Goal: Contribute content: Contribute content

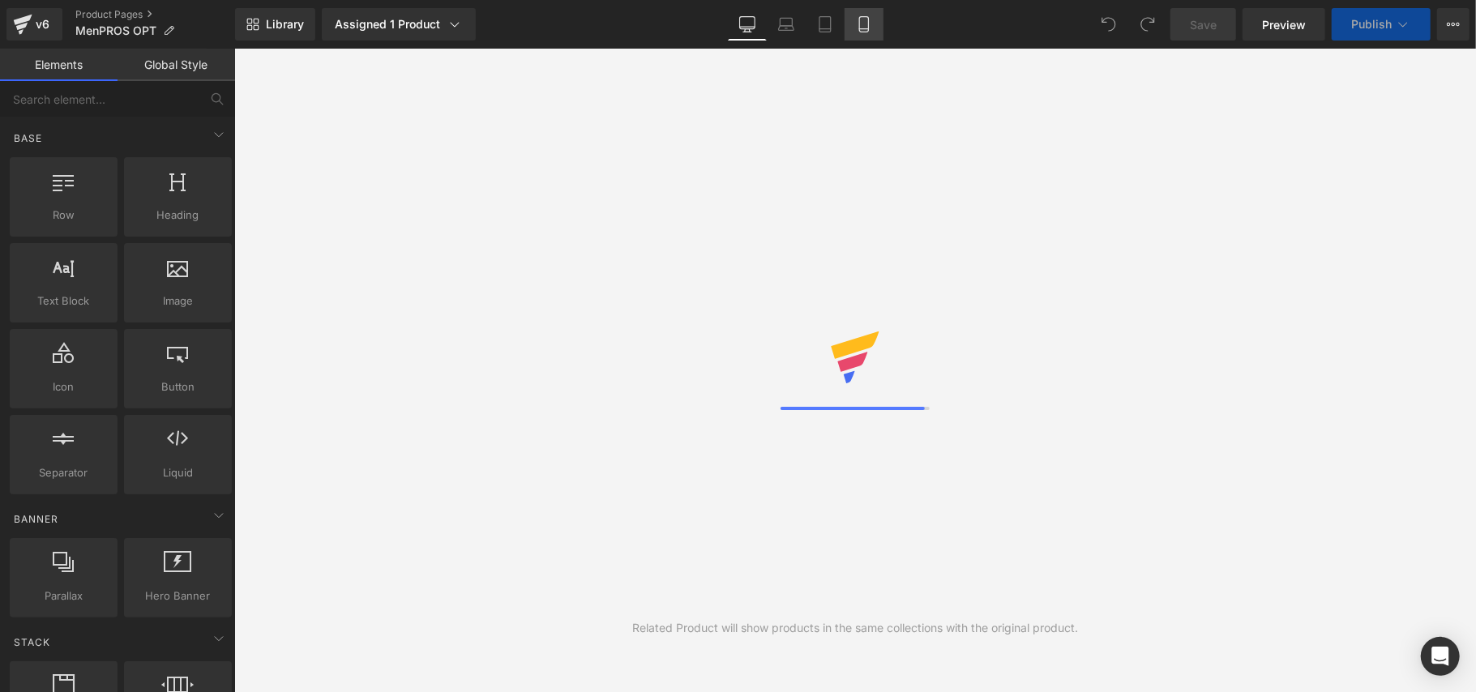
click at [872, 21] on link "Mobile" at bounding box center [864, 24] width 39 height 32
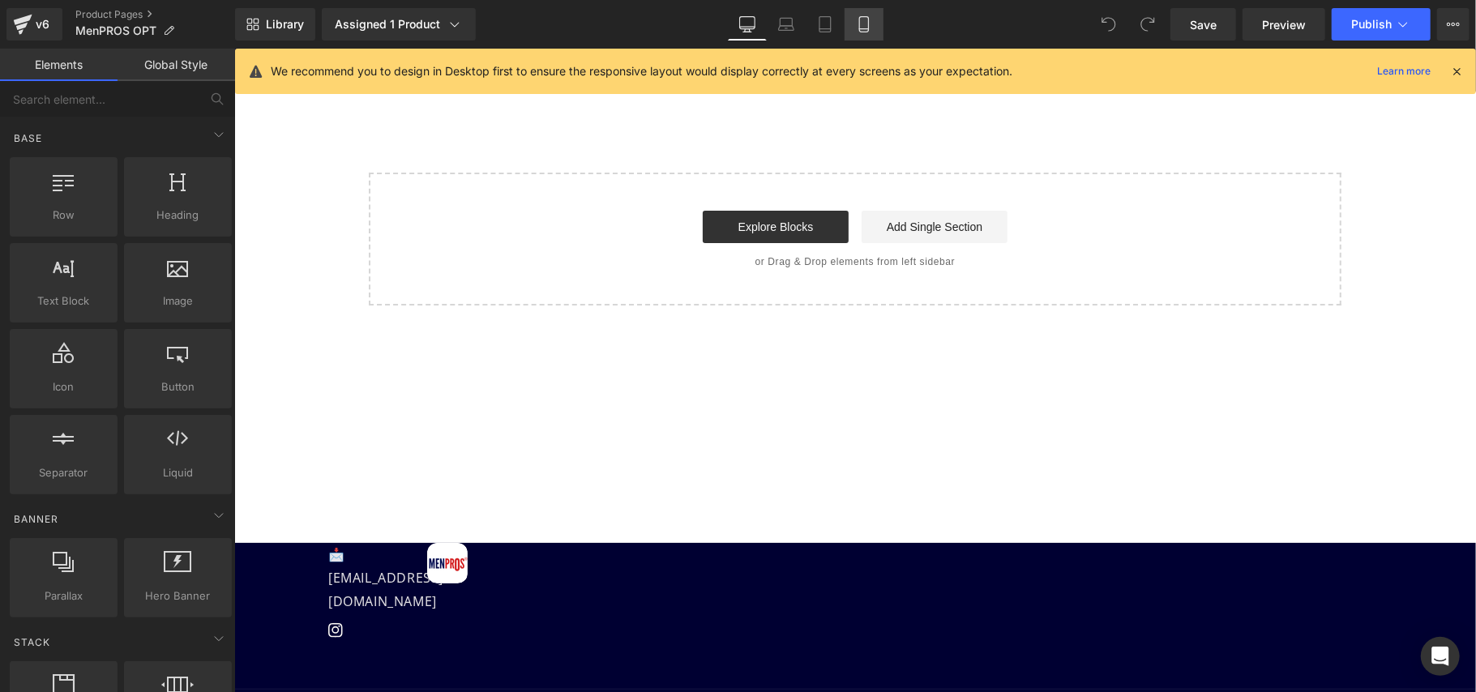
click at [859, 21] on icon at bounding box center [864, 24] width 16 height 16
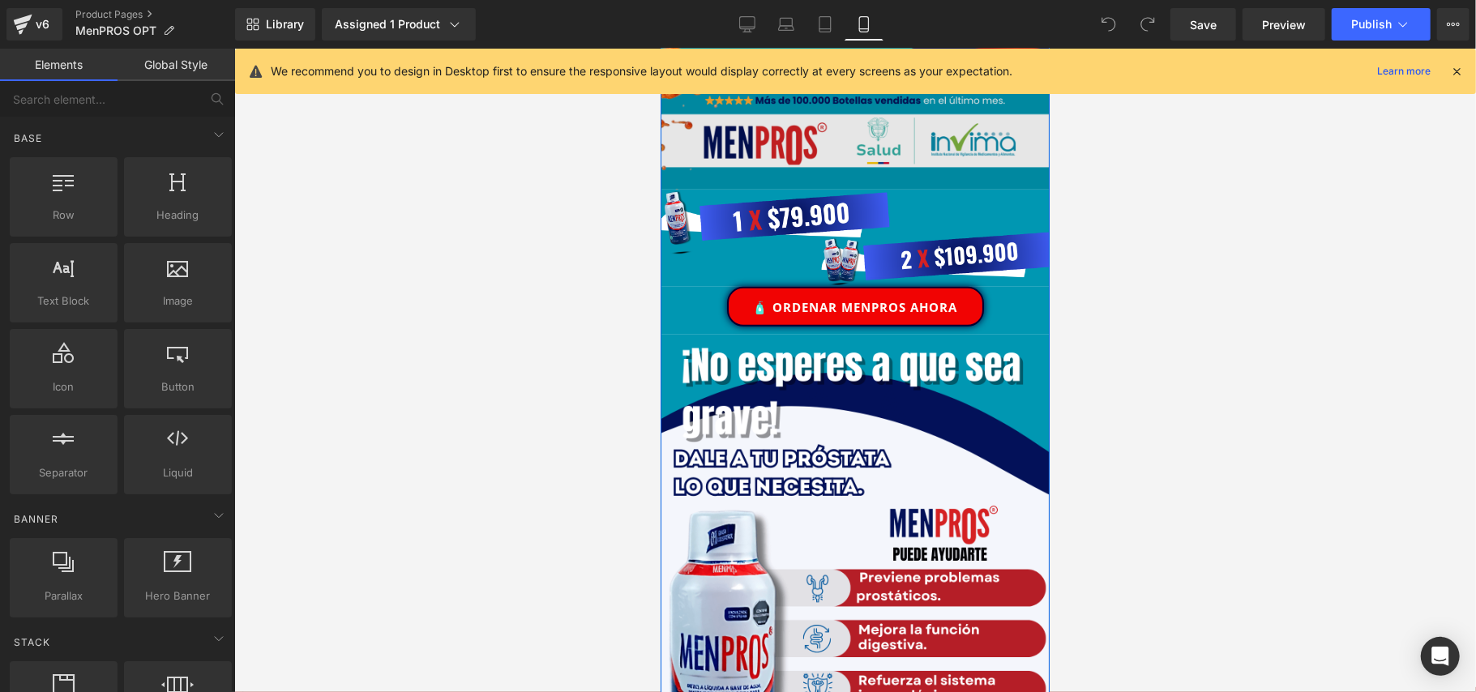
scroll to position [649, 0]
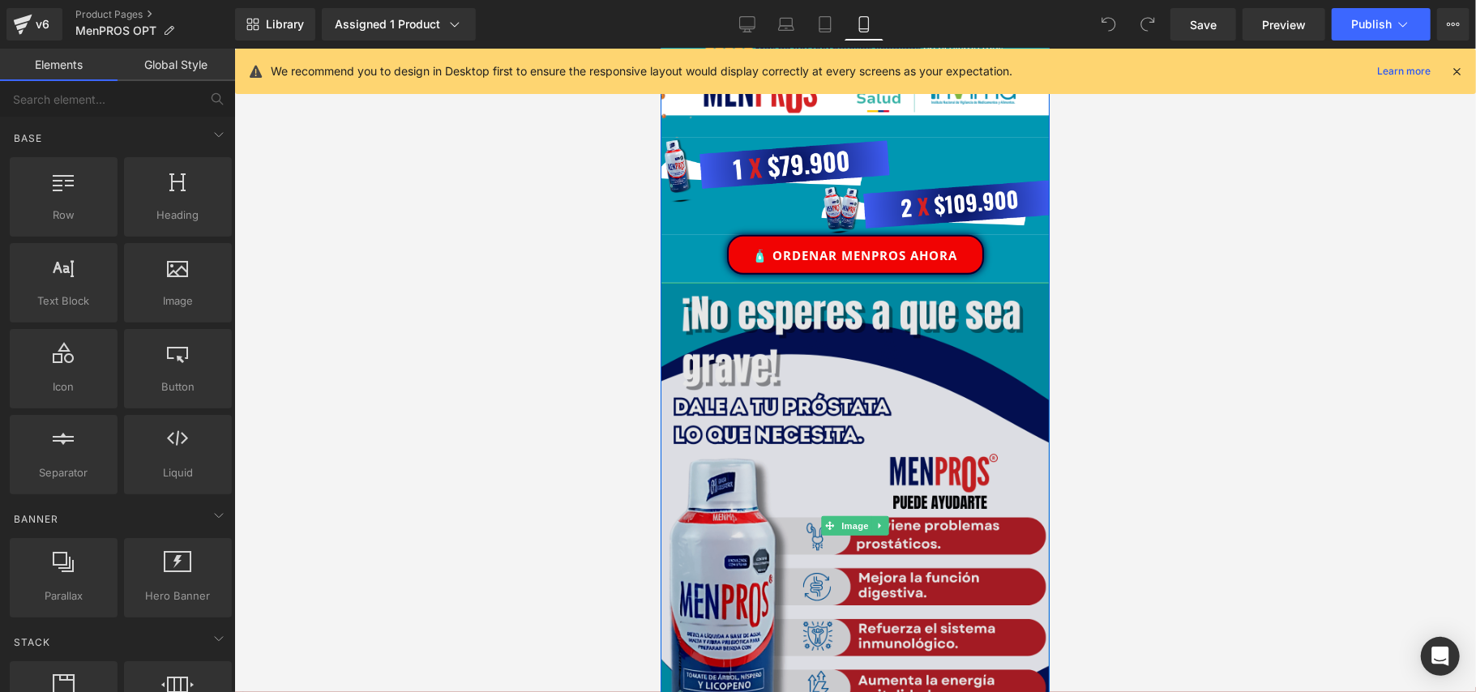
click at [941, 345] on img at bounding box center [854, 525] width 389 height 486
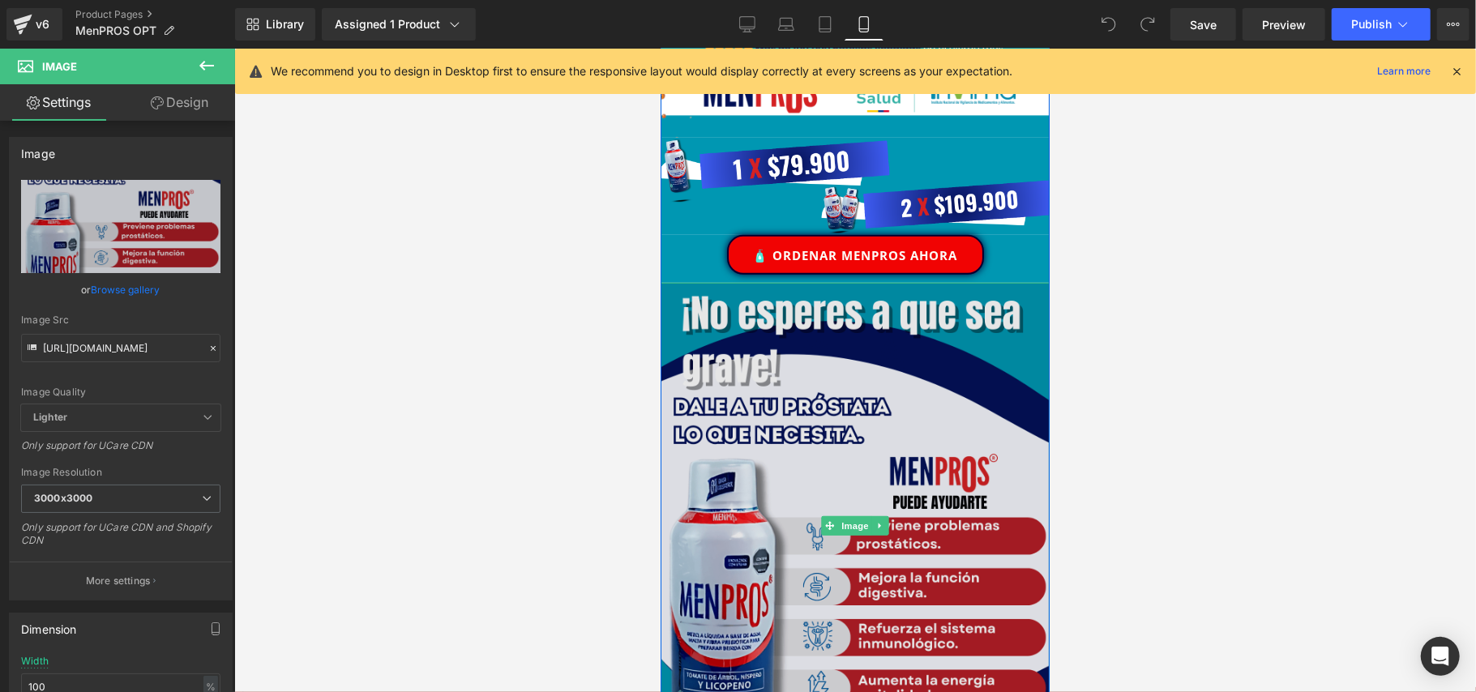
click at [924, 380] on img at bounding box center [854, 525] width 389 height 486
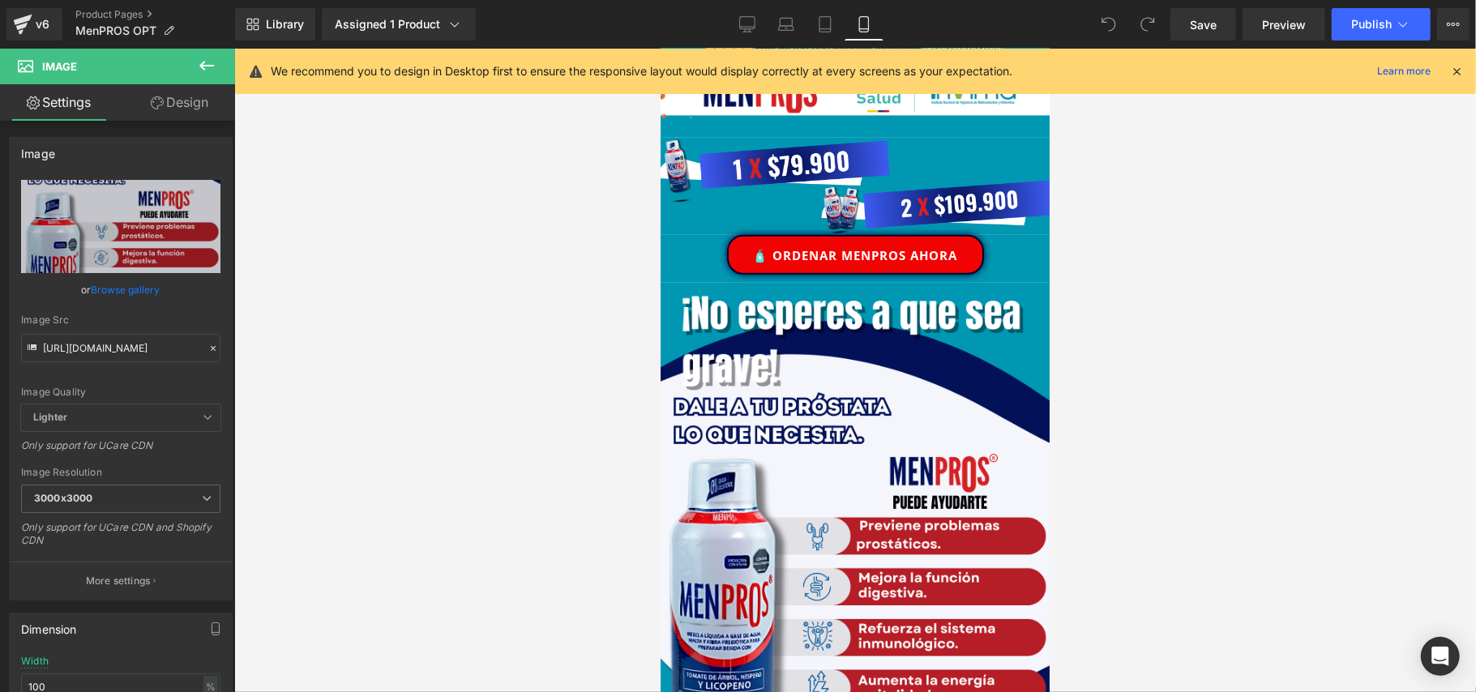
click at [206, 66] on icon at bounding box center [206, 66] width 15 height 10
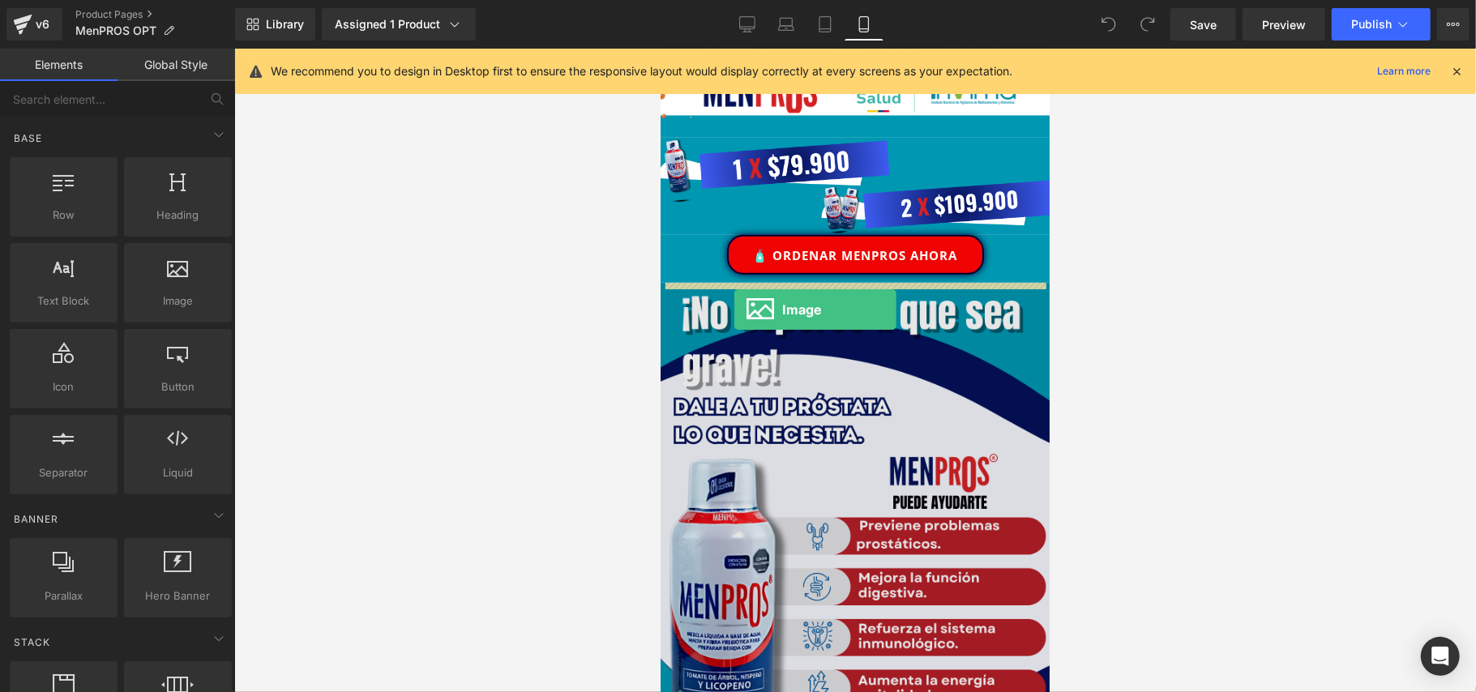
drag, startPoint x: 837, startPoint y: 328, endPoint x: 734, endPoint y: 309, distance: 104.6
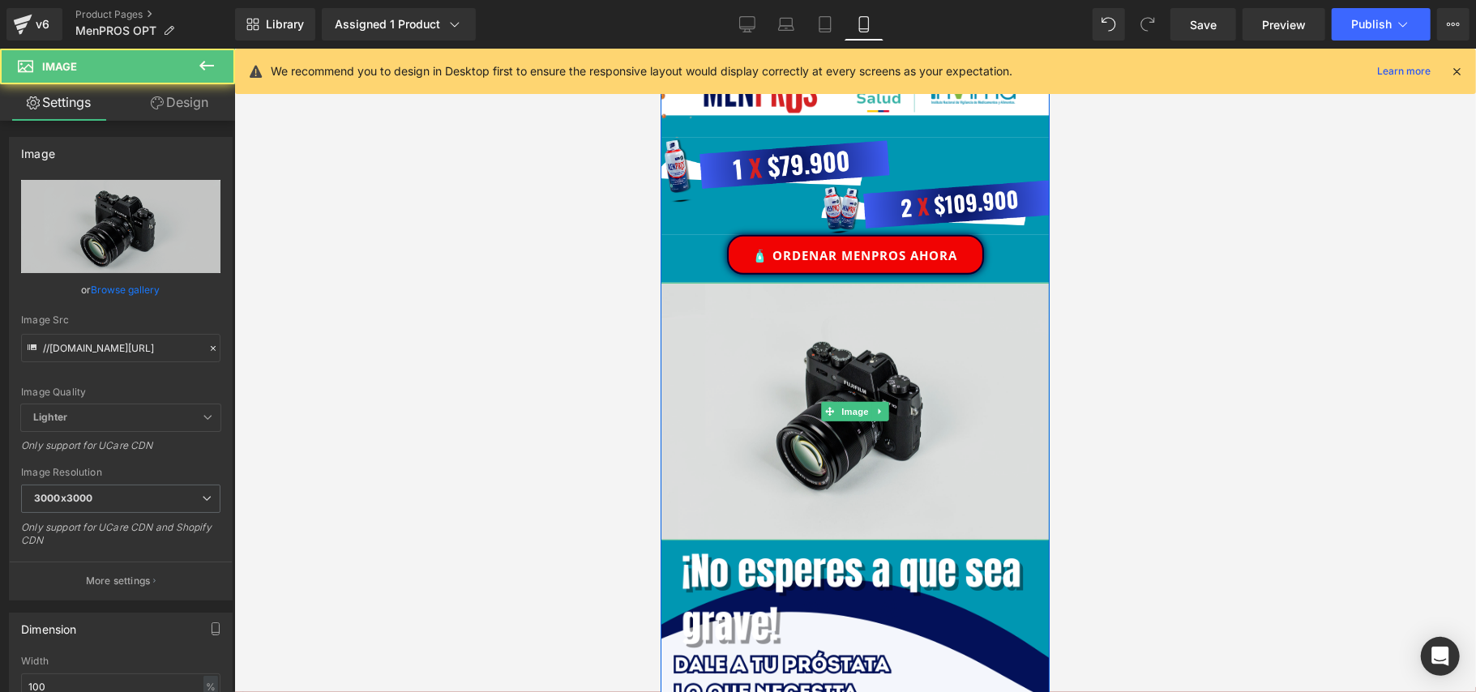
click at [750, 346] on img at bounding box center [854, 411] width 389 height 258
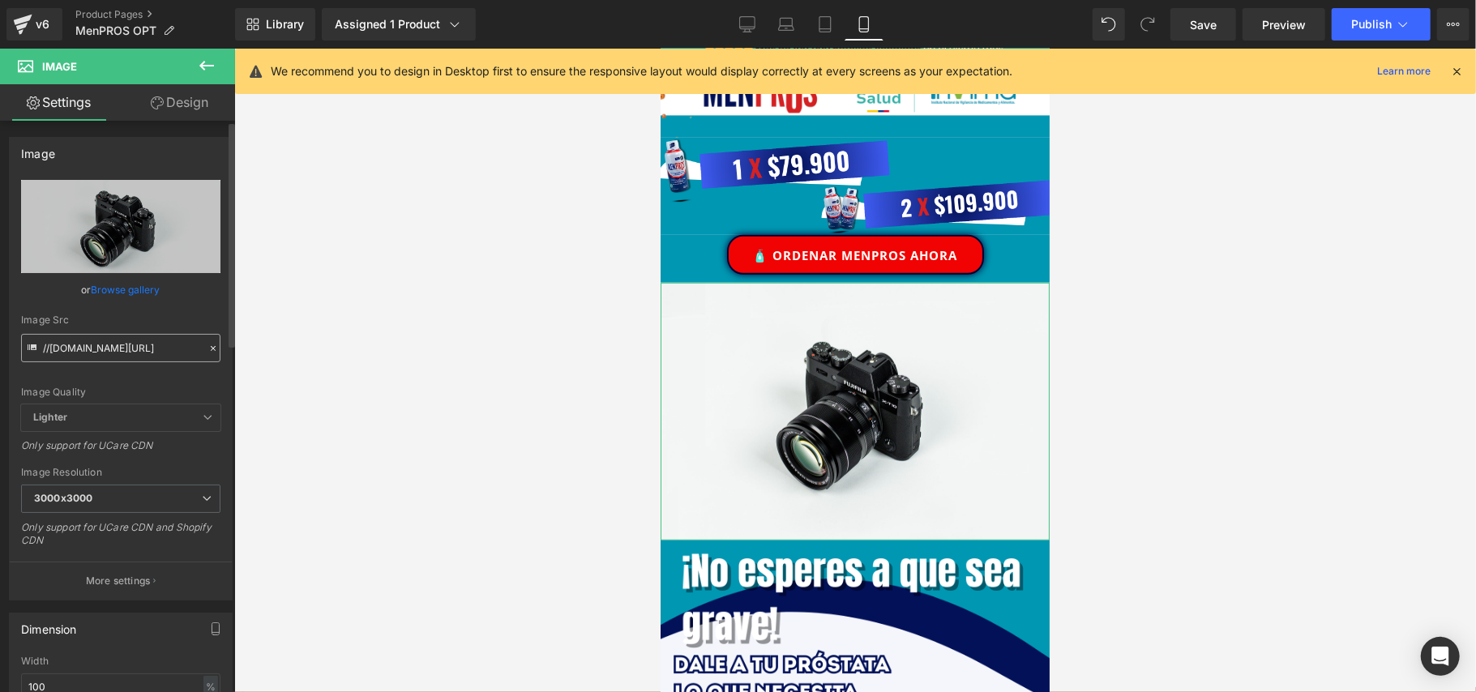
click at [139, 345] on input "//[DOMAIN_NAME][URL]" at bounding box center [120, 348] width 199 height 28
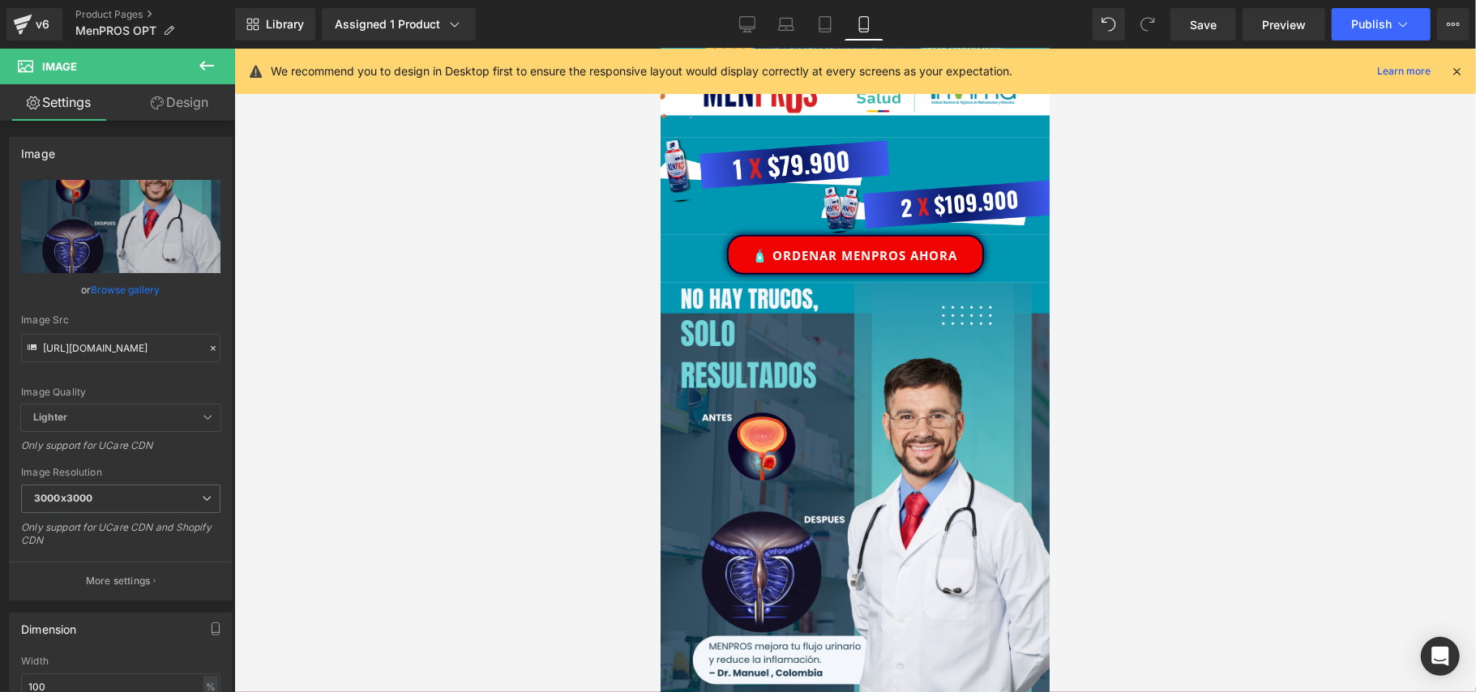
type input "[URL][DOMAIN_NAME]"
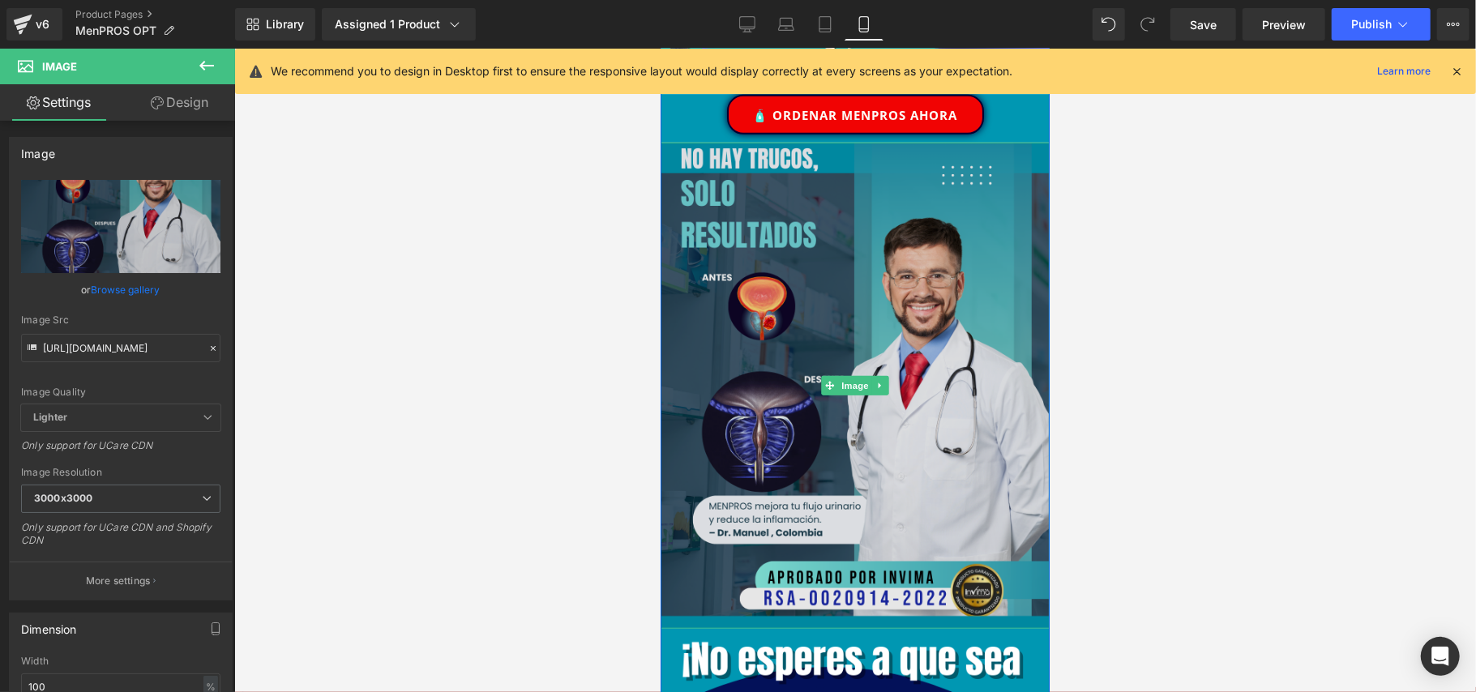
scroll to position [864, 0]
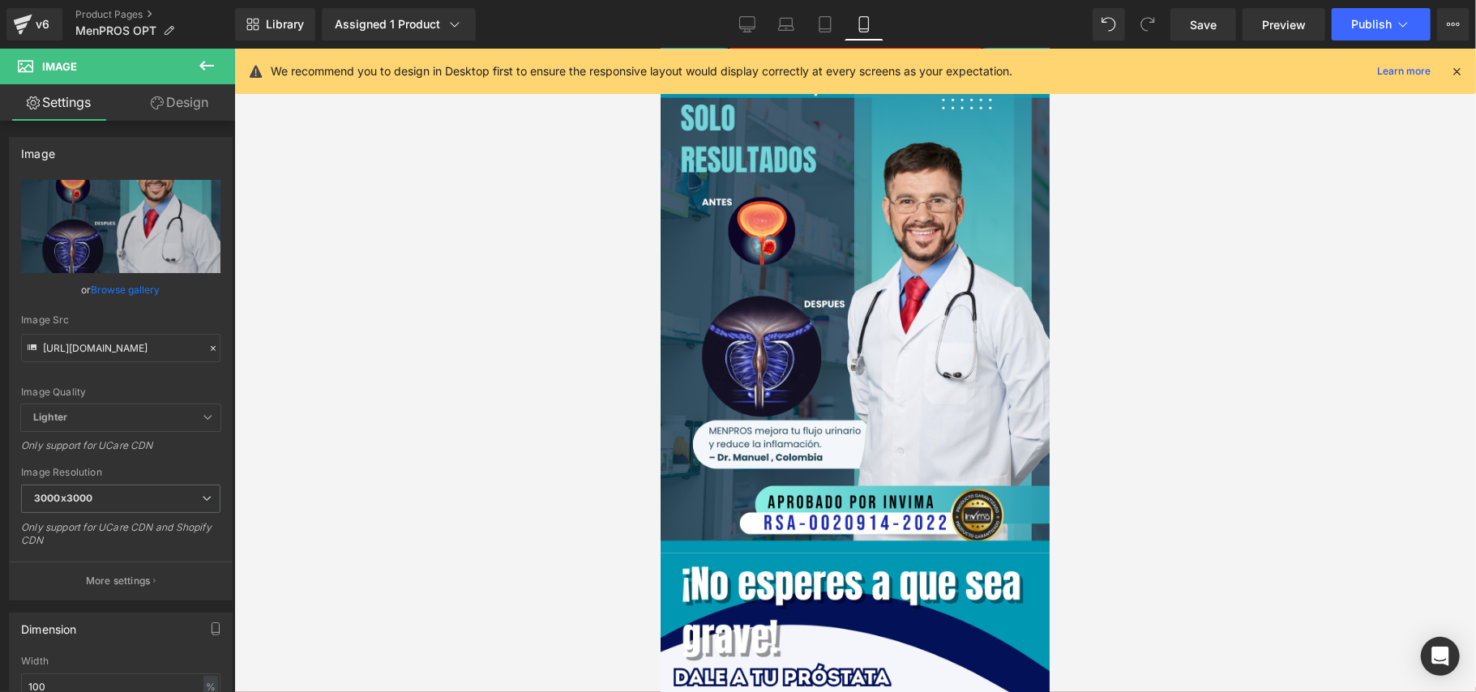
click at [1145, 324] on div at bounding box center [855, 371] width 1242 height 644
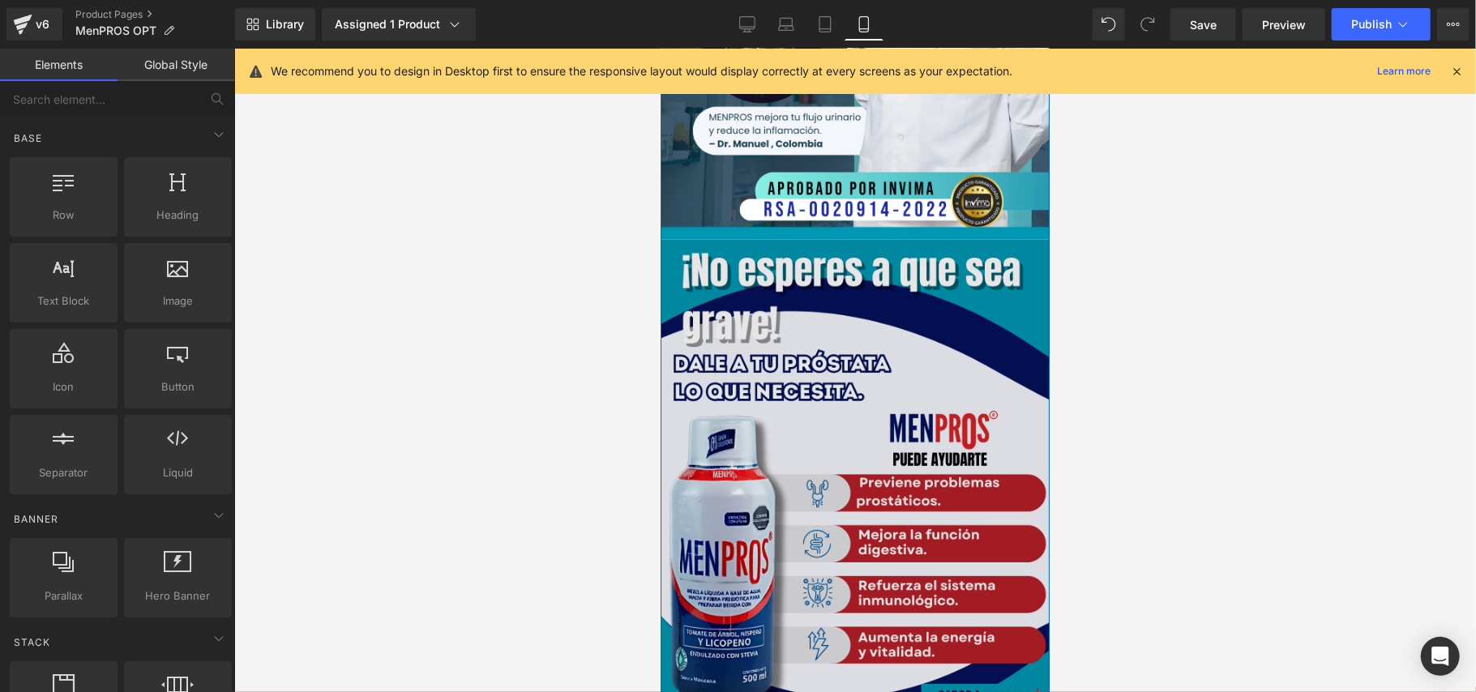
scroll to position [1297, 0]
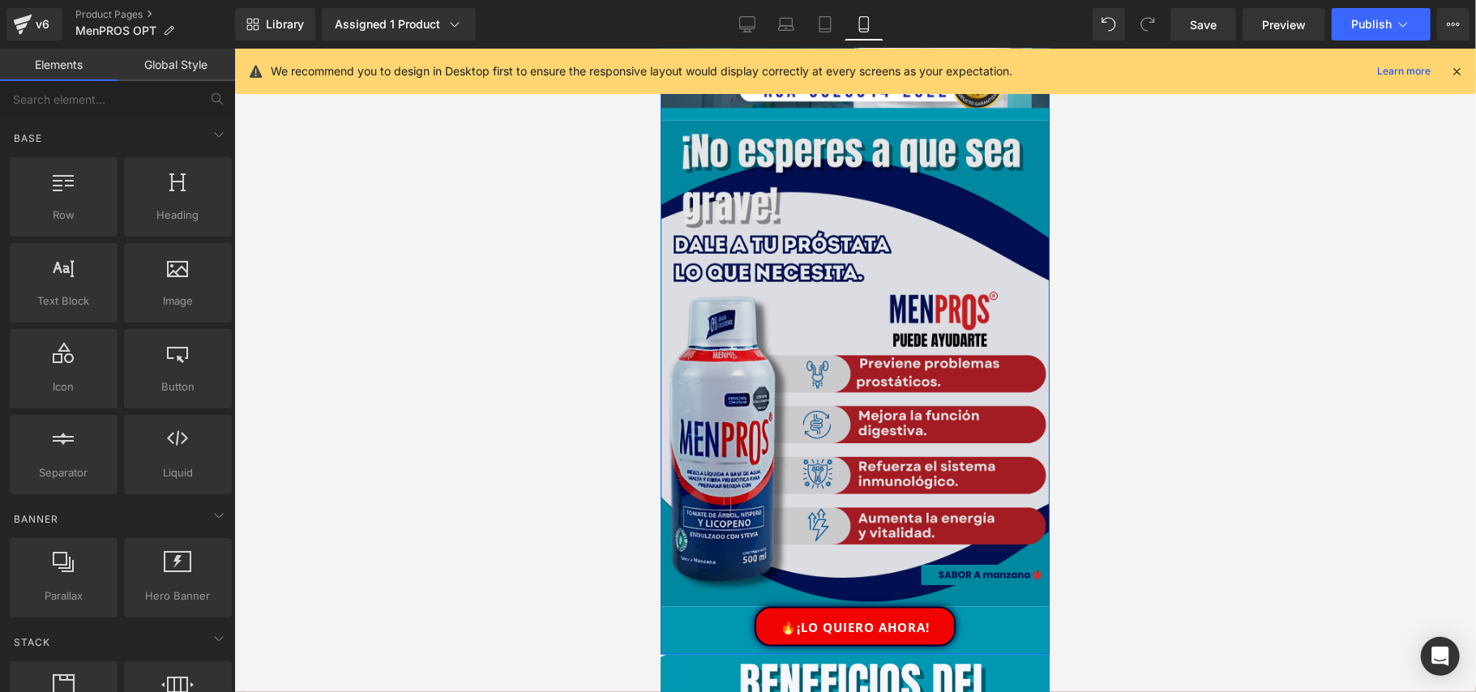
click at [952, 419] on img at bounding box center [854, 363] width 389 height 486
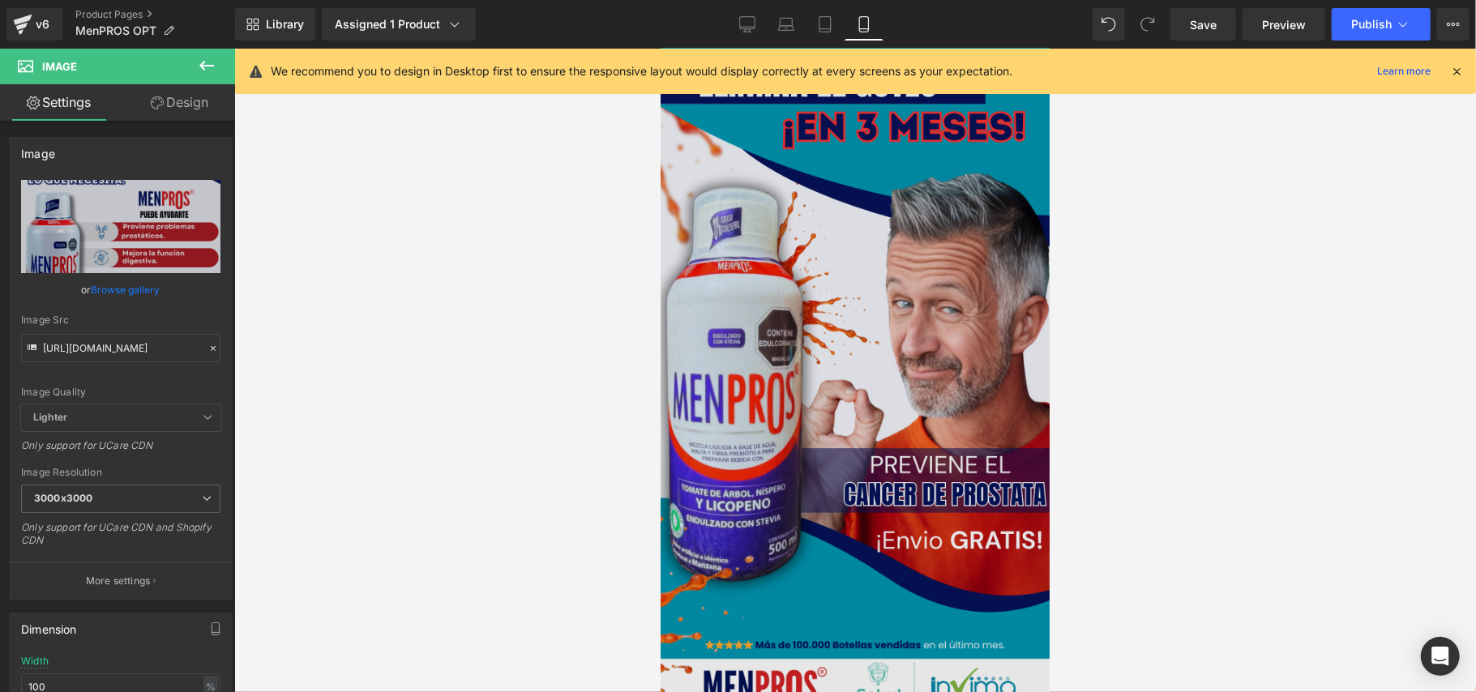
scroll to position [0, 0]
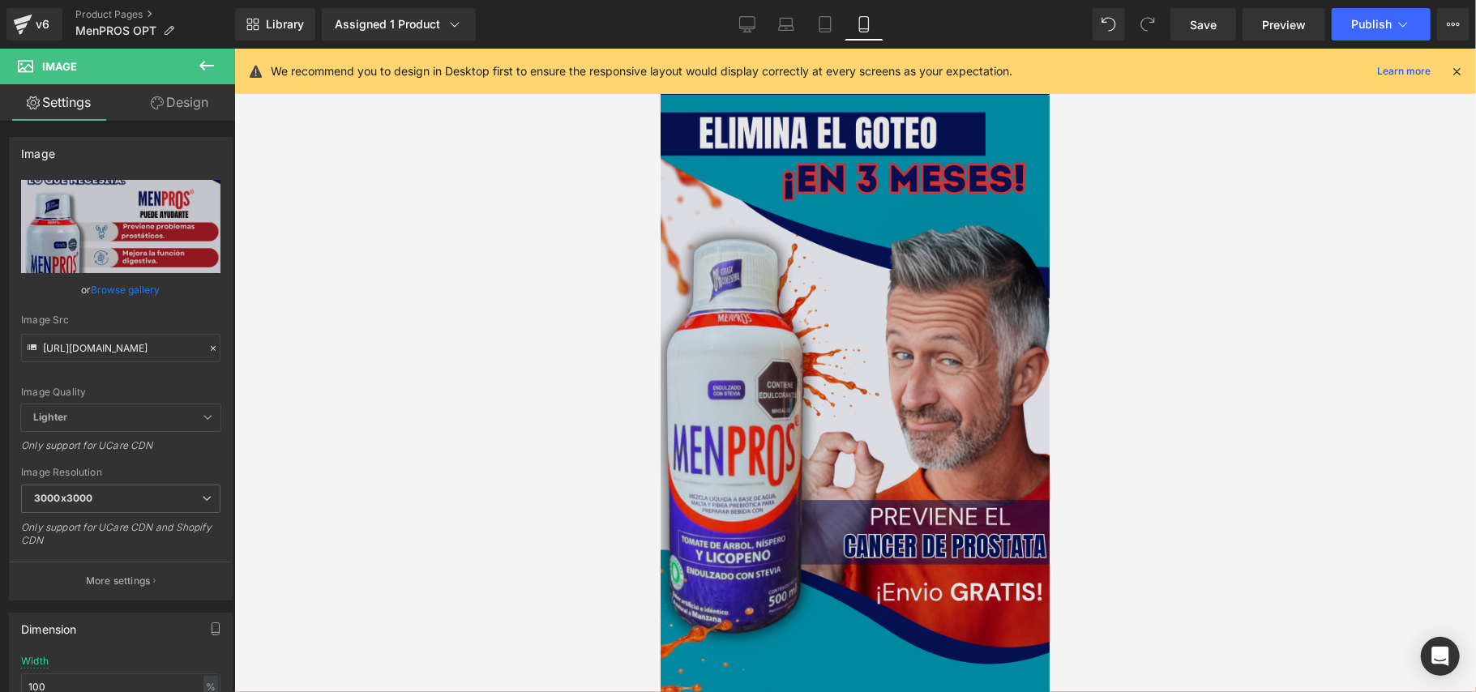
click at [925, 320] on img at bounding box center [854, 440] width 389 height 692
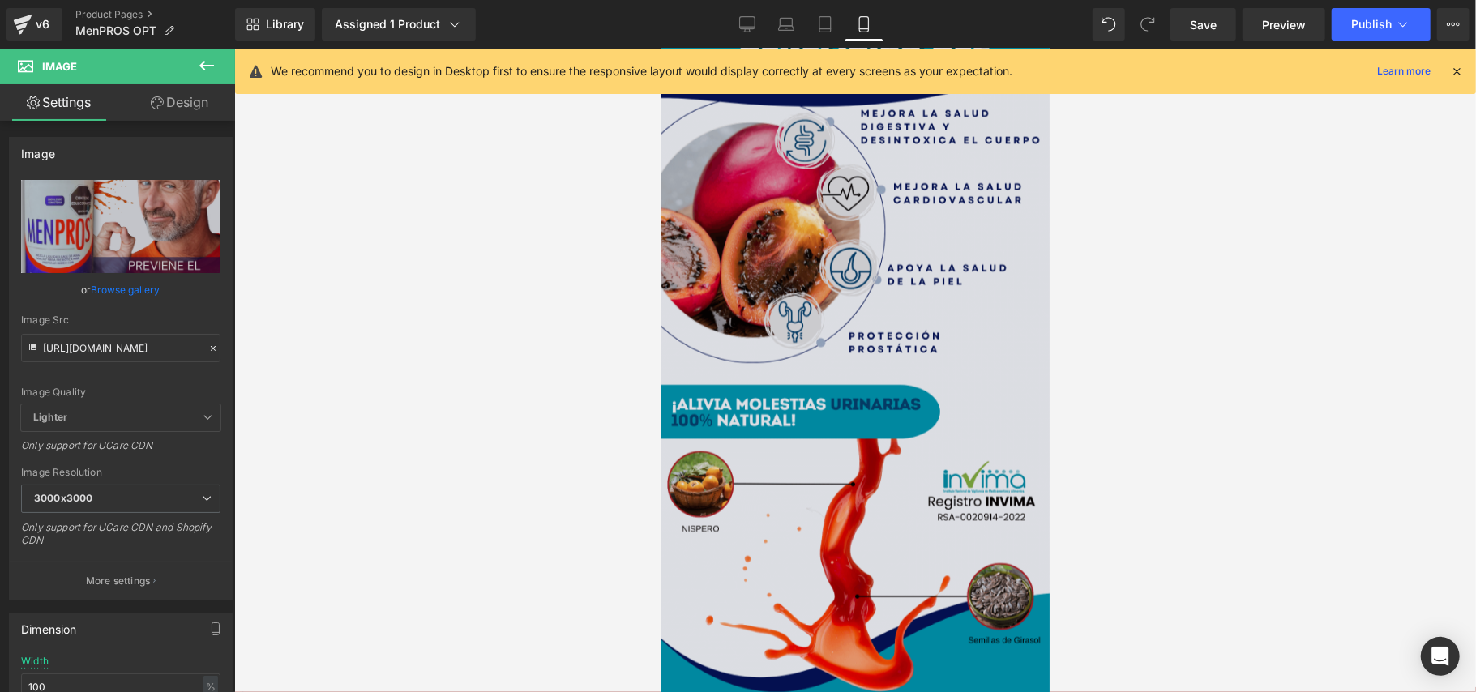
scroll to position [2162, 0]
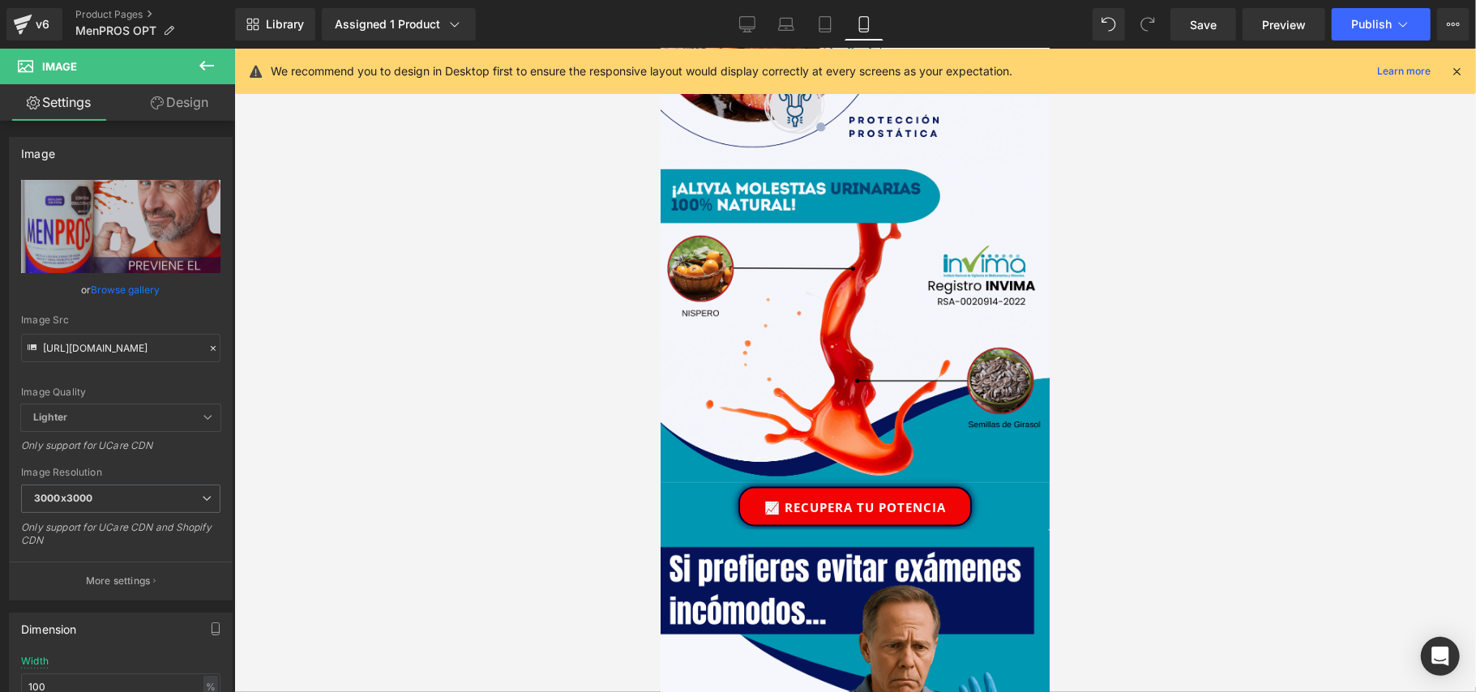
click at [198, 57] on icon at bounding box center [206, 65] width 19 height 19
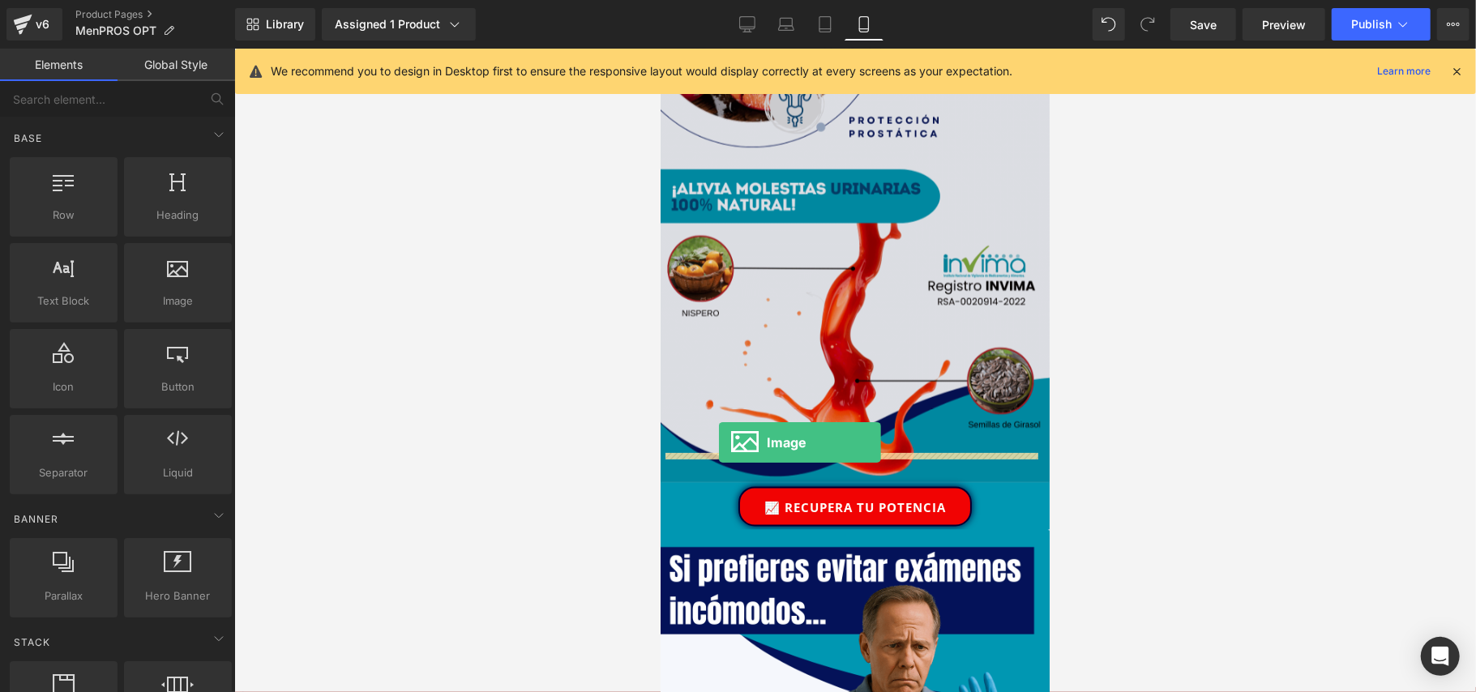
drag, startPoint x: 851, startPoint y: 343, endPoint x: 718, endPoint y: 442, distance: 165.7
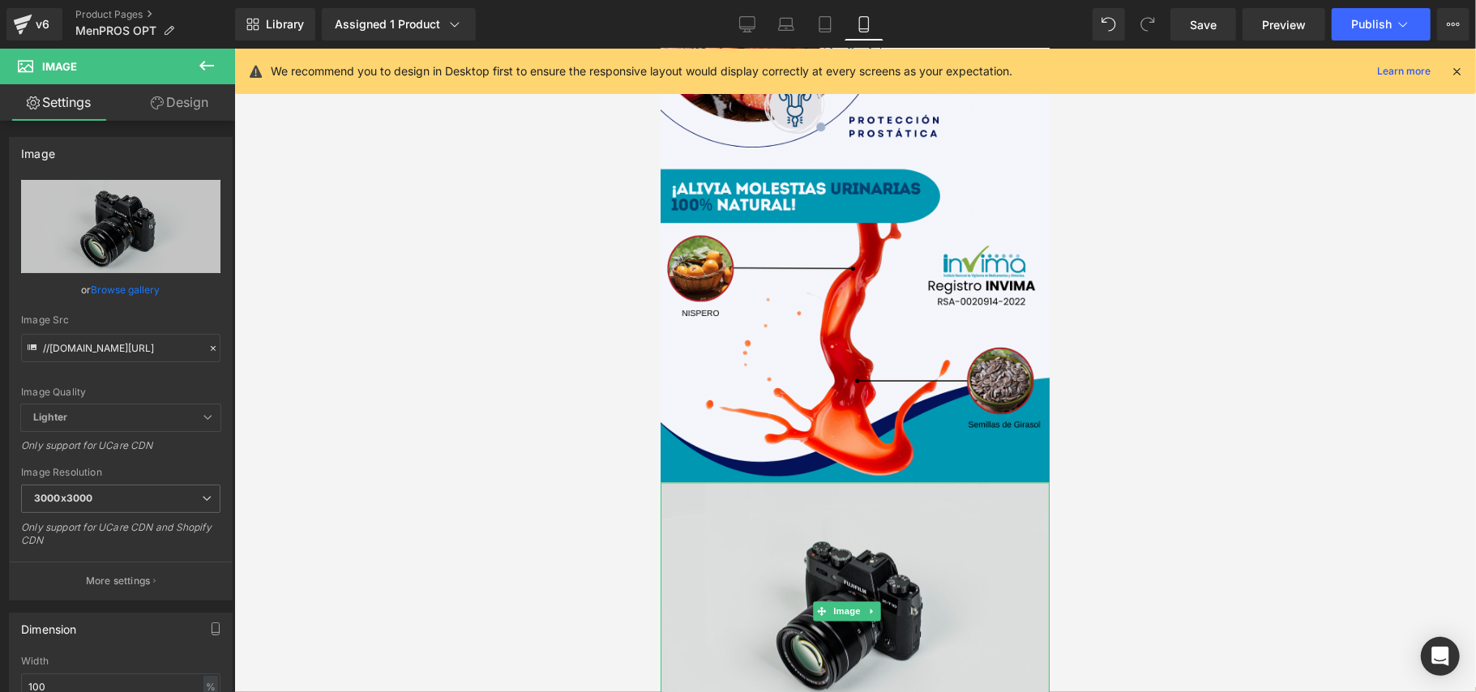
click at [873, 499] on img at bounding box center [854, 611] width 389 height 258
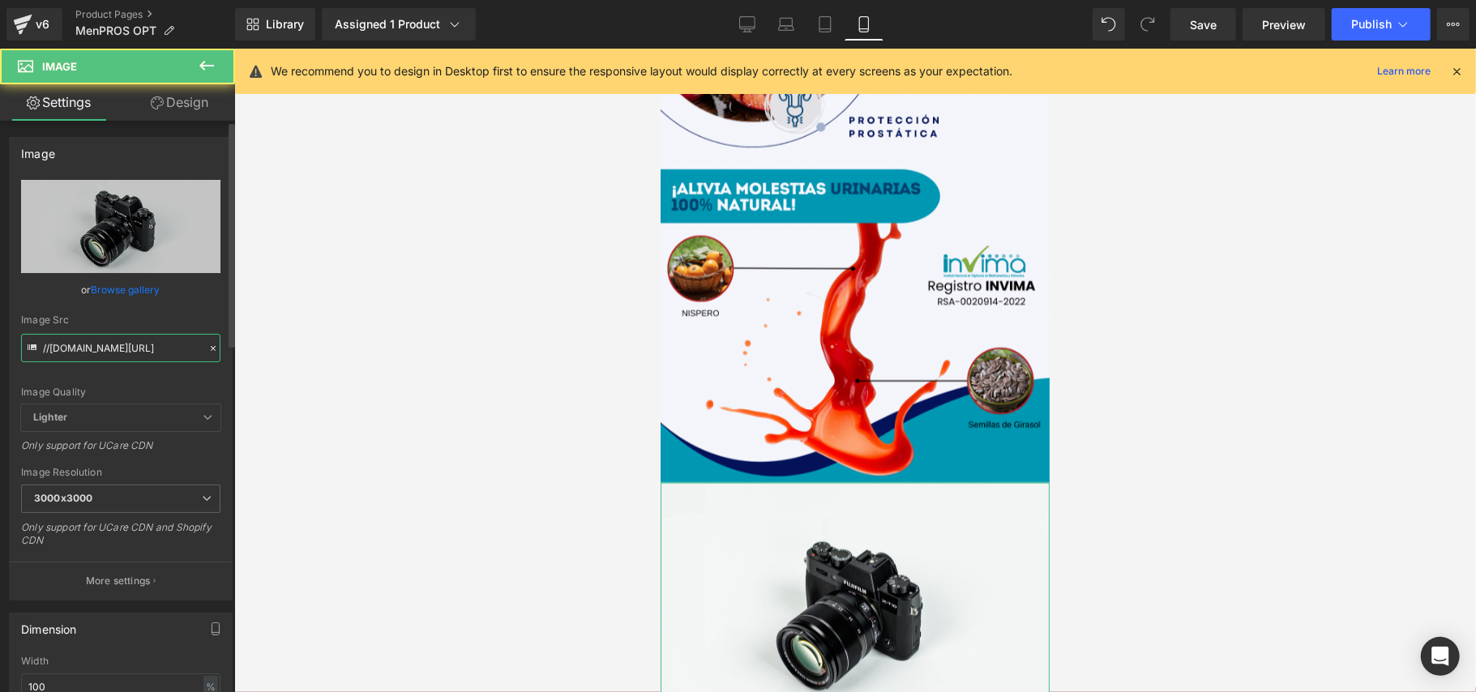
click at [131, 345] on input "//[DOMAIN_NAME][URL]" at bounding box center [120, 348] width 199 height 28
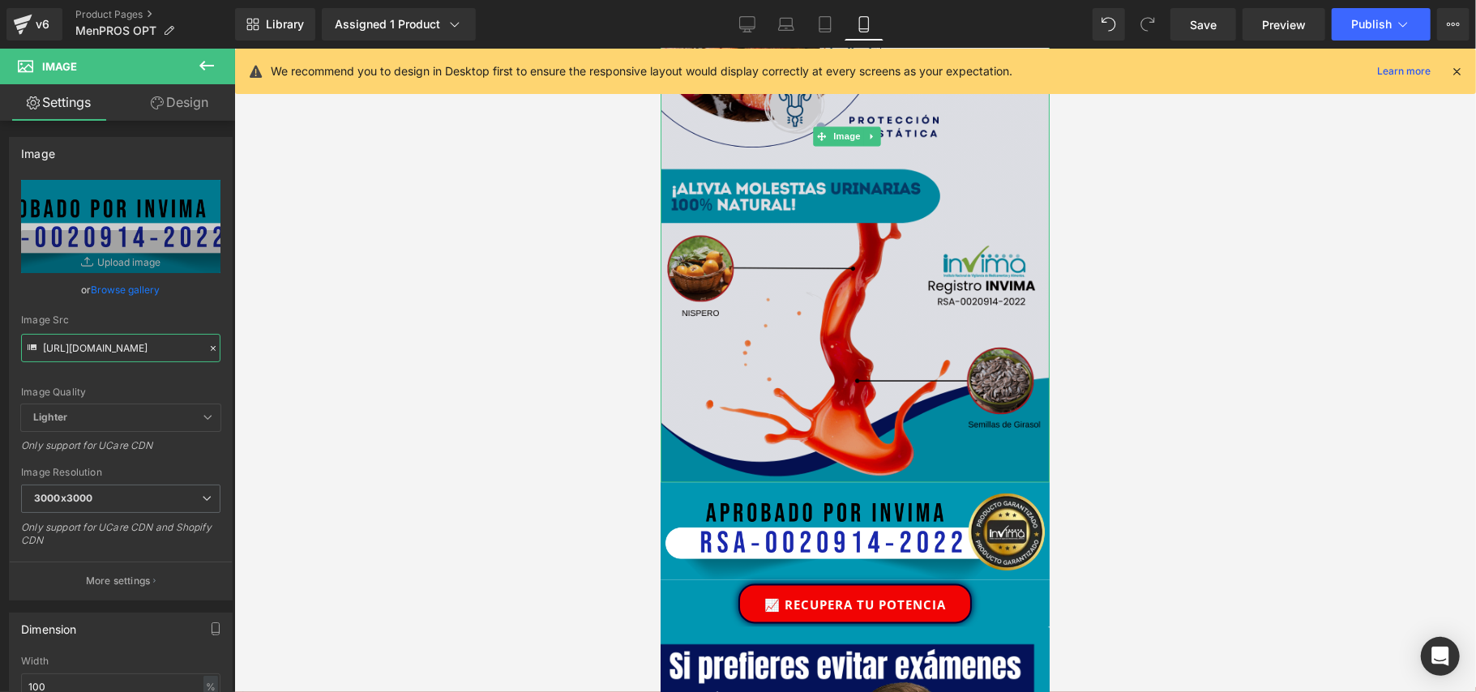
type input "[URL][DOMAIN_NAME]"
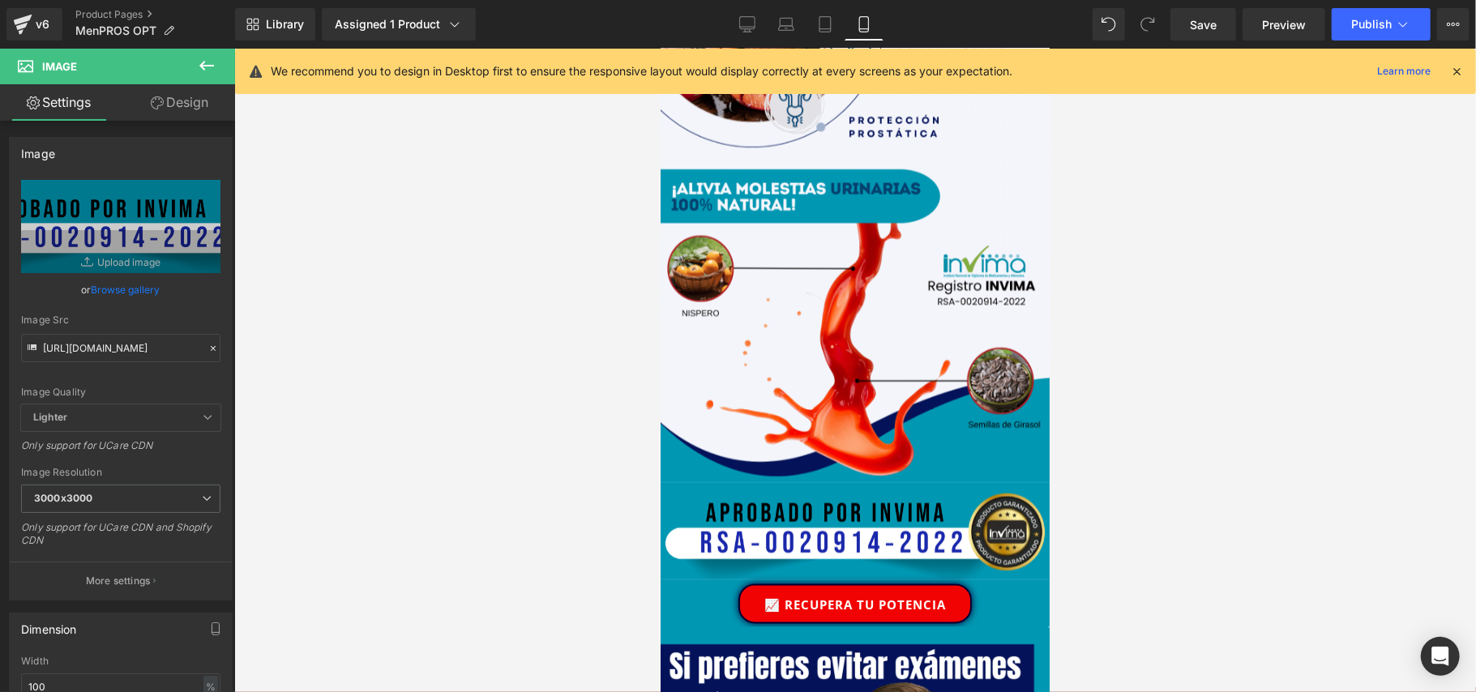
click at [1302, 393] on div at bounding box center [855, 371] width 1242 height 644
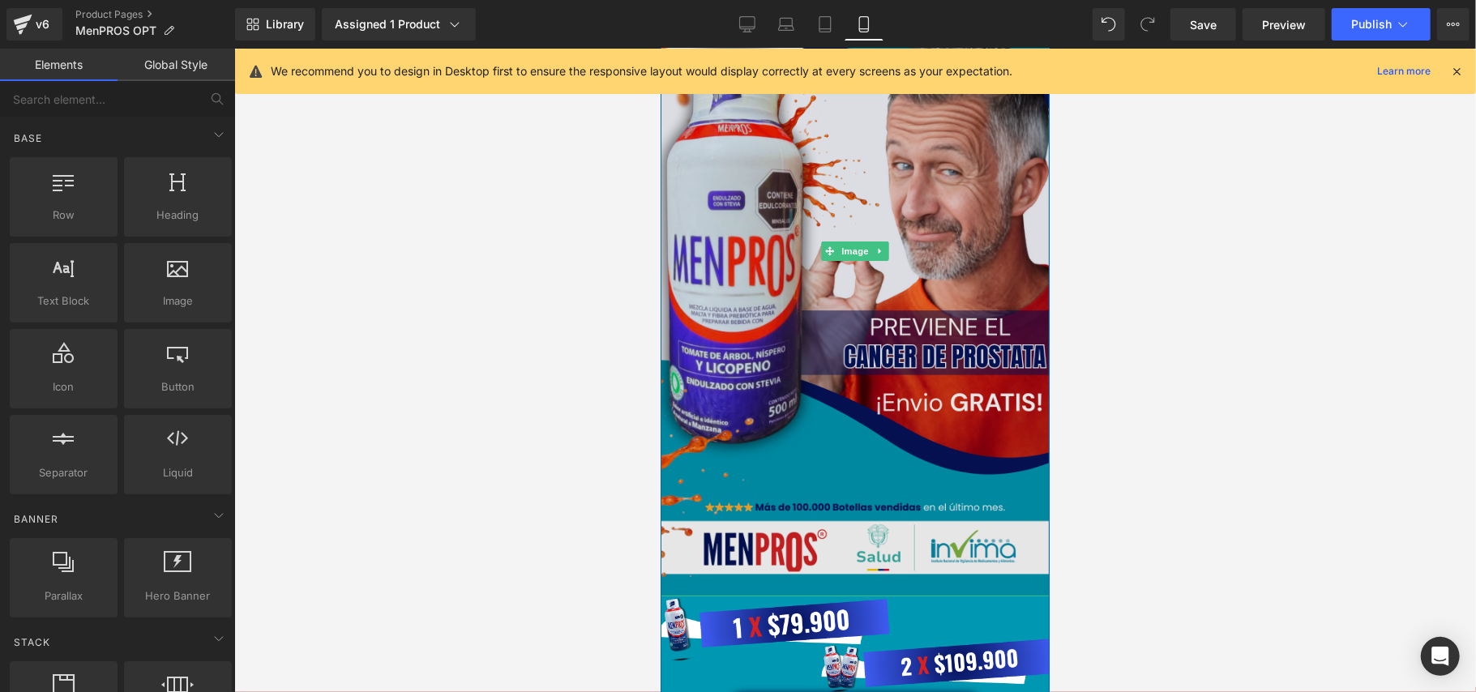
scroll to position [216, 0]
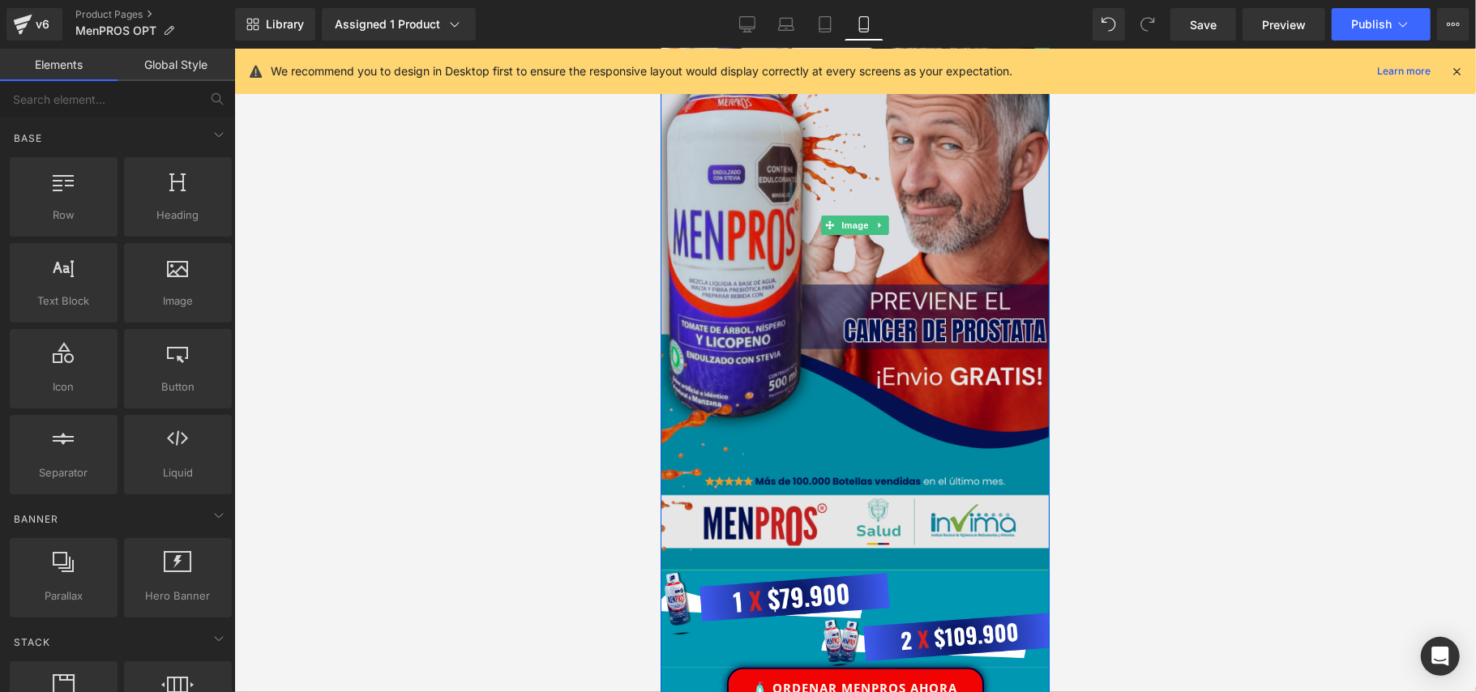
click at [905, 226] on img at bounding box center [854, 224] width 389 height 692
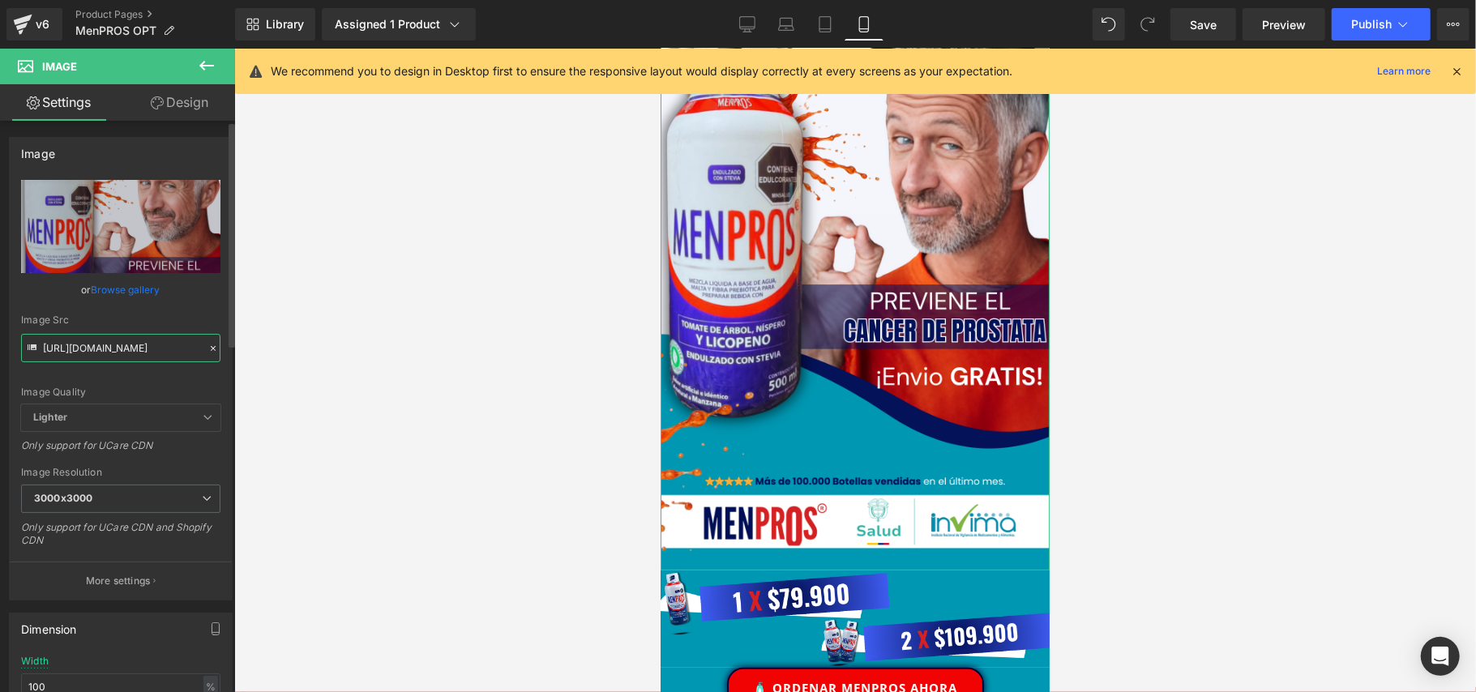
click at [118, 354] on input "[URL][DOMAIN_NAME]" at bounding box center [120, 348] width 199 height 28
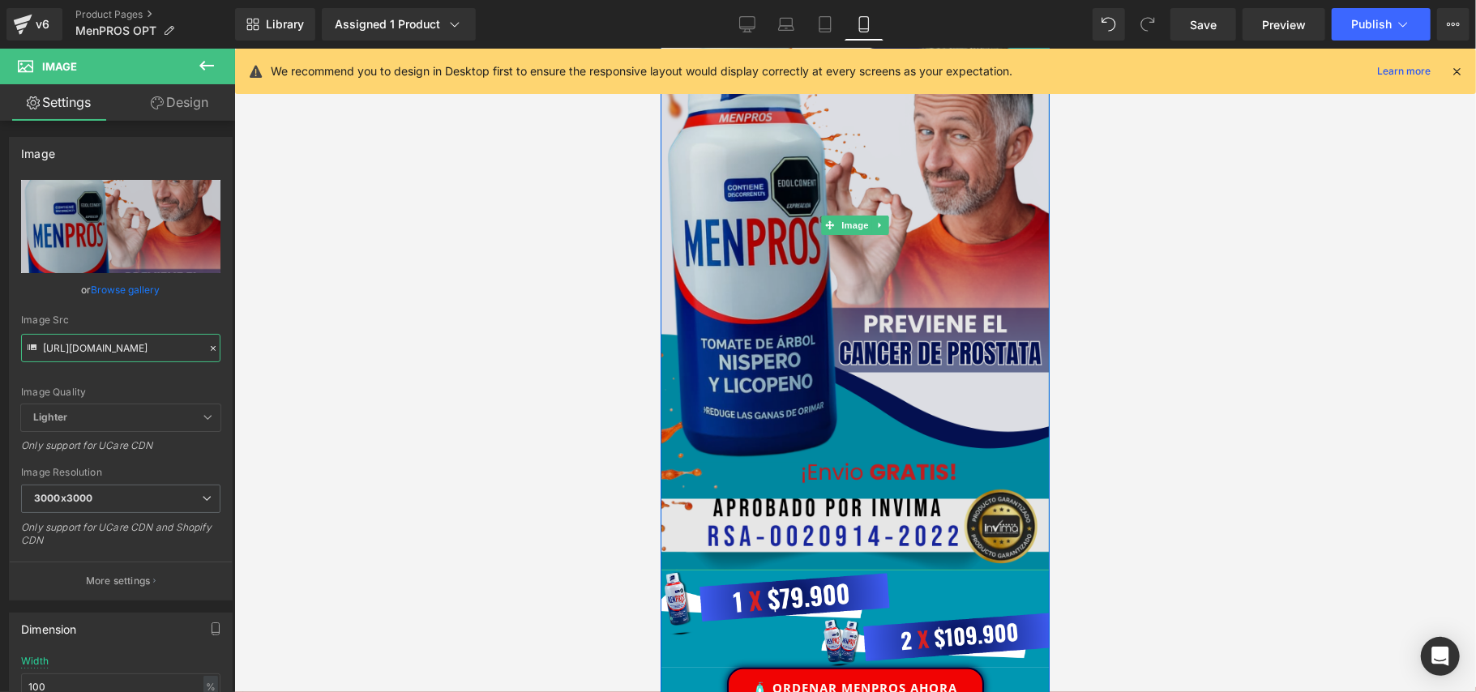
scroll to position [0, 0]
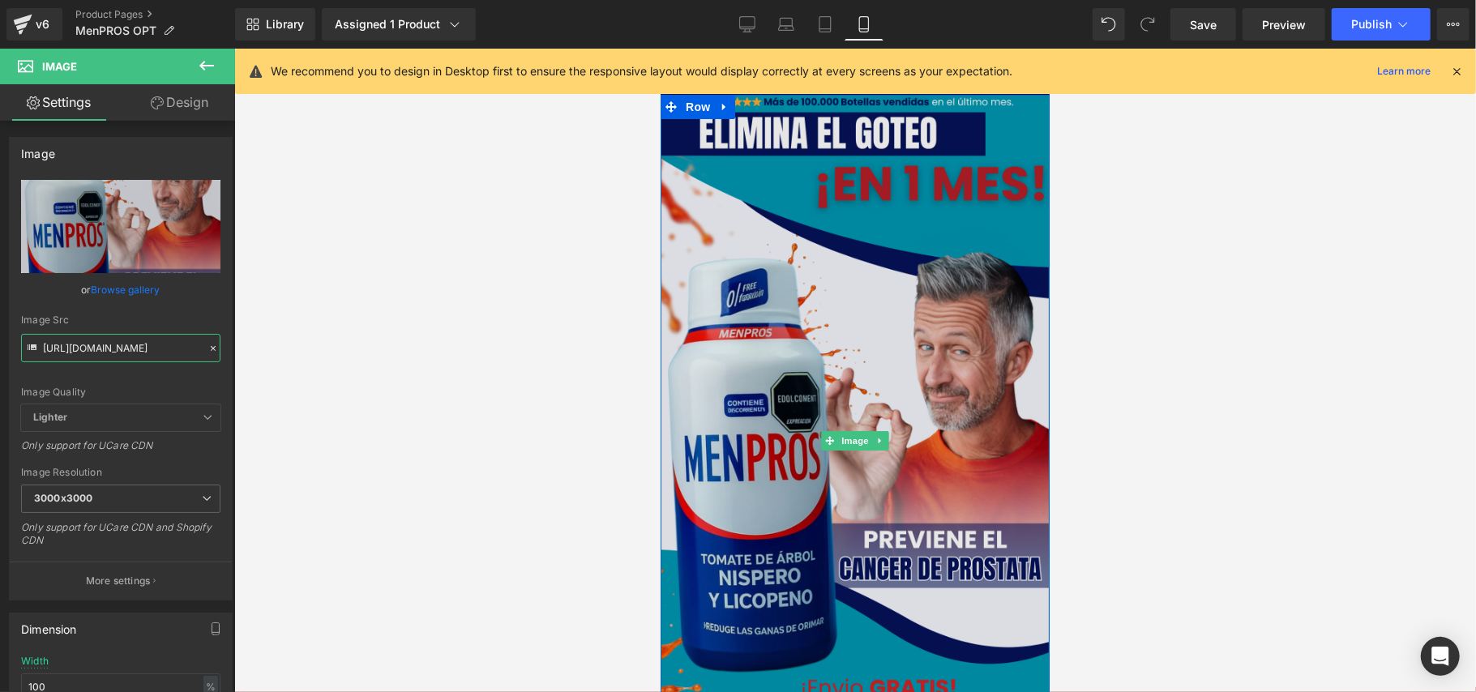
type input "[URL][DOMAIN_NAME]"
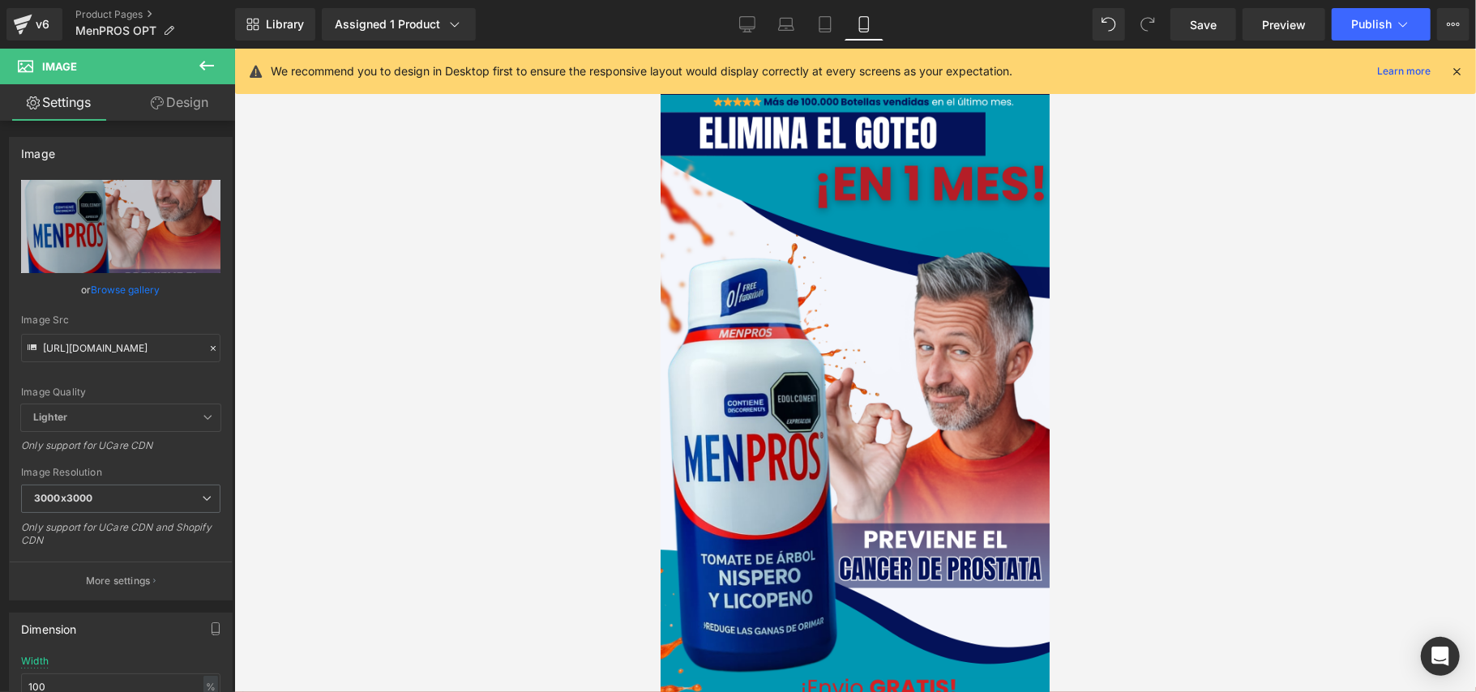
click at [1135, 306] on div at bounding box center [855, 371] width 1242 height 644
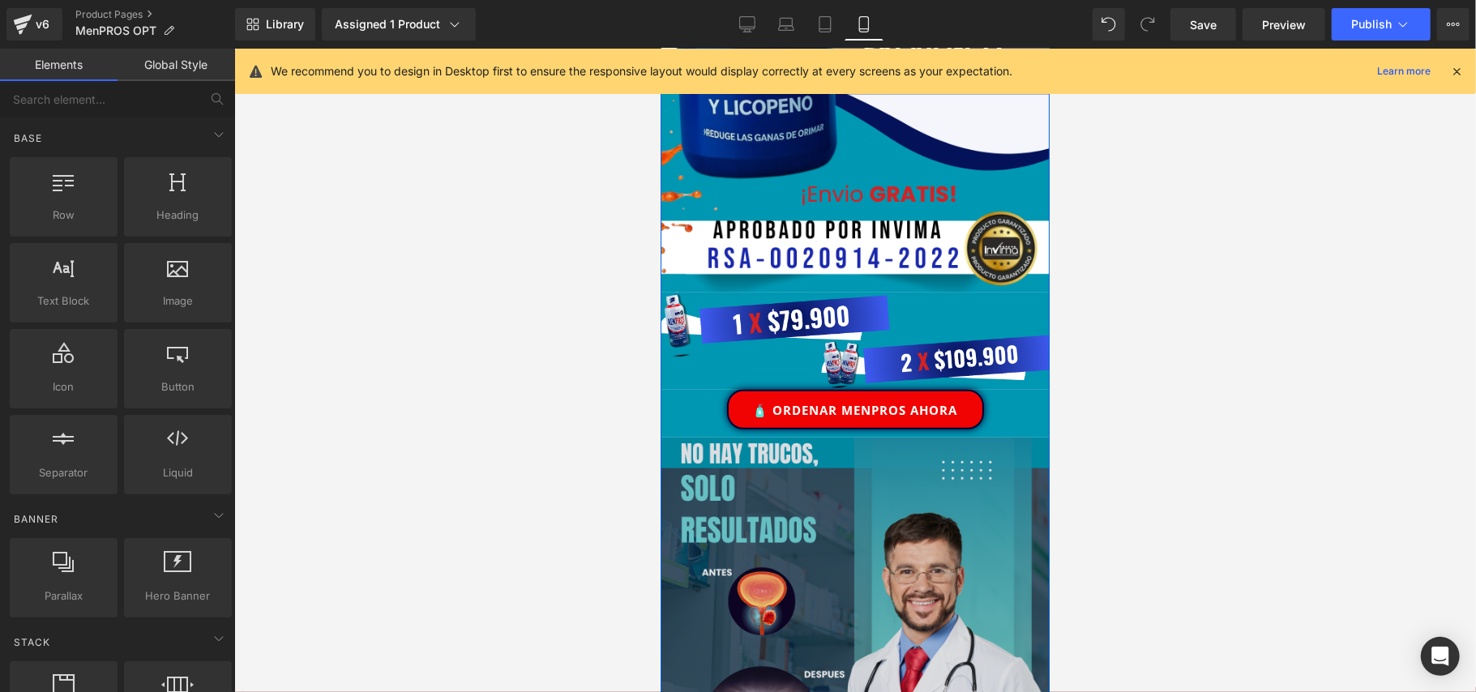
scroll to position [432, 0]
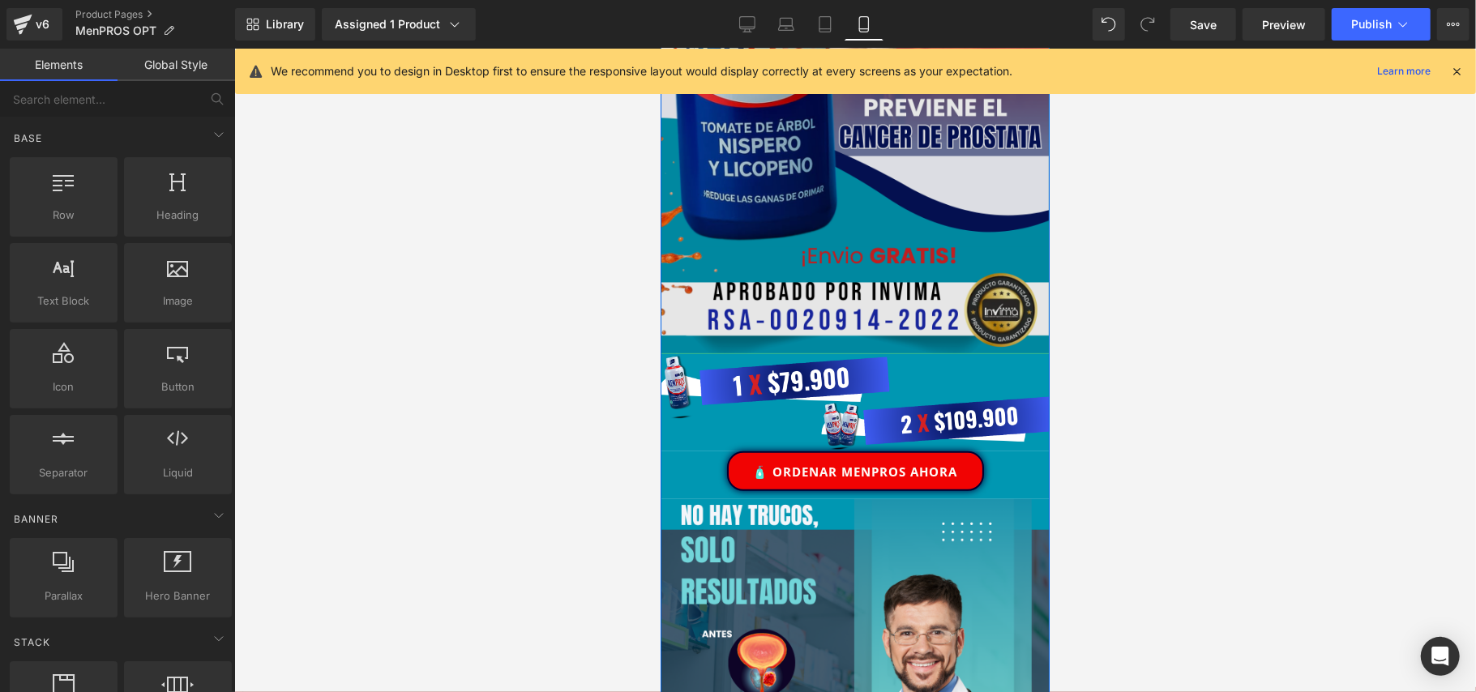
click at [846, 240] on img at bounding box center [854, 8] width 389 height 692
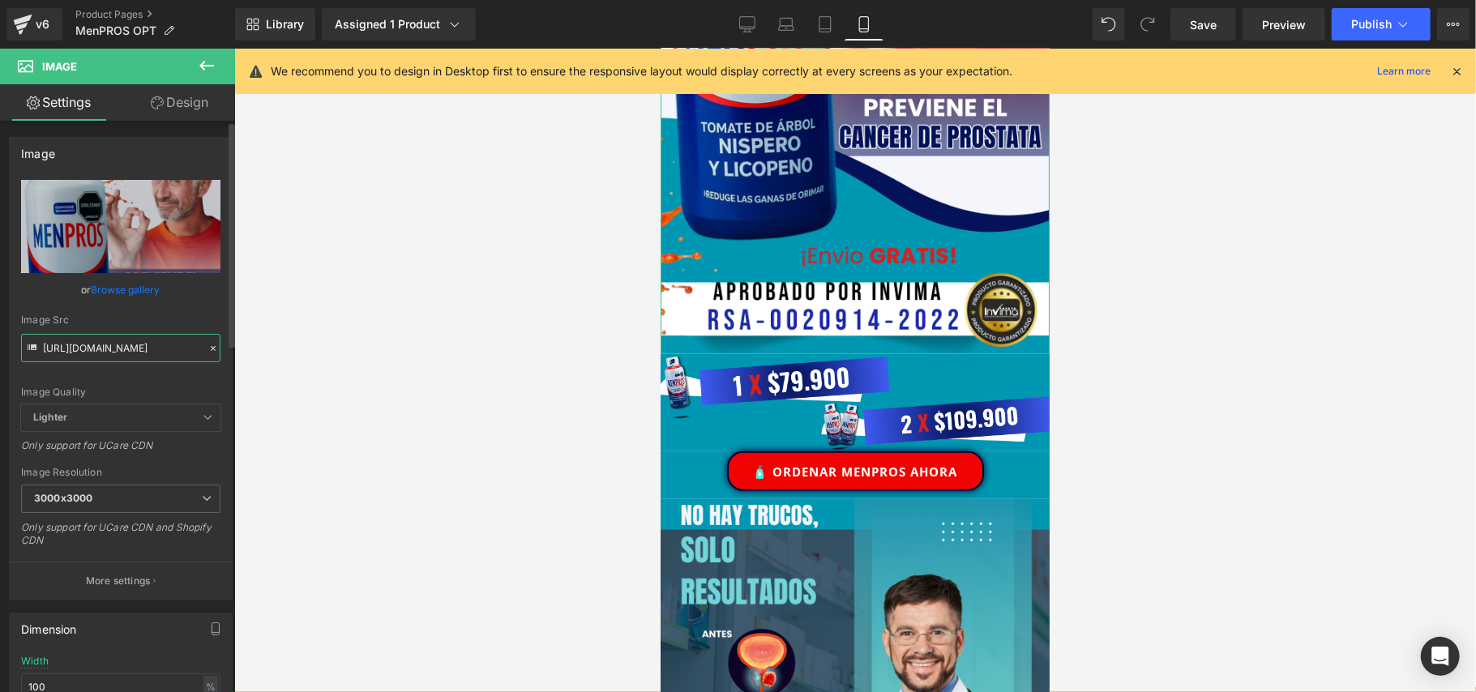
click at [123, 358] on input "[URL][DOMAIN_NAME]" at bounding box center [120, 348] width 199 height 28
paste input "9.png?v=1754935675"
type input "[URL][DOMAIN_NAME]"
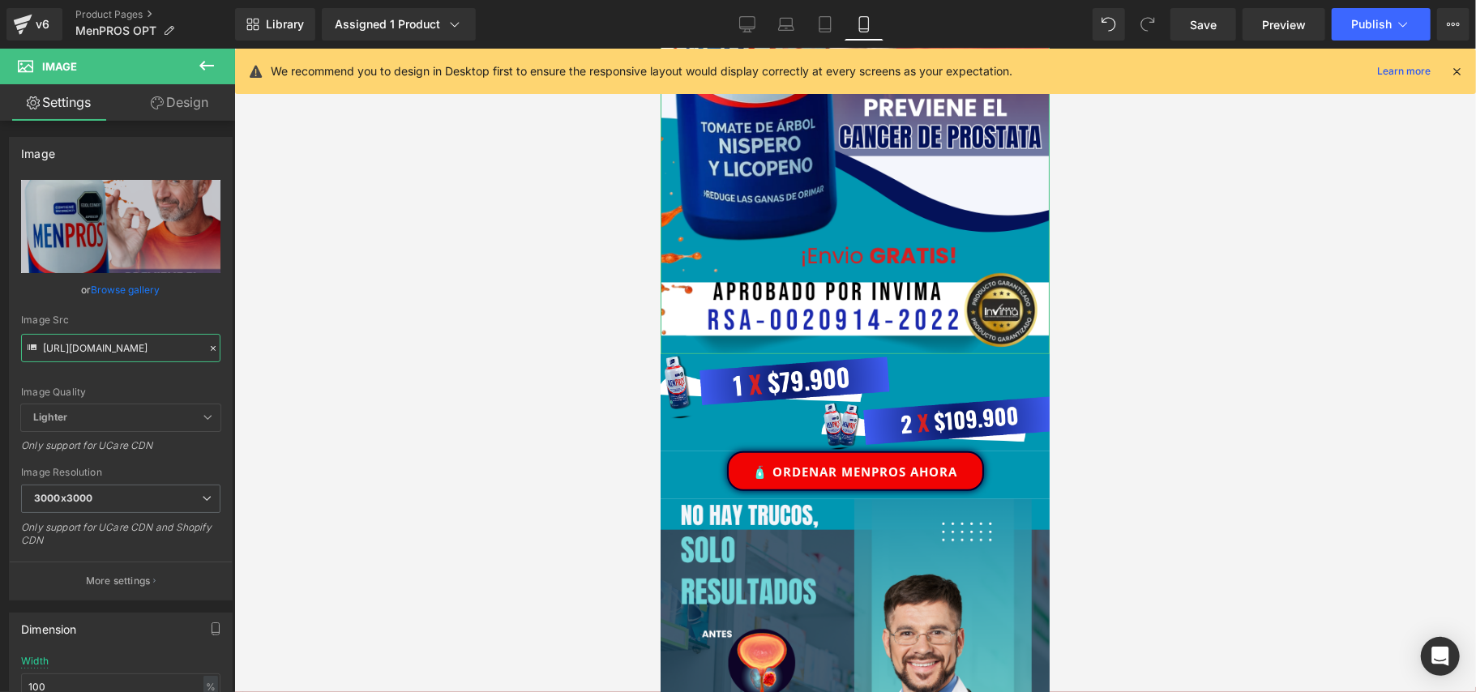
scroll to position [0, 312]
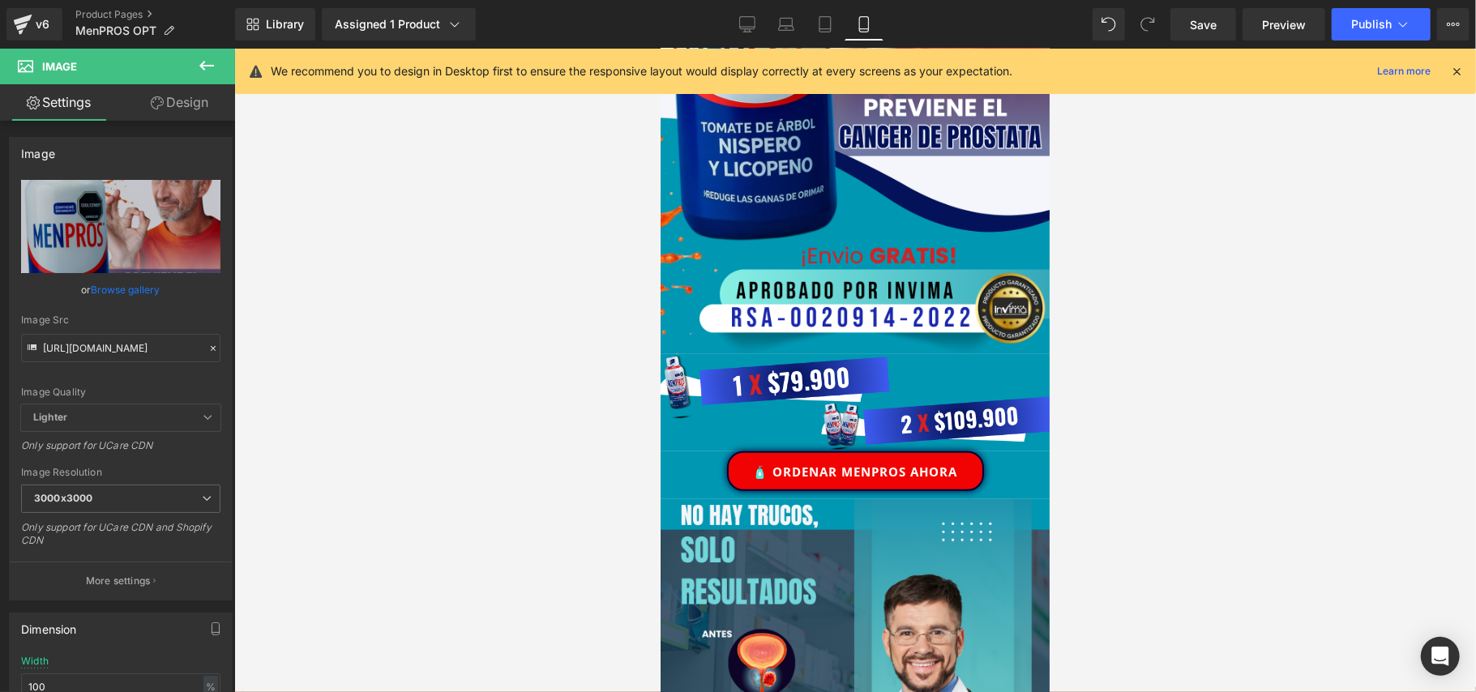
click at [1198, 250] on div at bounding box center [855, 371] width 1242 height 644
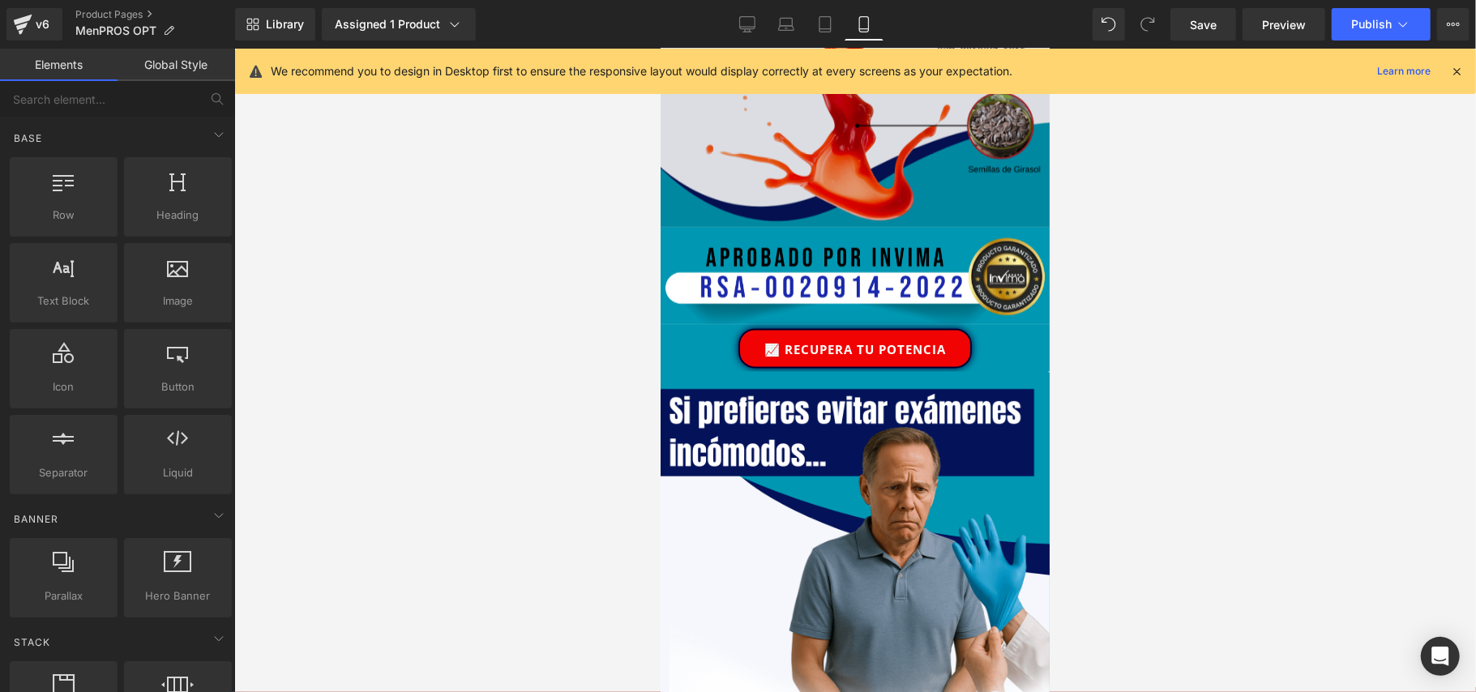
scroll to position [2378, 0]
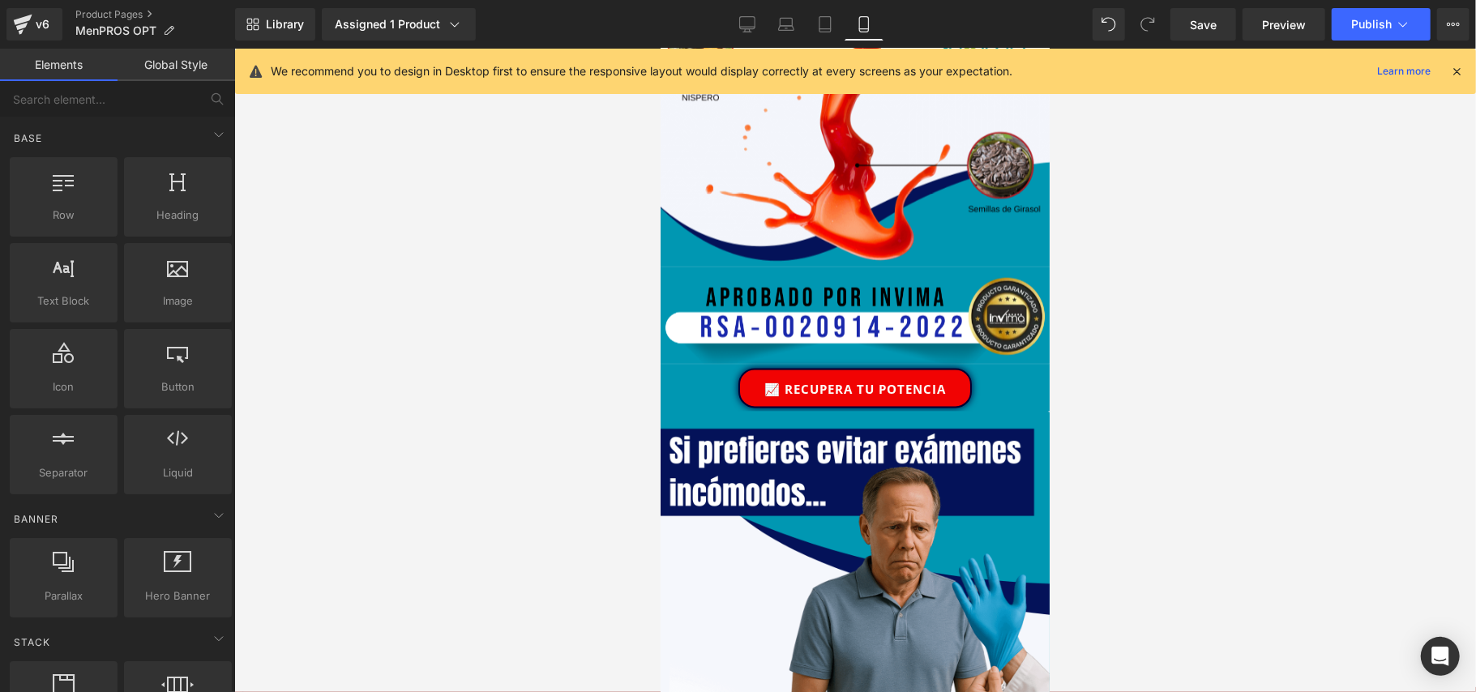
click at [1190, 363] on div at bounding box center [855, 371] width 1242 height 644
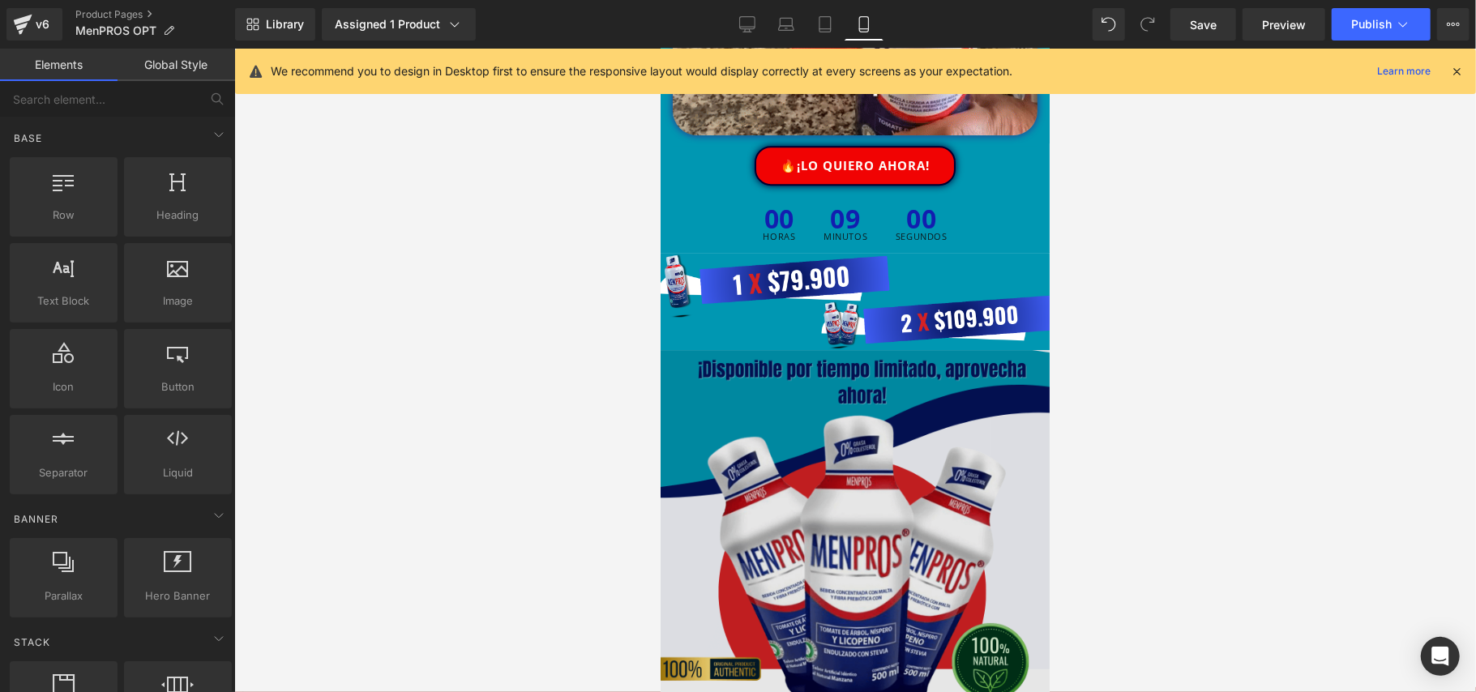
scroll to position [3675, 0]
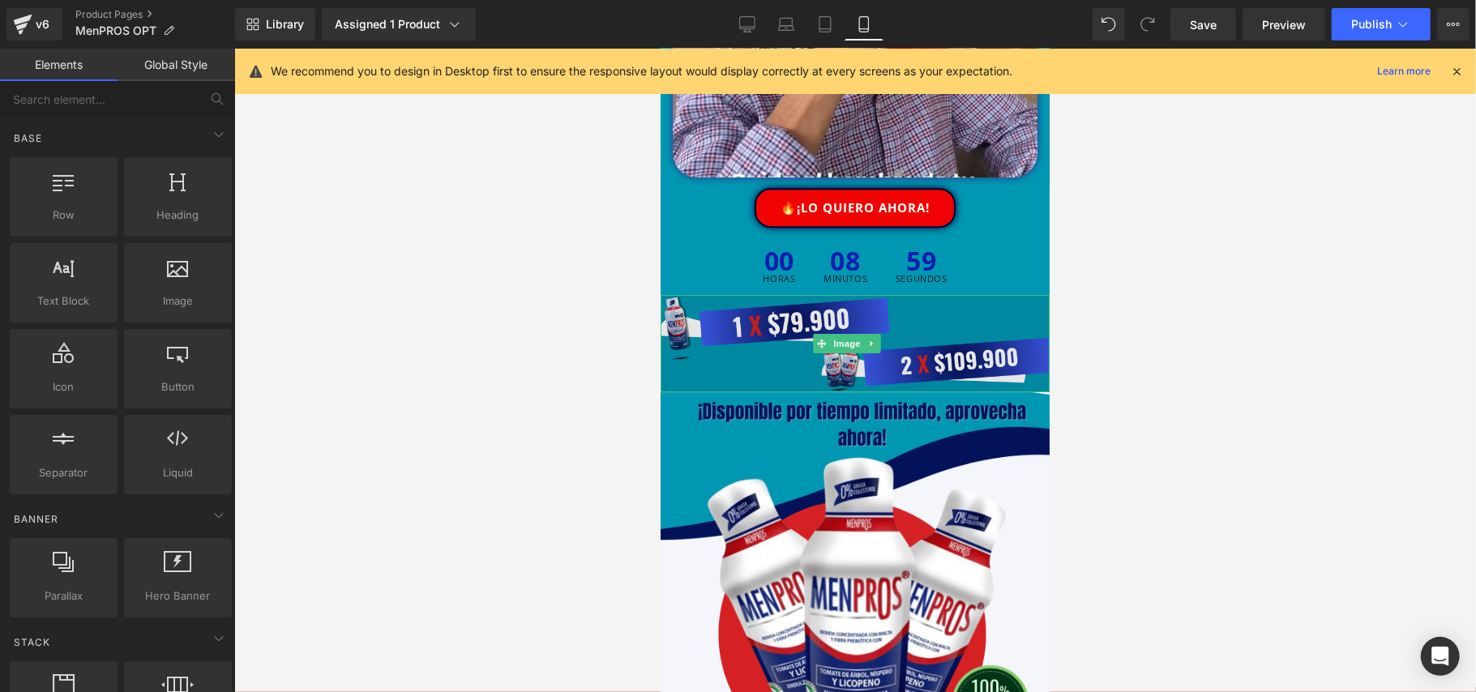
click at [986, 294] on img at bounding box center [854, 342] width 389 height 97
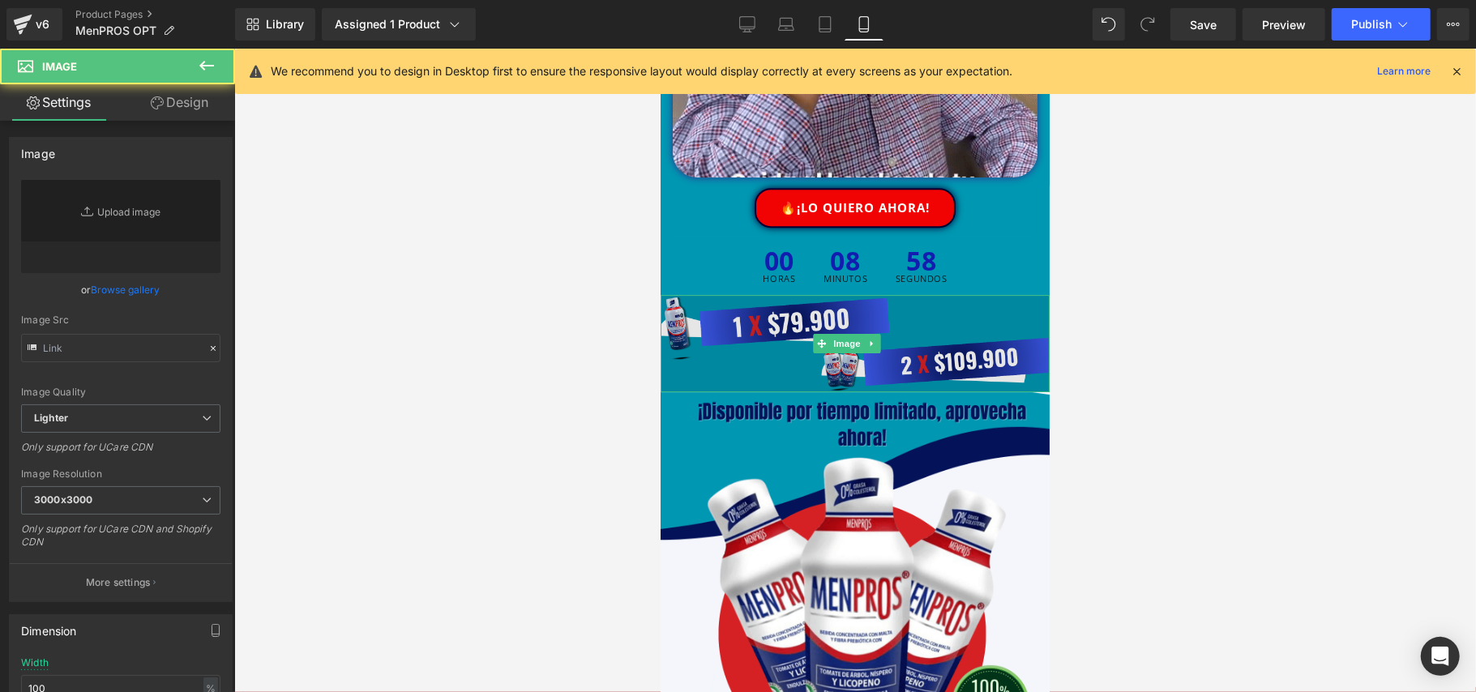
type input "[URL][DOMAIN_NAME]"
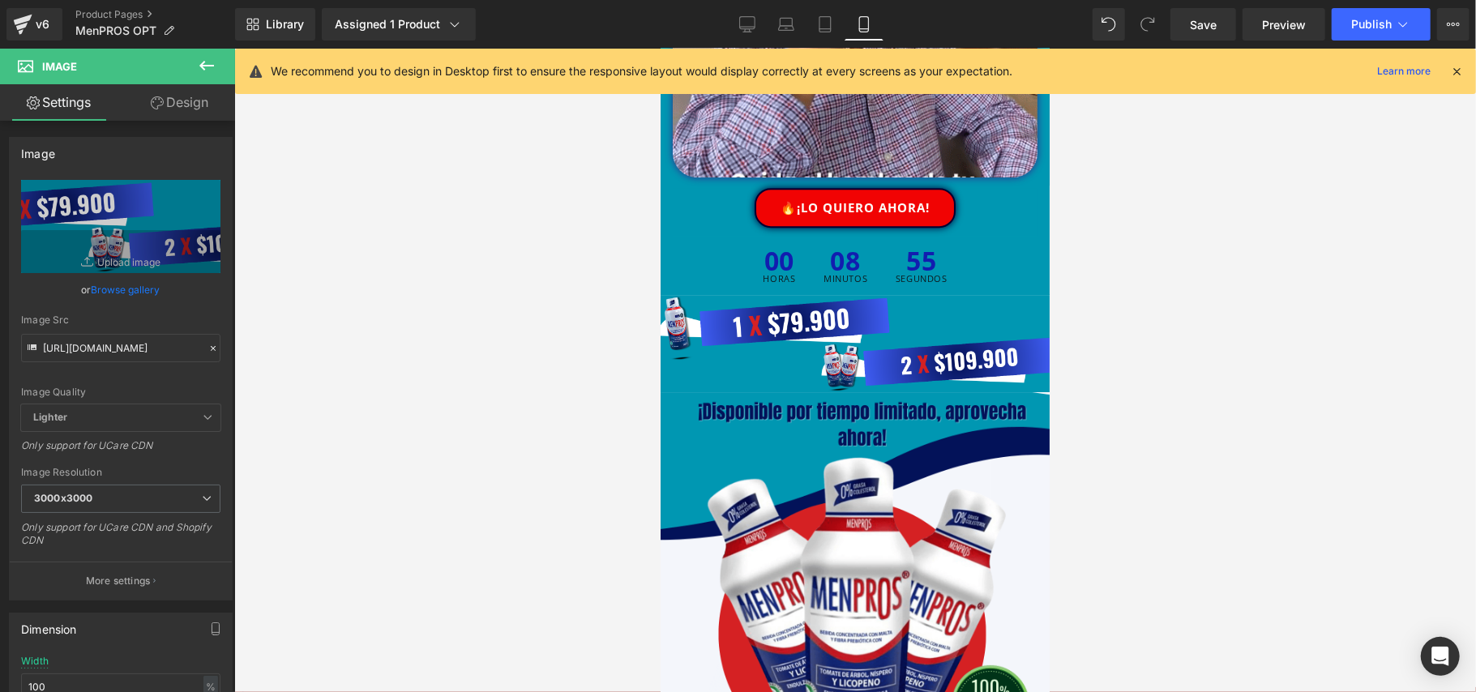
click at [202, 58] on icon at bounding box center [206, 65] width 19 height 19
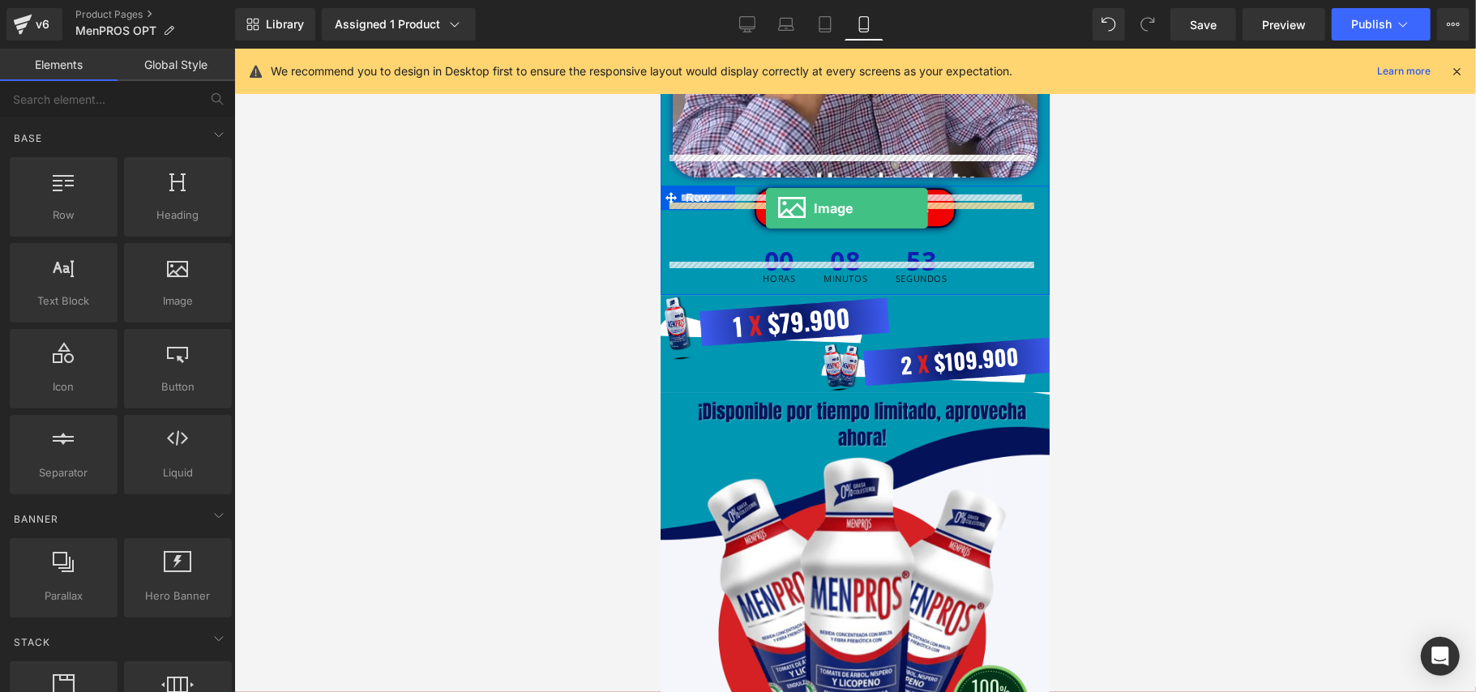
drag, startPoint x: 866, startPoint y: 330, endPoint x: 765, endPoint y: 208, distance: 158.4
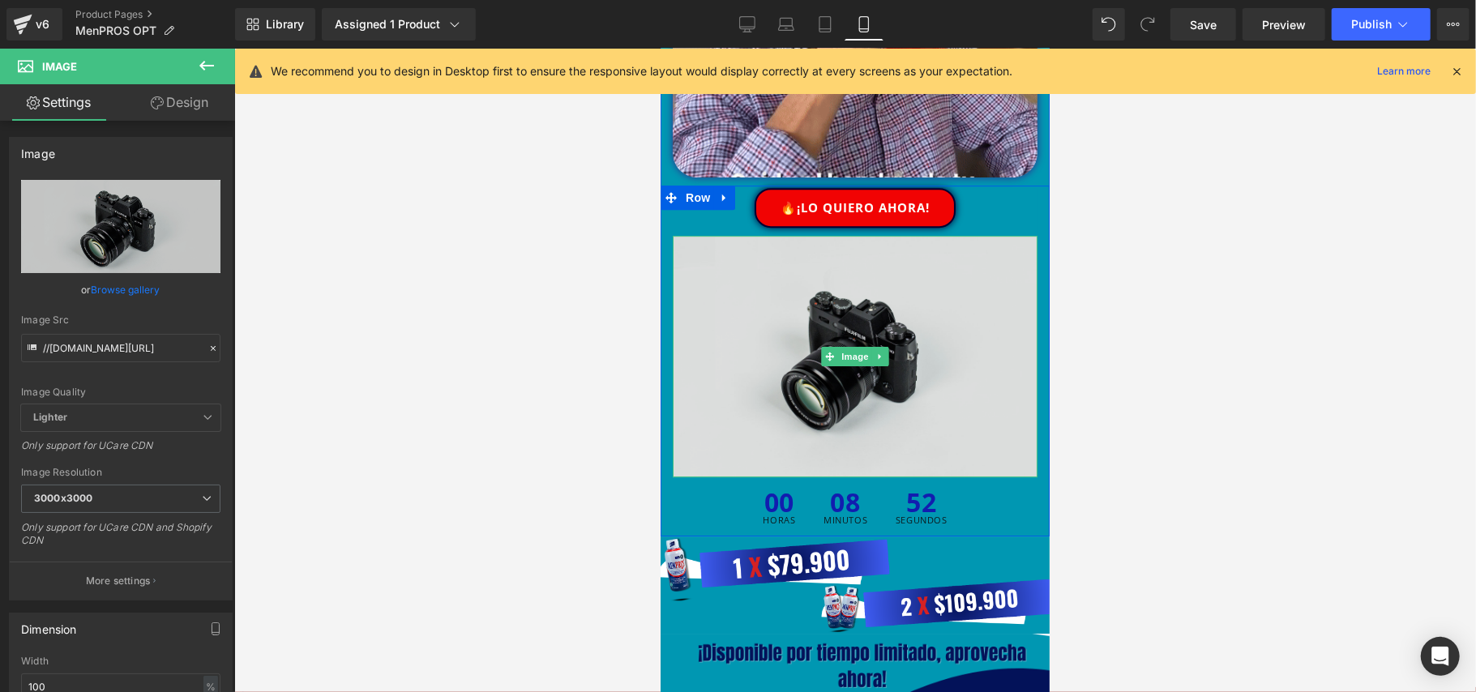
click at [840, 269] on img at bounding box center [854, 356] width 365 height 242
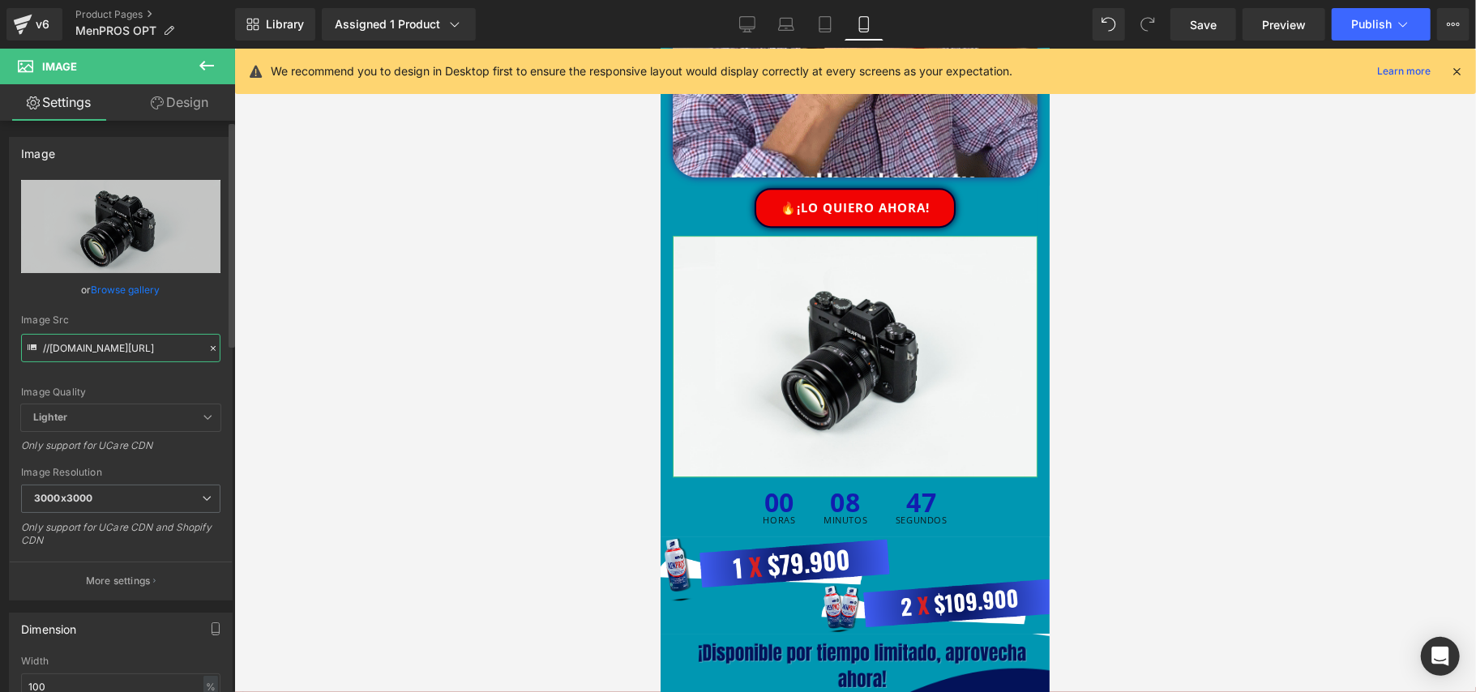
click at [125, 354] on input "//[DOMAIN_NAME][URL]" at bounding box center [120, 348] width 199 height 28
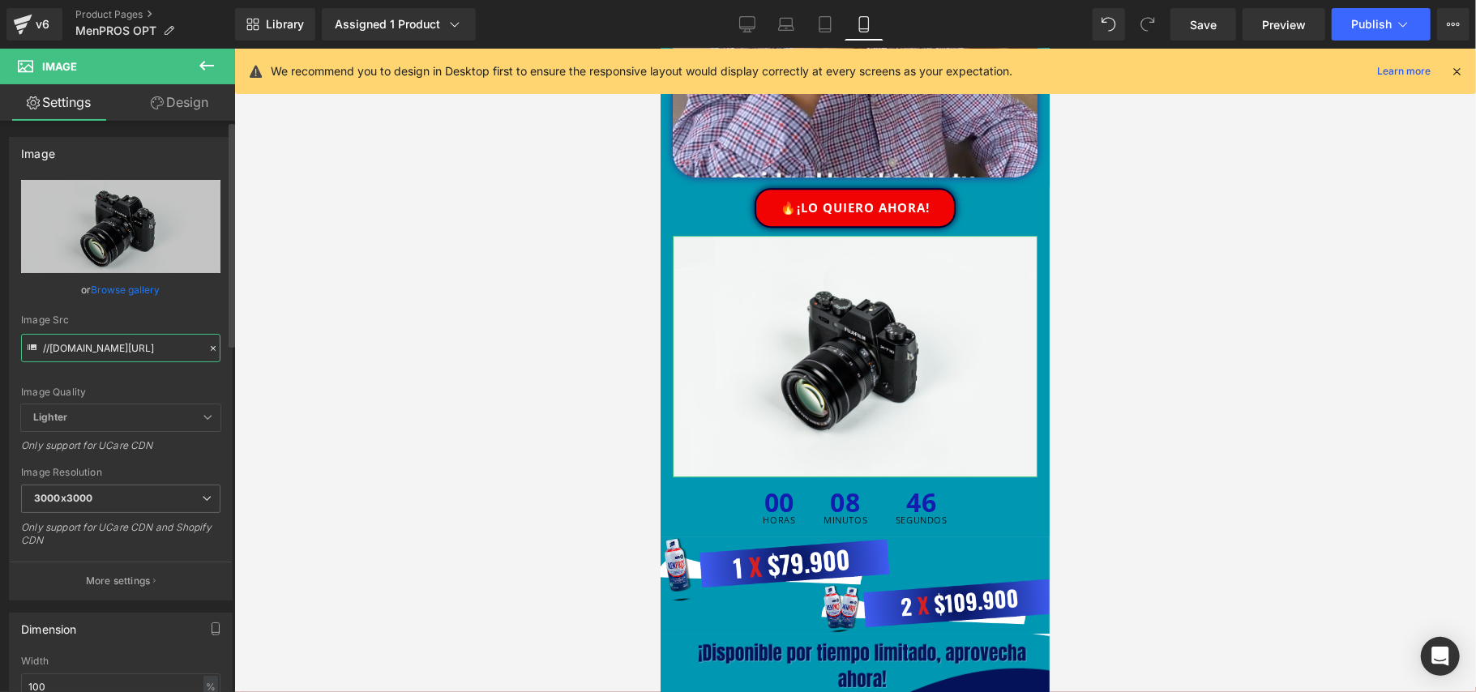
paste input "[URL][DOMAIN_NAME]"
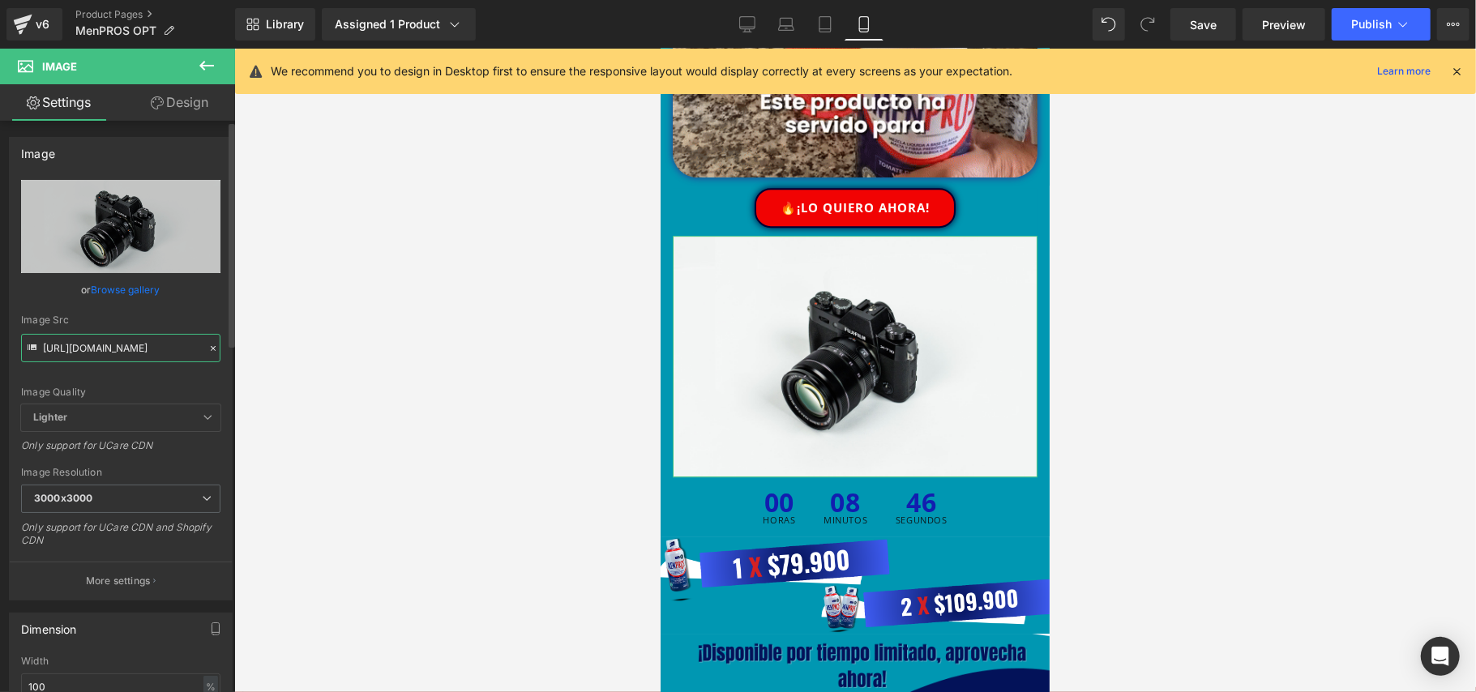
scroll to position [0, 306]
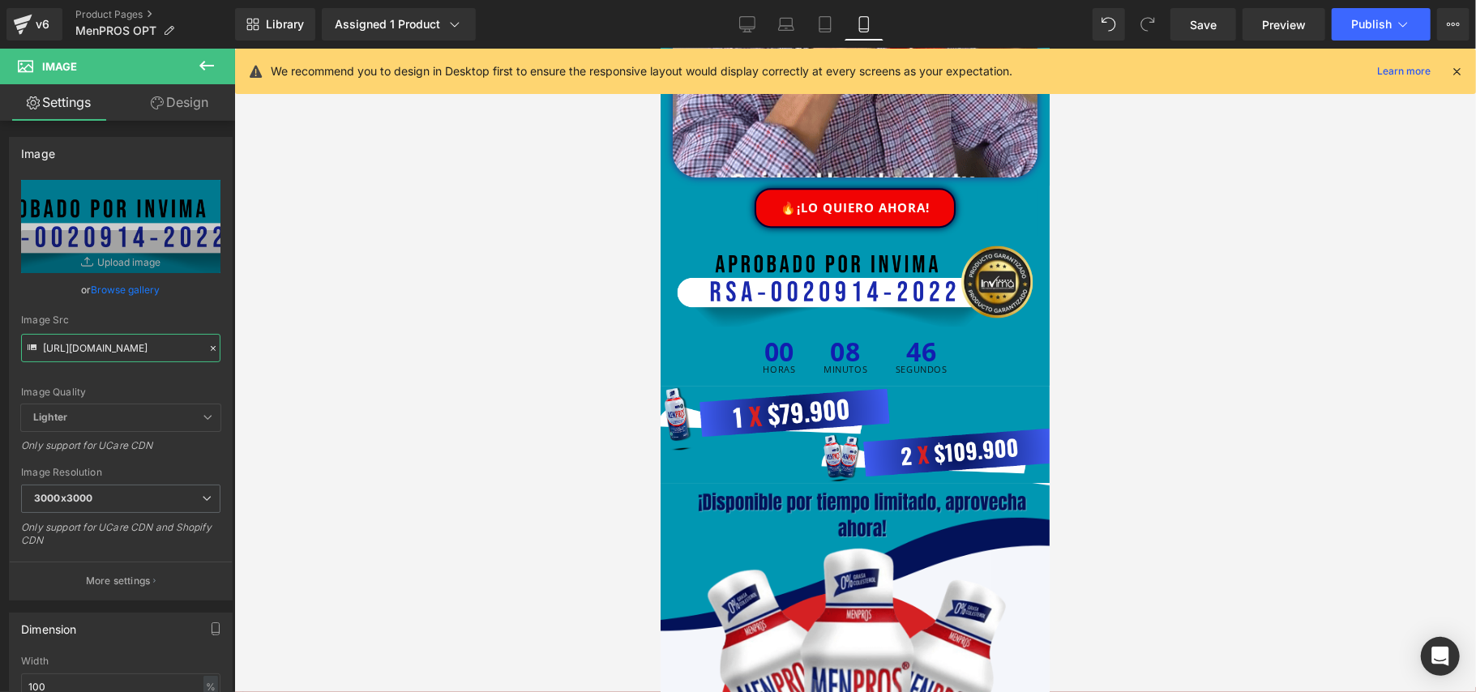
type input "[URL][DOMAIN_NAME]"
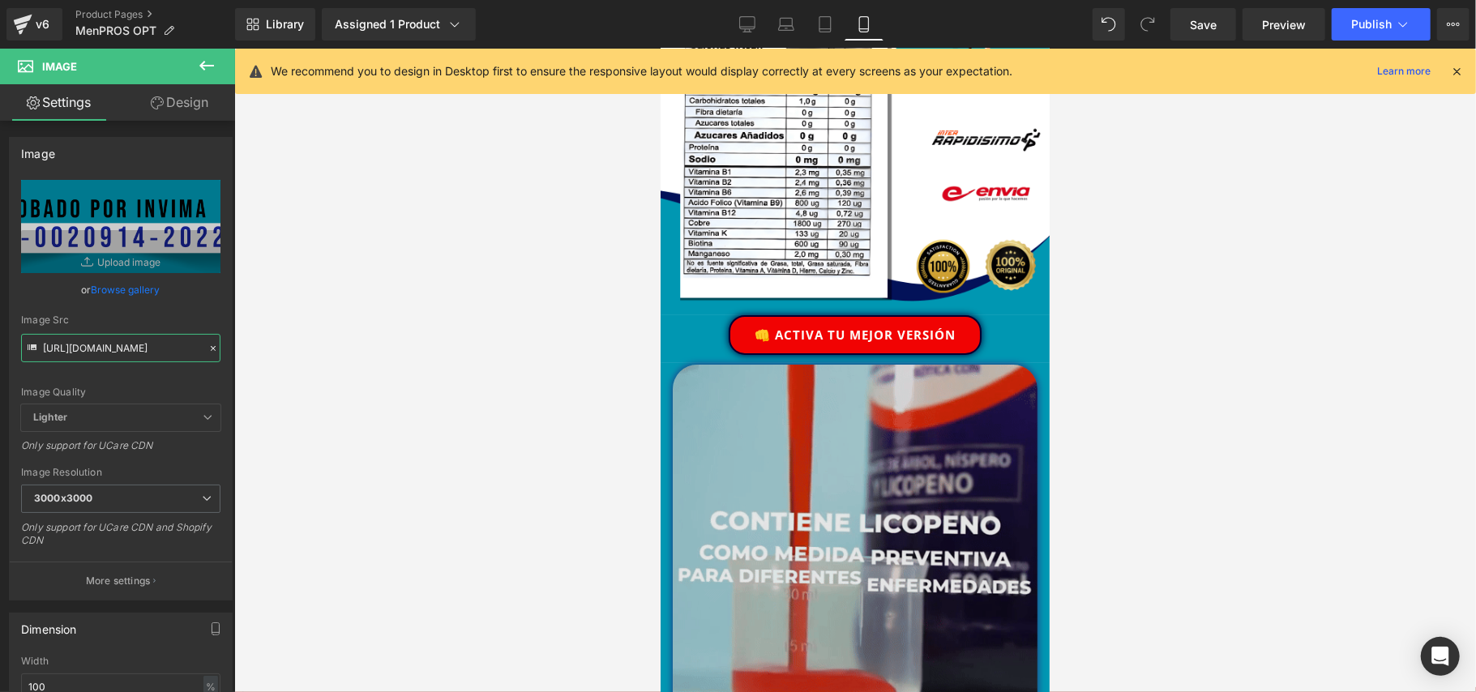
scroll to position [4540, 0]
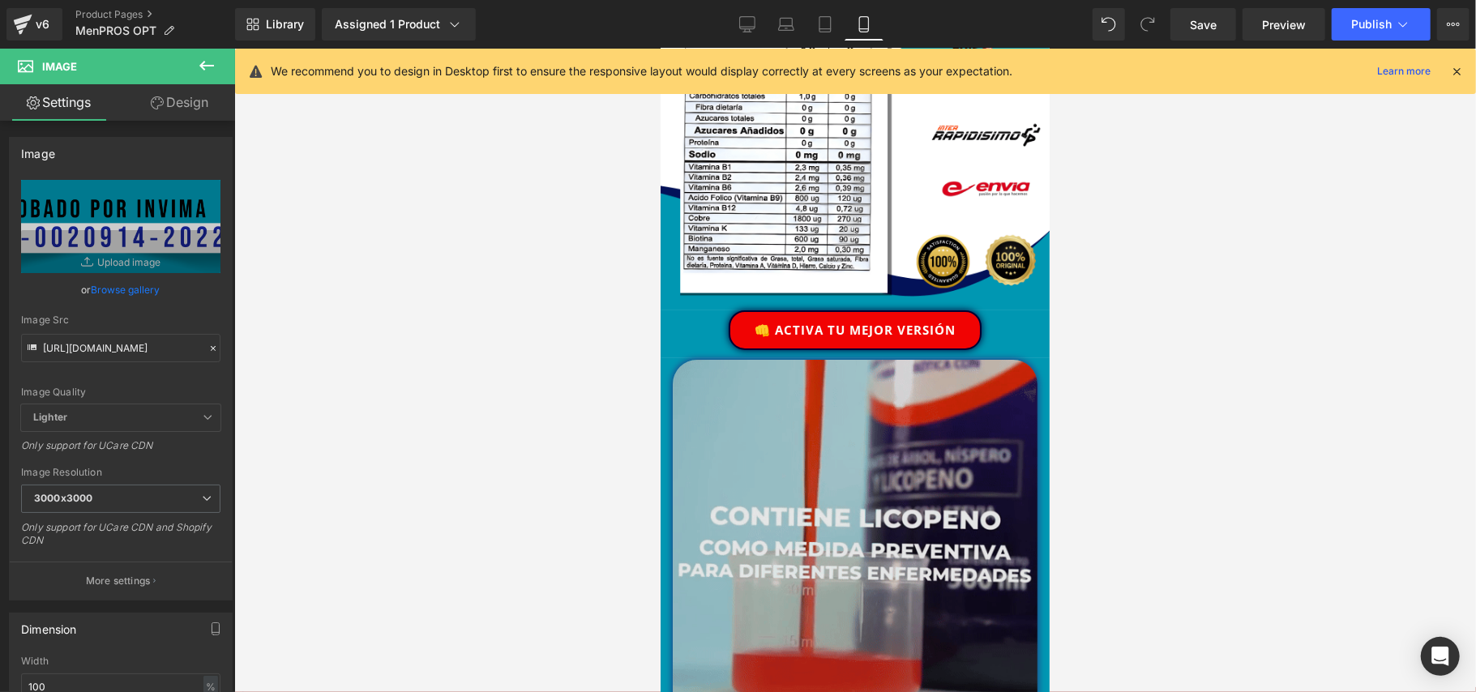
click at [944, 360] on img at bounding box center [854, 541] width 365 height 365
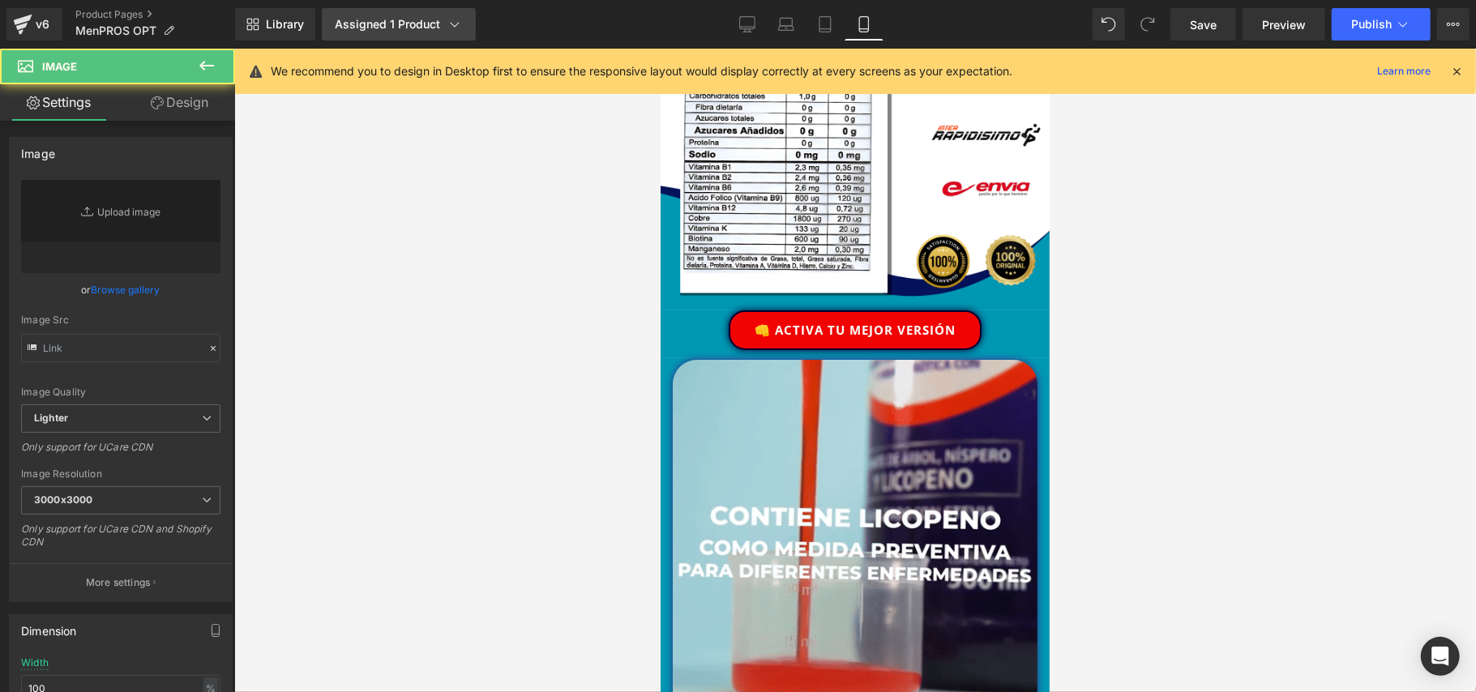
type input "[URL][DOMAIN_NAME]"
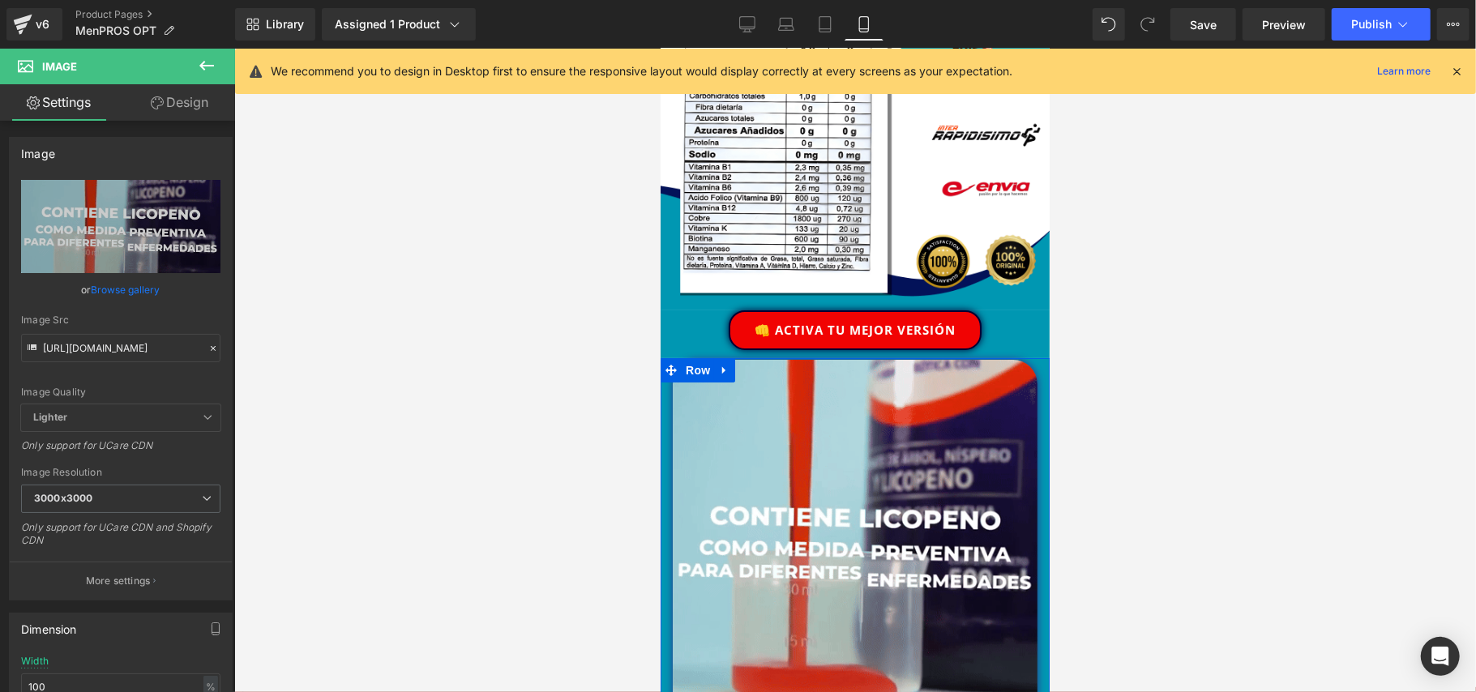
click at [1022, 359] on div "Image" at bounding box center [854, 541] width 389 height 365
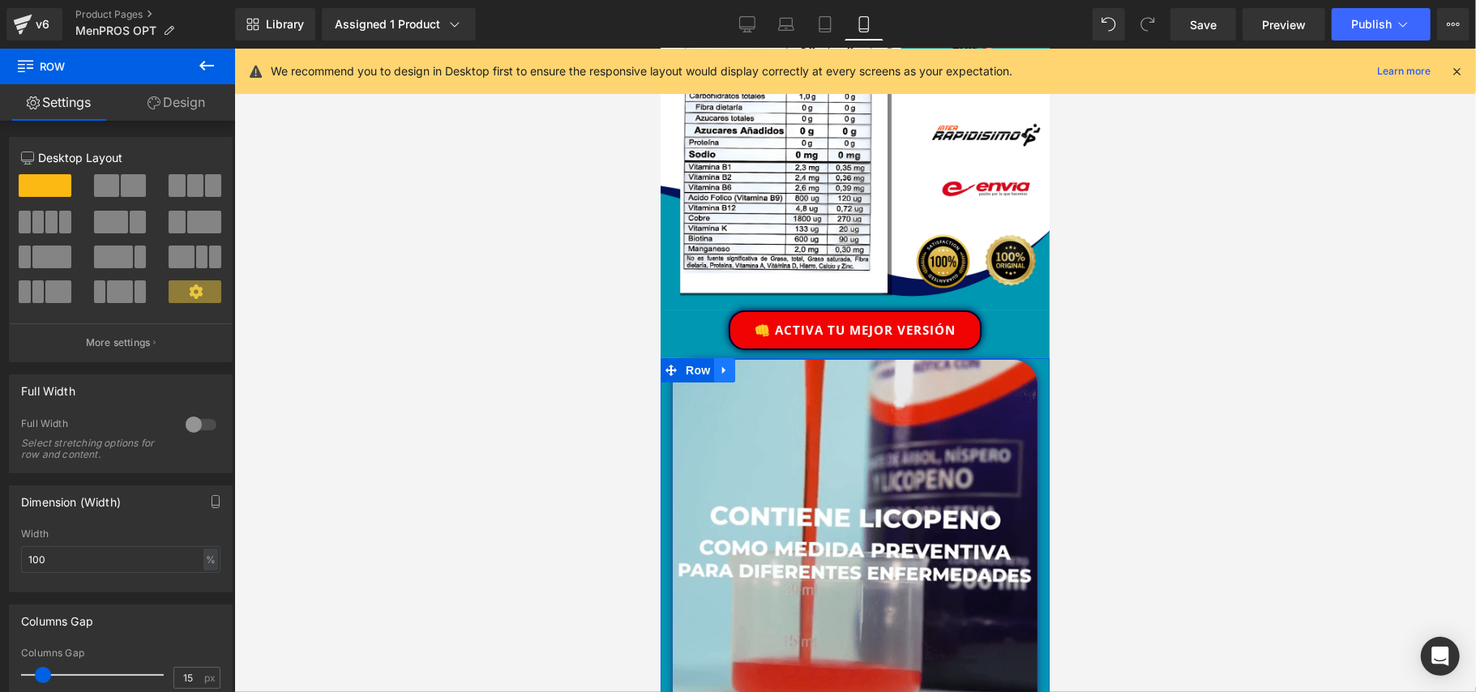
click at [718, 363] on icon at bounding box center [723, 369] width 11 height 12
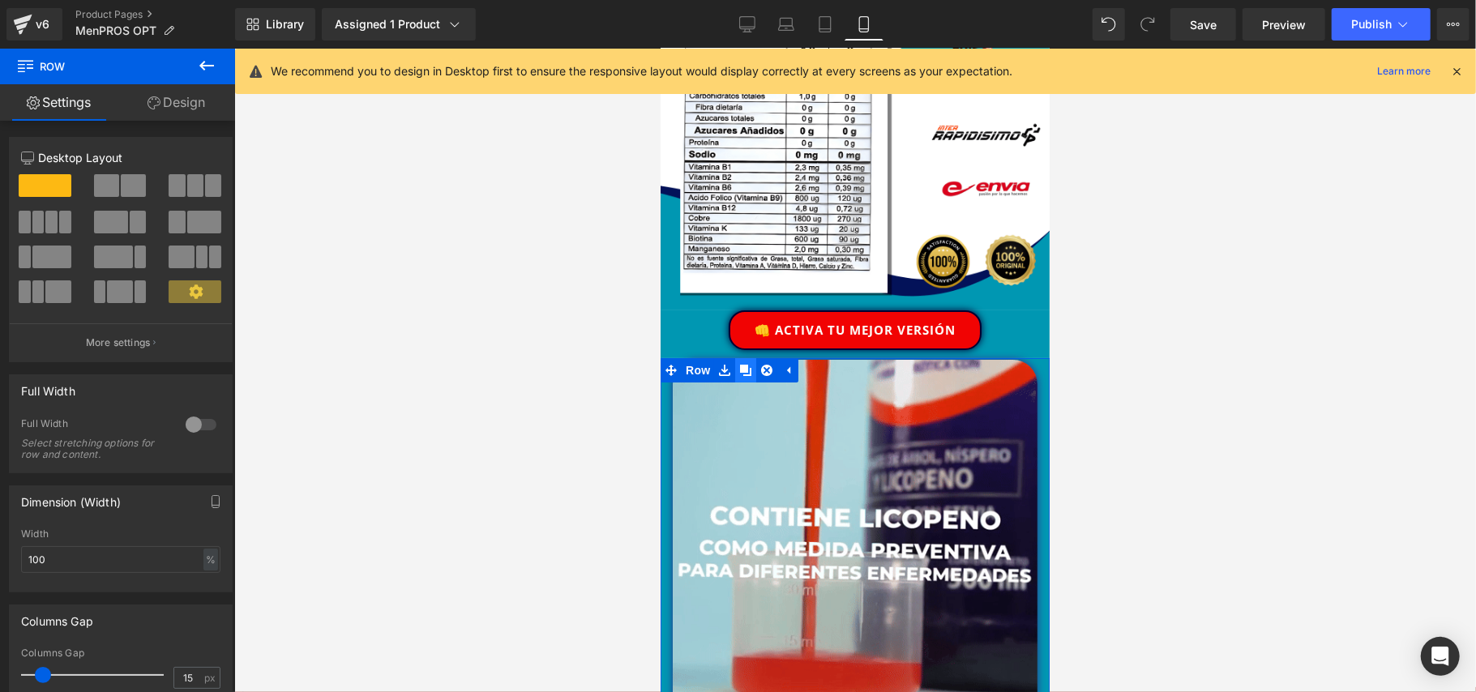
click at [746, 364] on icon at bounding box center [744, 369] width 11 height 11
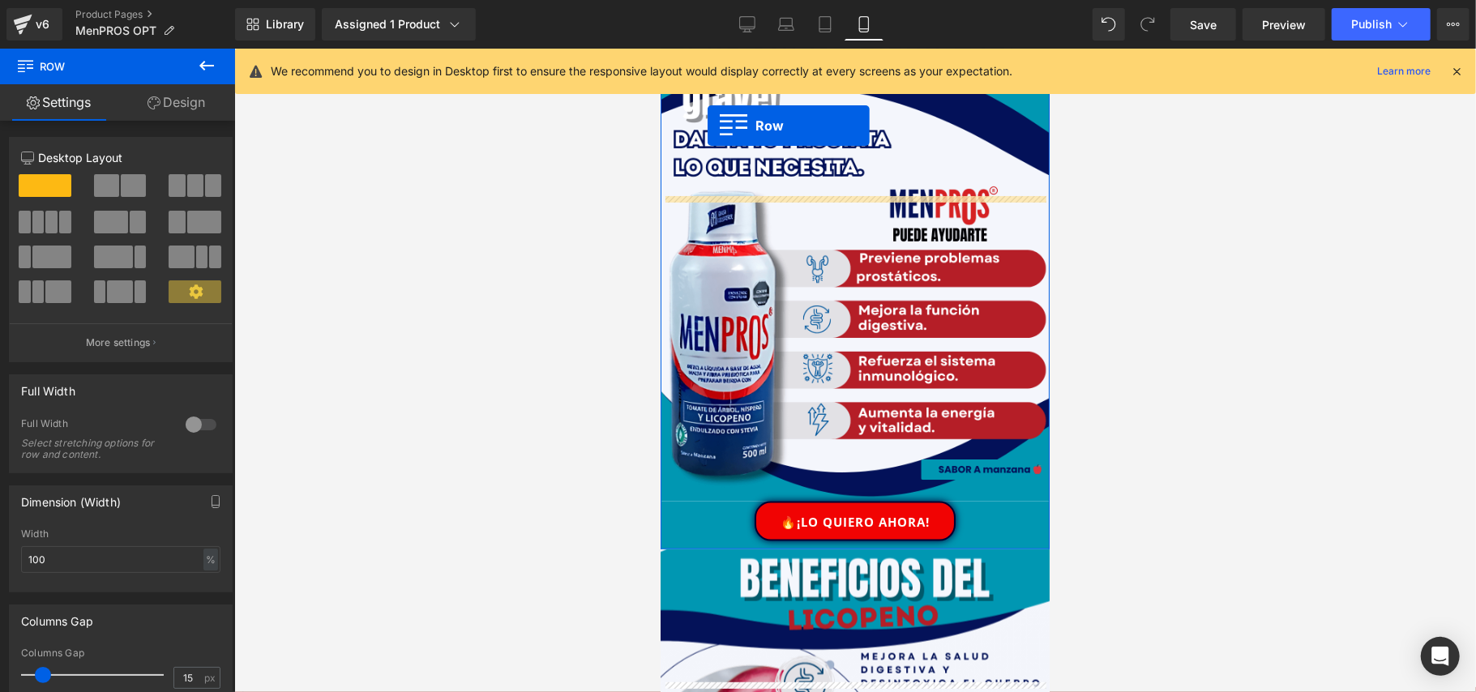
scroll to position [1618, 0]
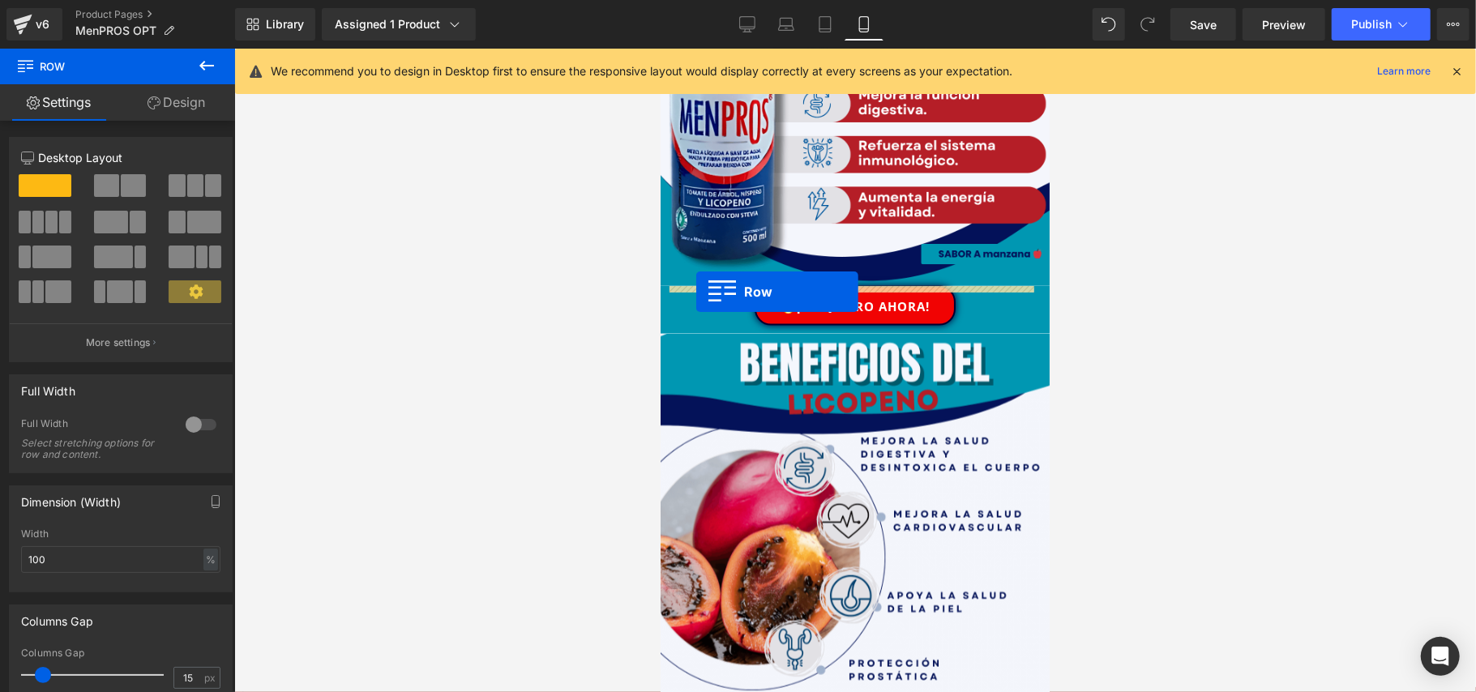
drag, startPoint x: 675, startPoint y: 200, endPoint x: 696, endPoint y: 291, distance: 93.0
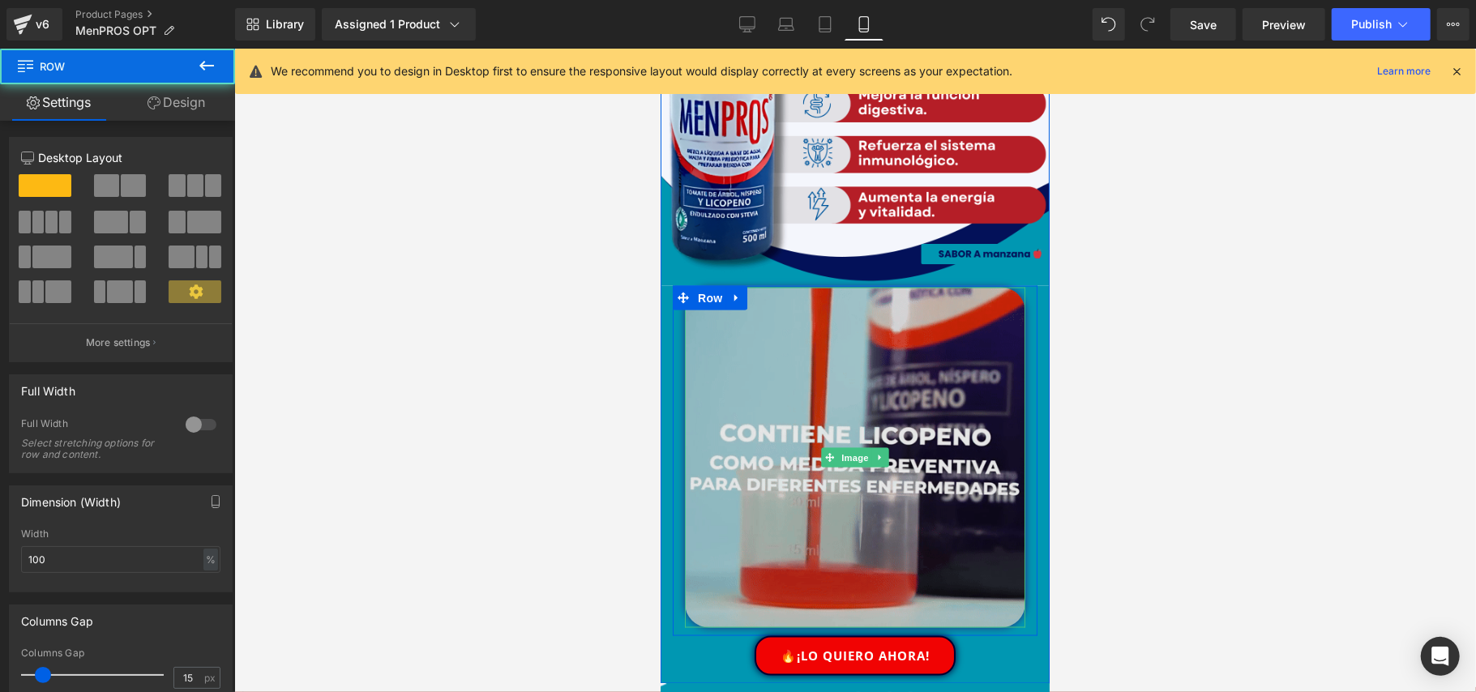
click at [843, 383] on img at bounding box center [854, 457] width 341 height 341
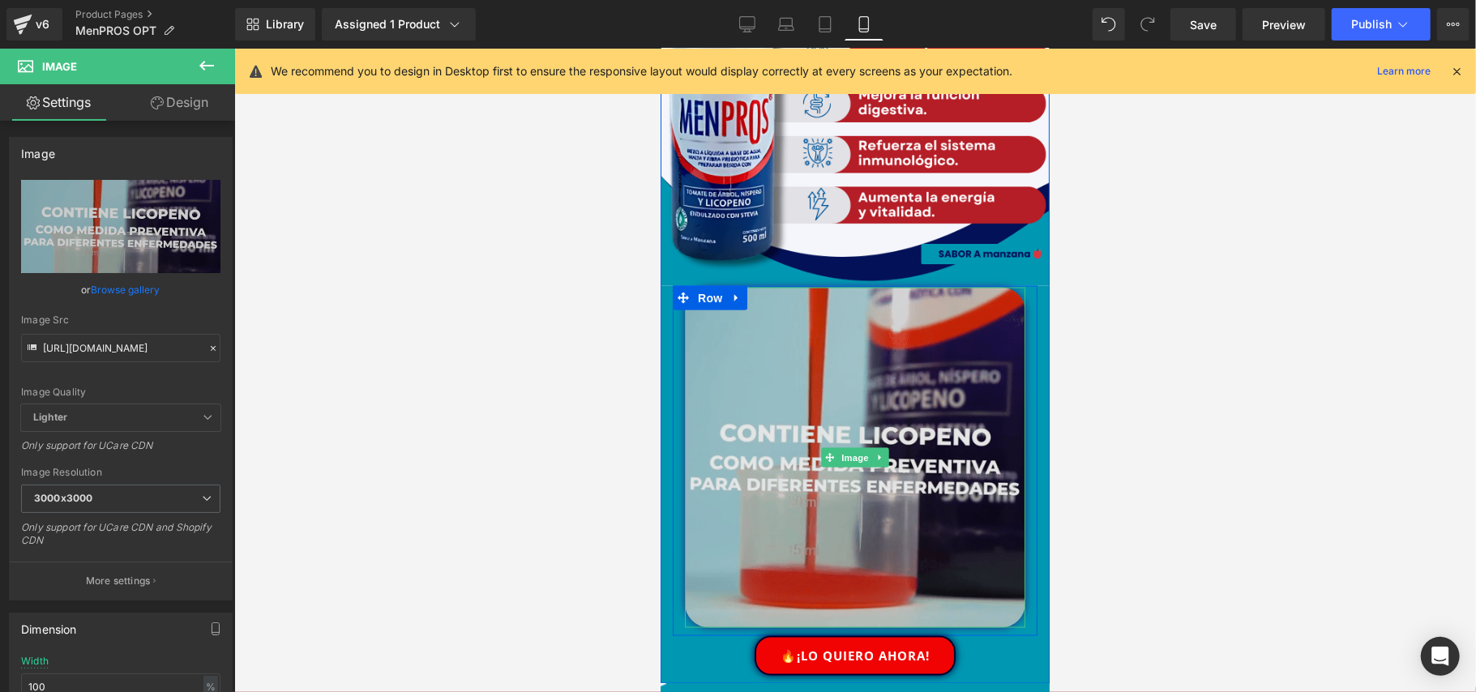
click at [825, 386] on img at bounding box center [854, 457] width 341 height 341
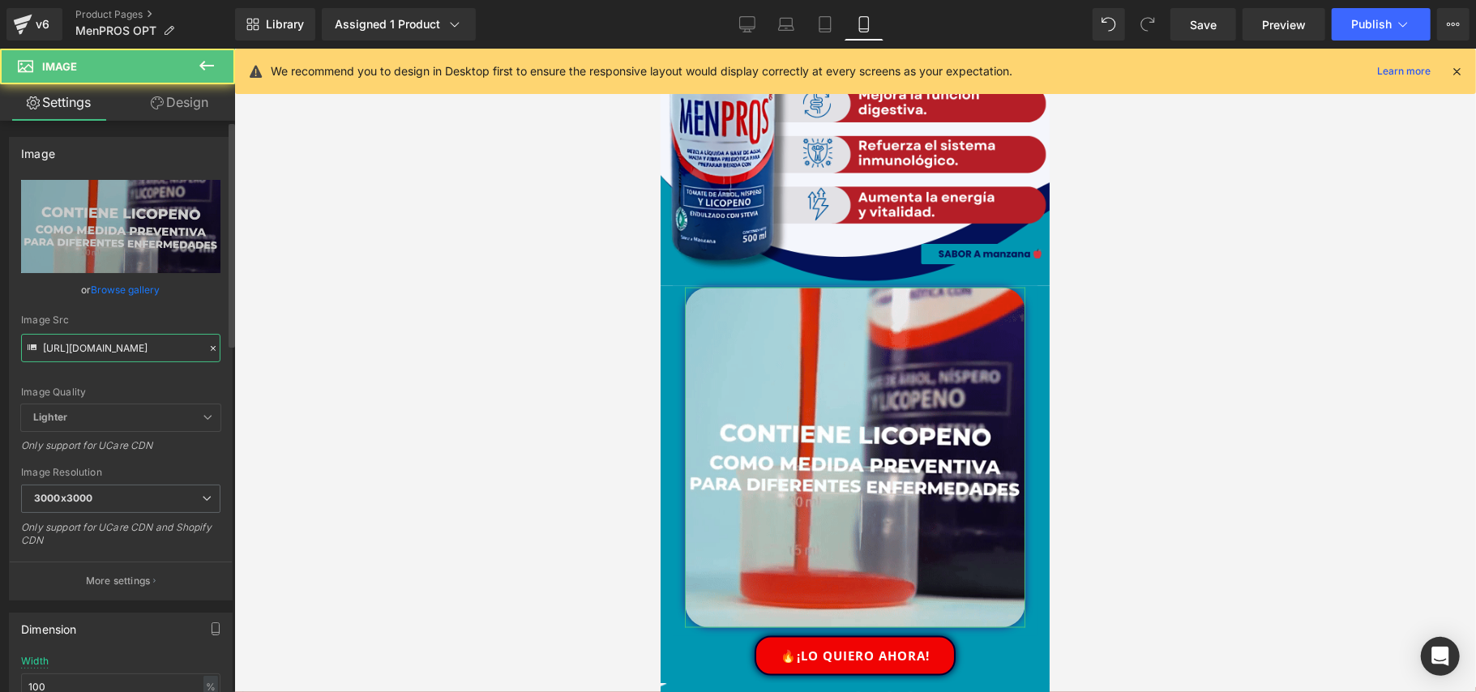
click at [122, 349] on input "[URL][DOMAIN_NAME]" at bounding box center [120, 348] width 199 height 28
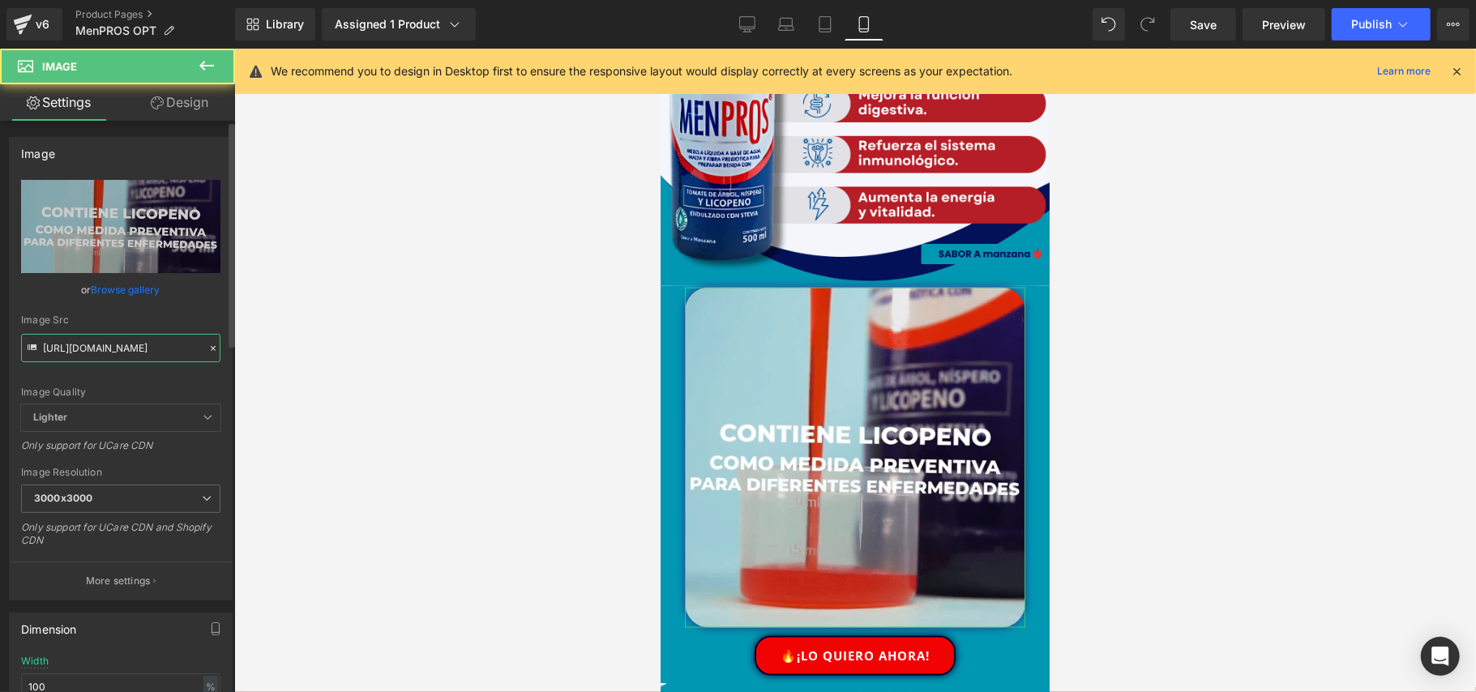
click at [122, 349] on input "[URL][DOMAIN_NAME]" at bounding box center [120, 348] width 199 height 28
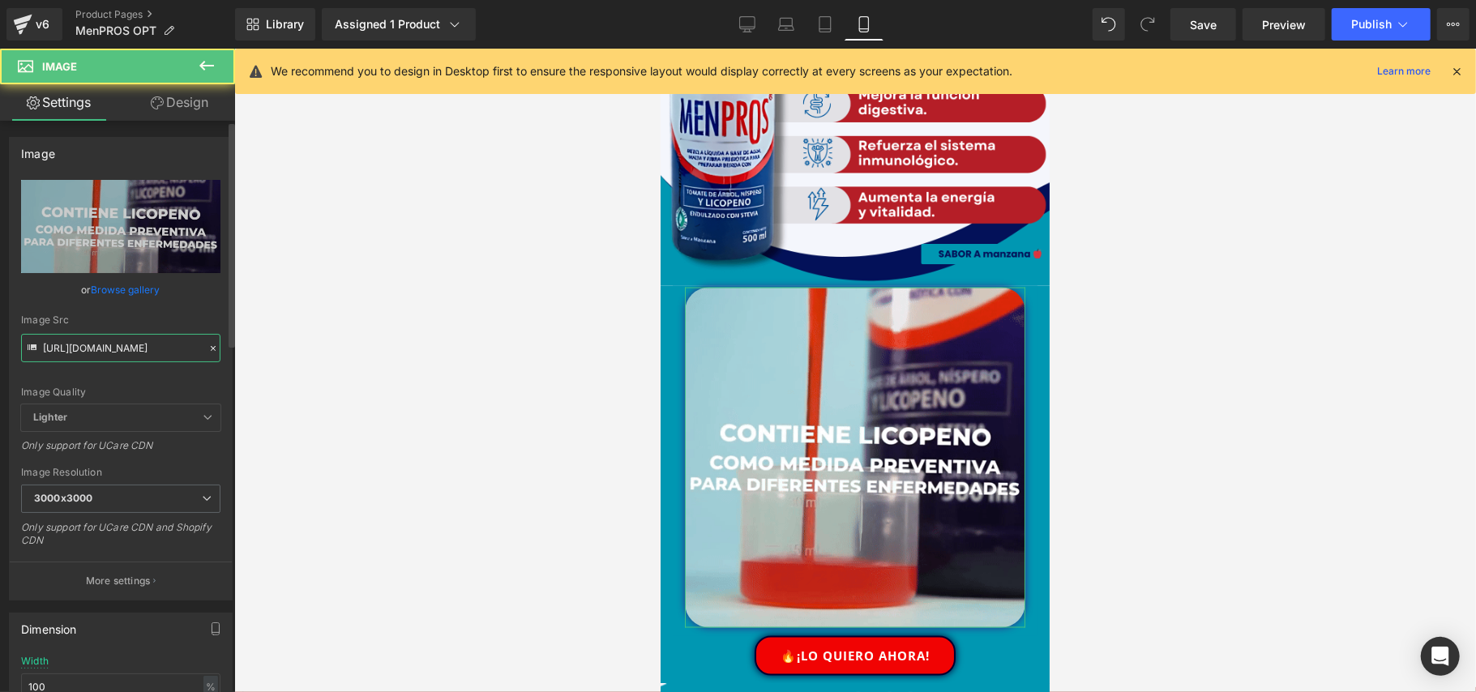
click at [122, 349] on input "[URL][DOMAIN_NAME]" at bounding box center [120, 348] width 199 height 28
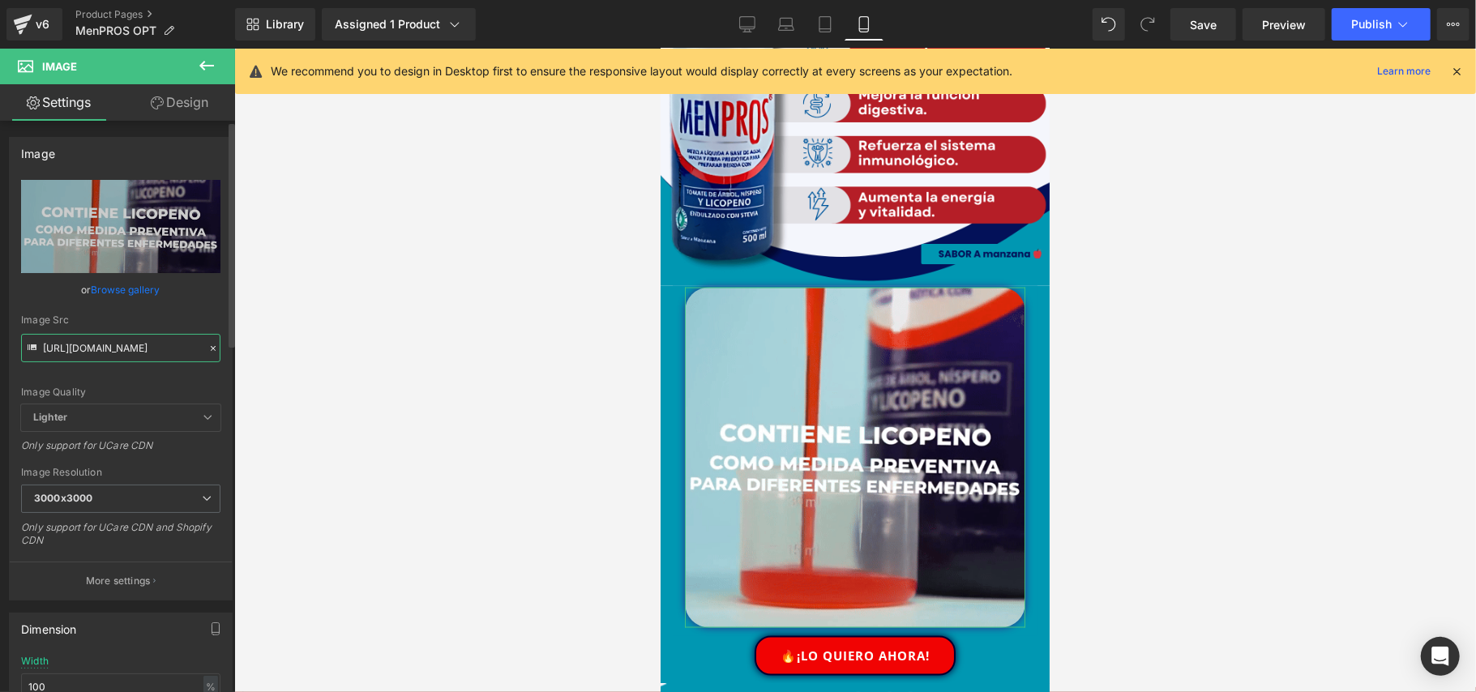
type input "[URL][DOMAIN_NAME]"
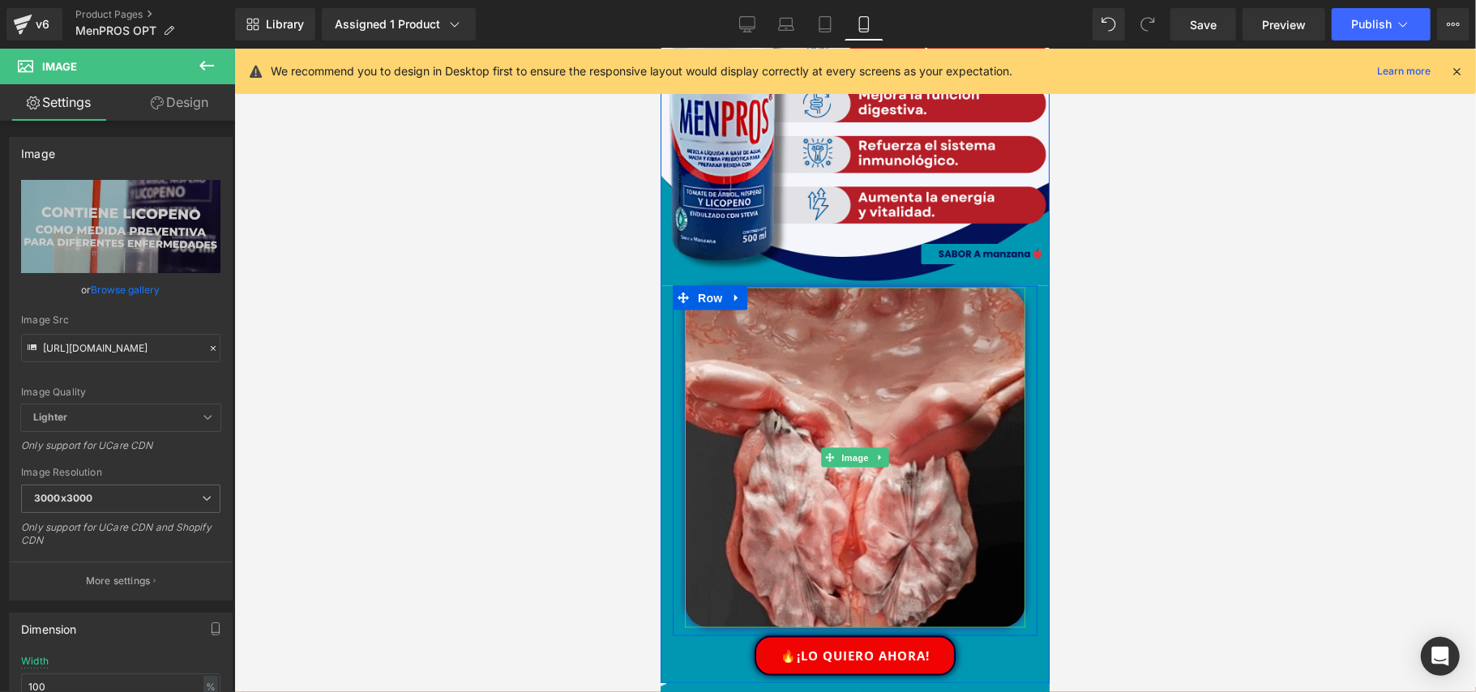
click at [1099, 344] on div at bounding box center [855, 371] width 1242 height 644
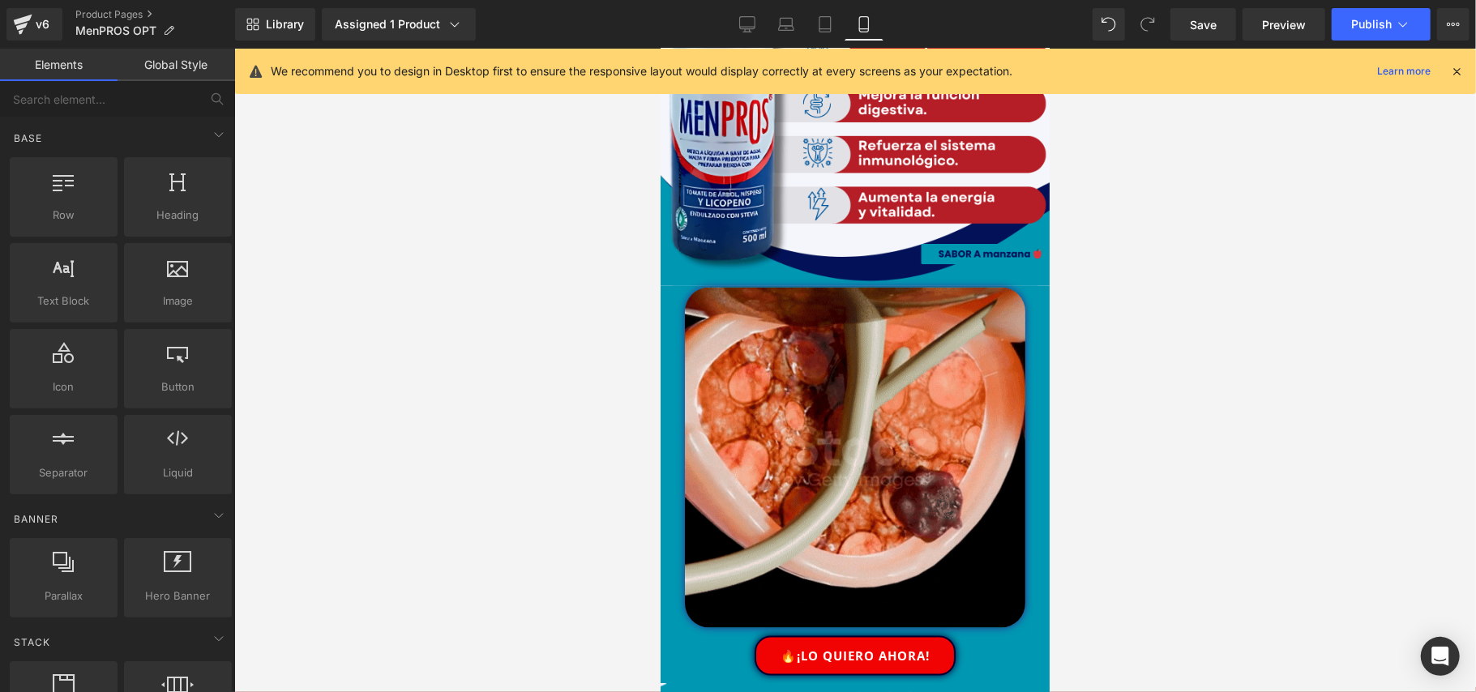
scroll to position [0, 0]
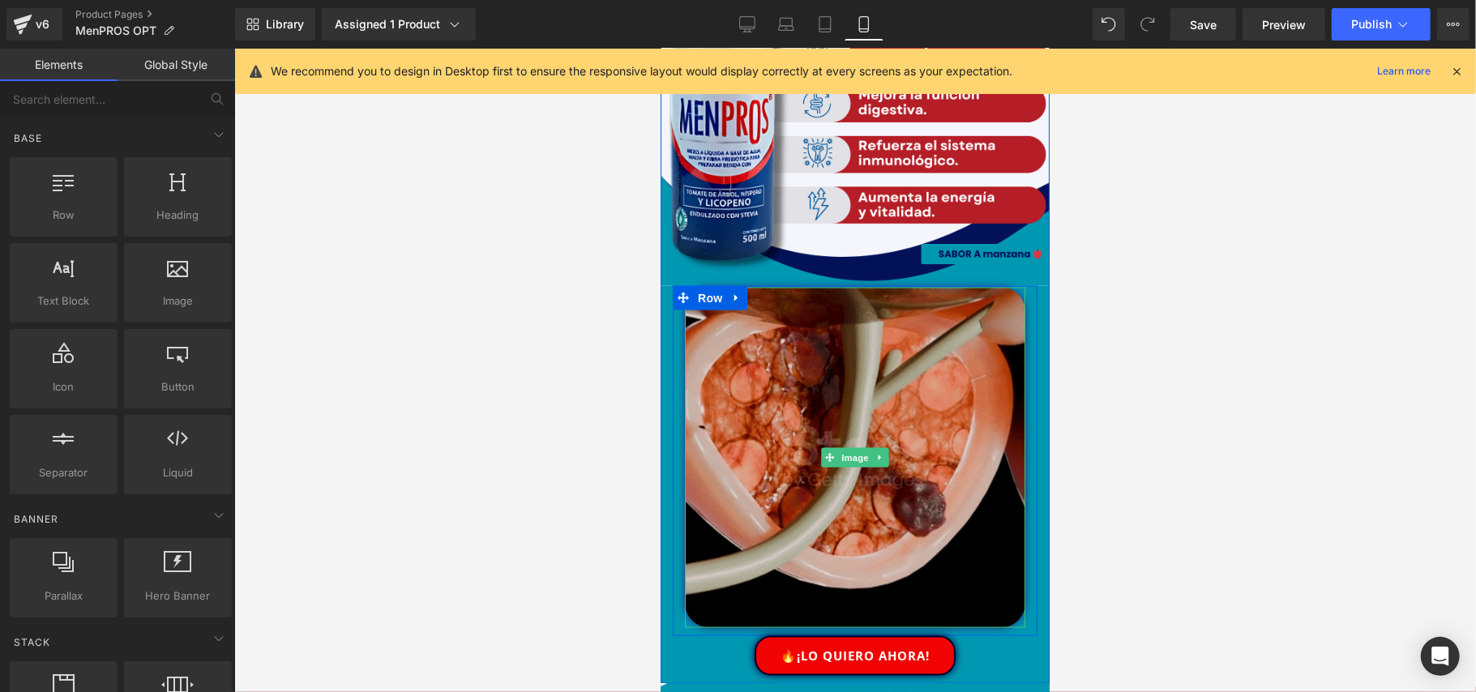
click at [922, 370] on img at bounding box center [854, 457] width 341 height 341
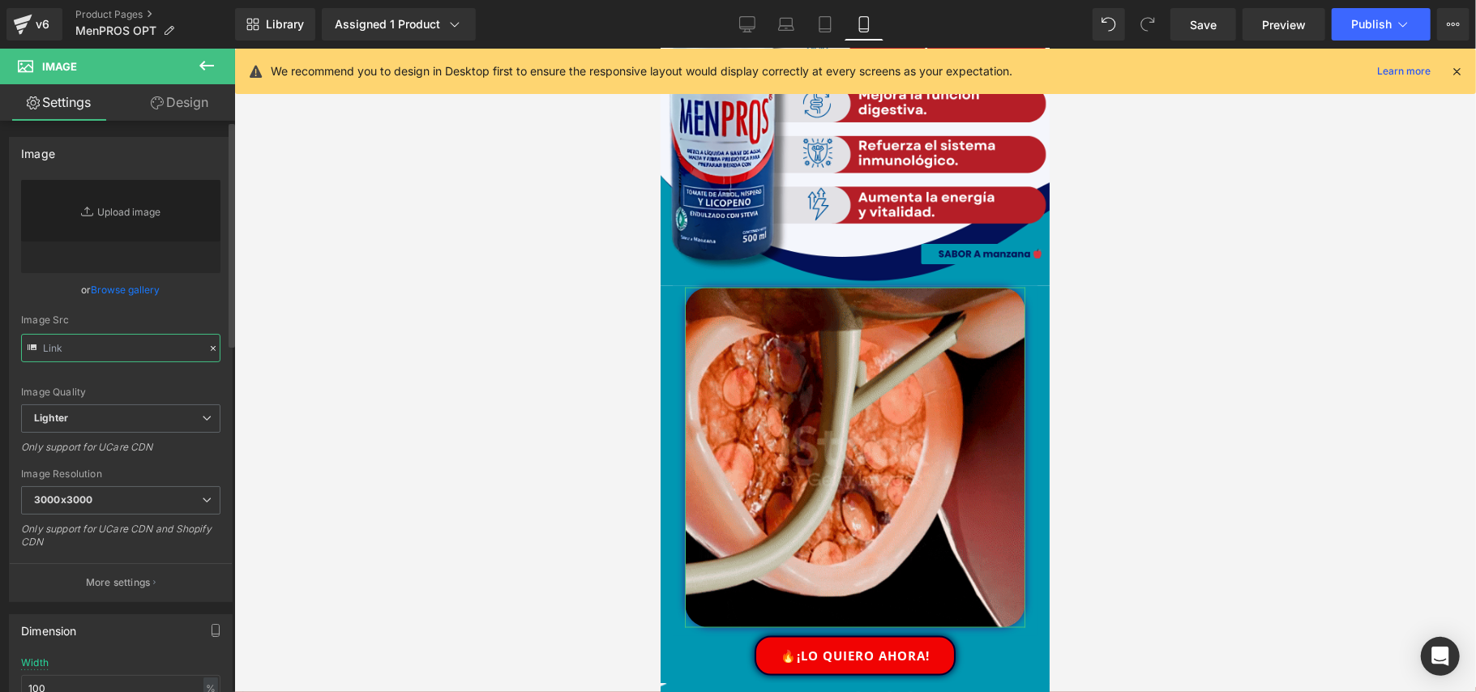
click at [94, 350] on input "text" at bounding box center [120, 348] width 199 height 28
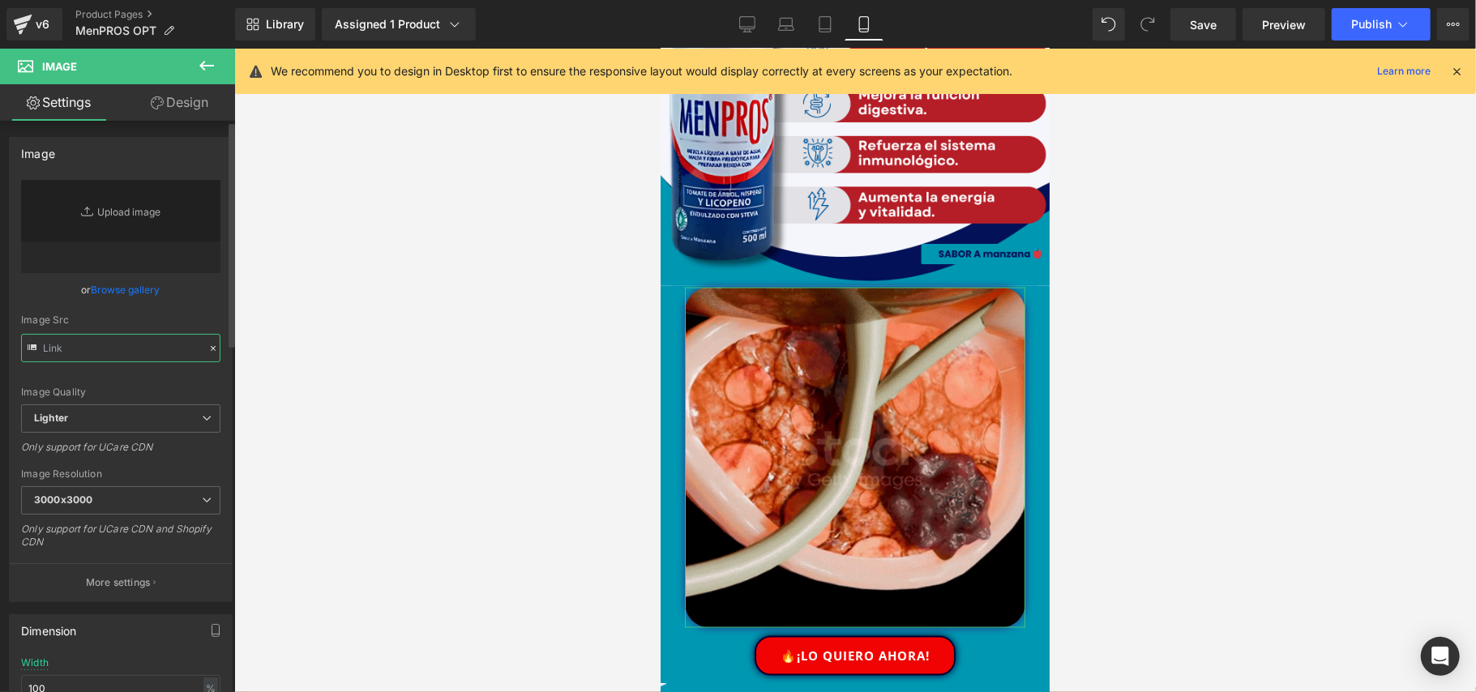
paste input "[URL][DOMAIN_NAME]"
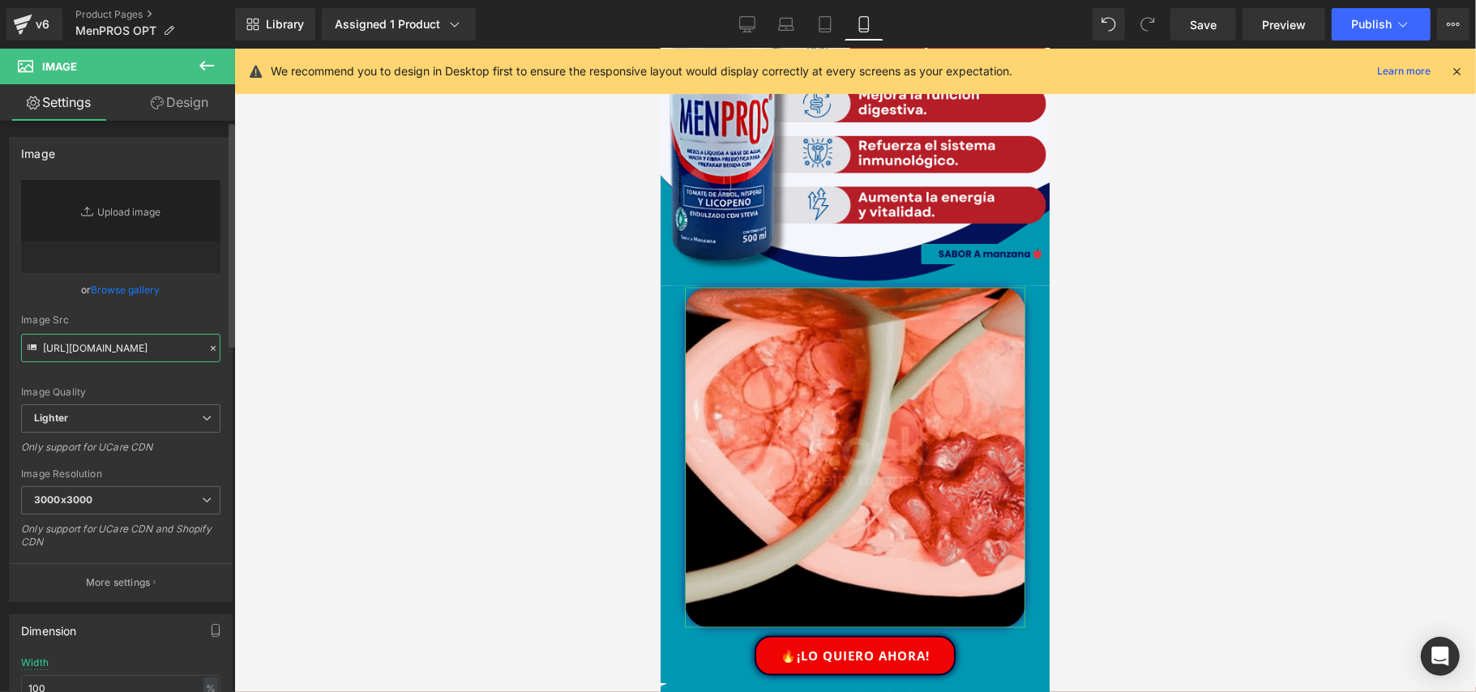
scroll to position [0, 831]
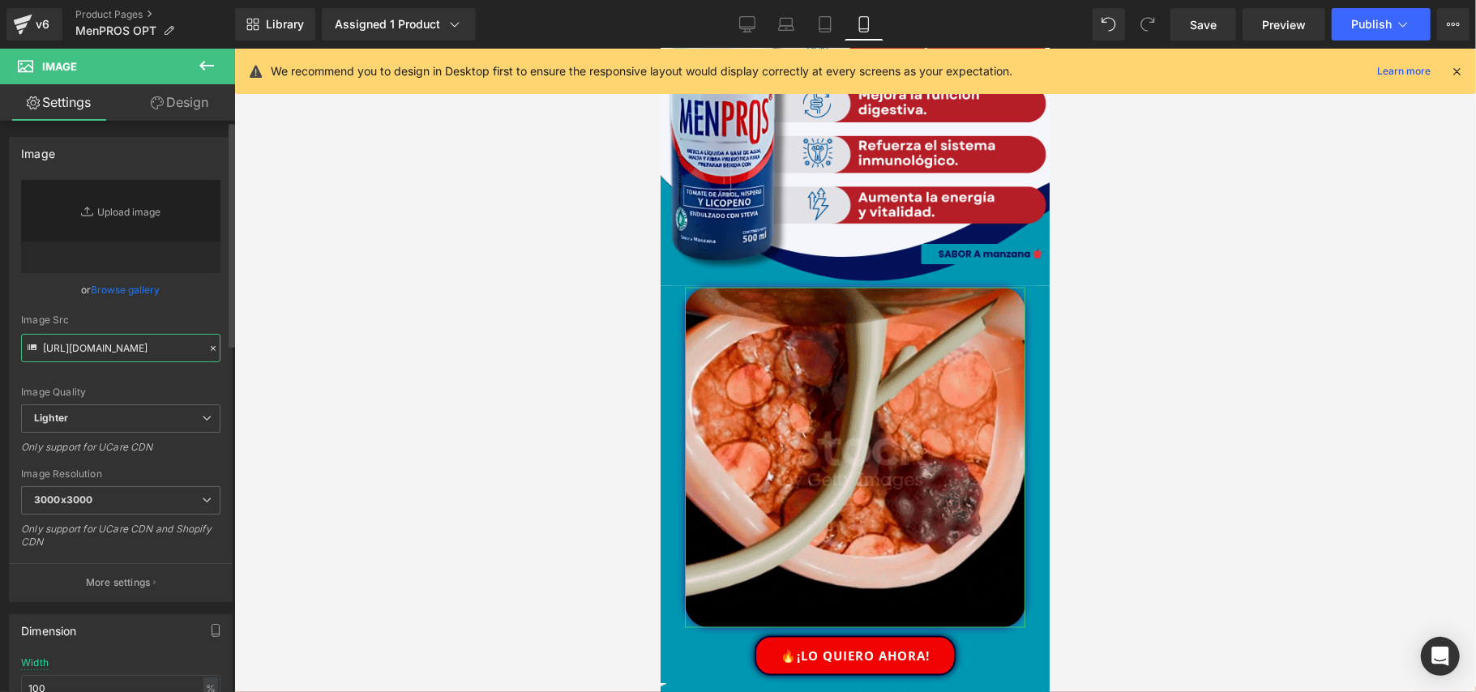
click at [94, 350] on input "[URL][DOMAIN_NAME]" at bounding box center [120, 348] width 199 height 28
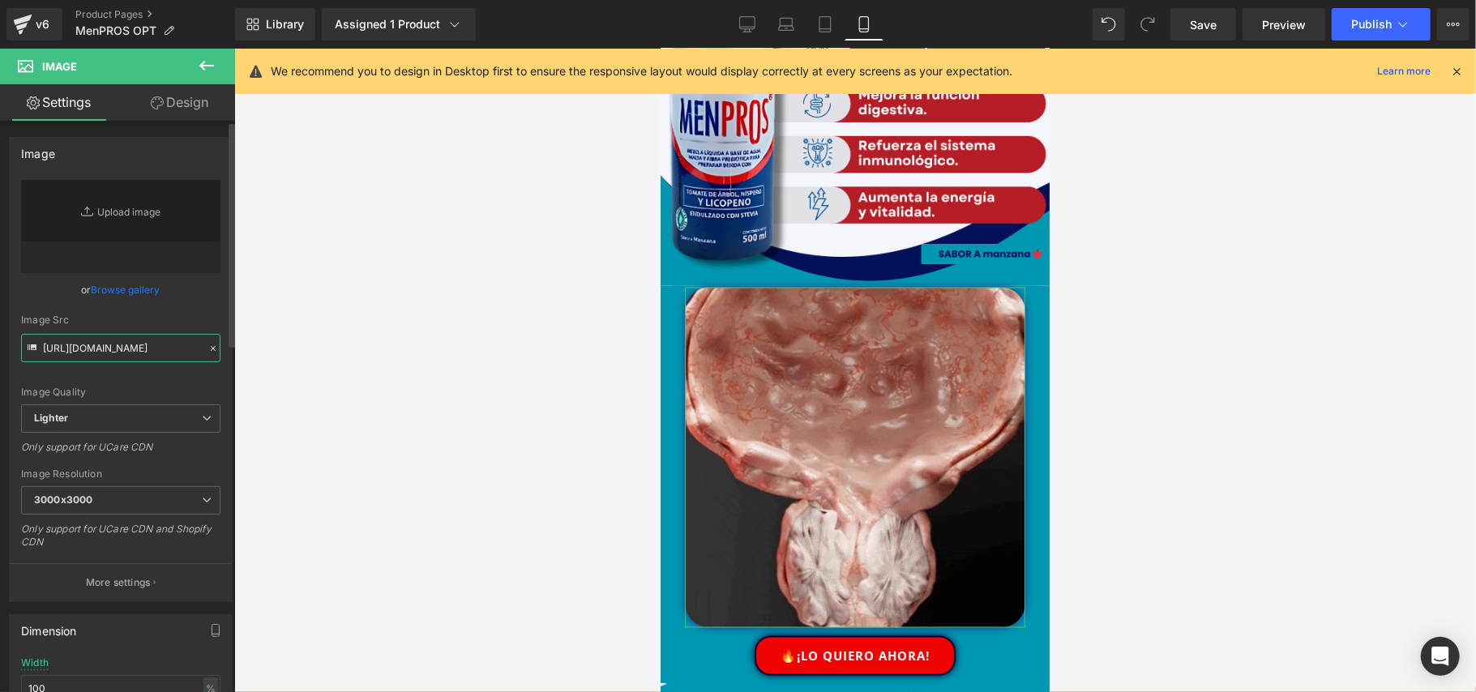
type input "[URL][DOMAIN_NAME]"
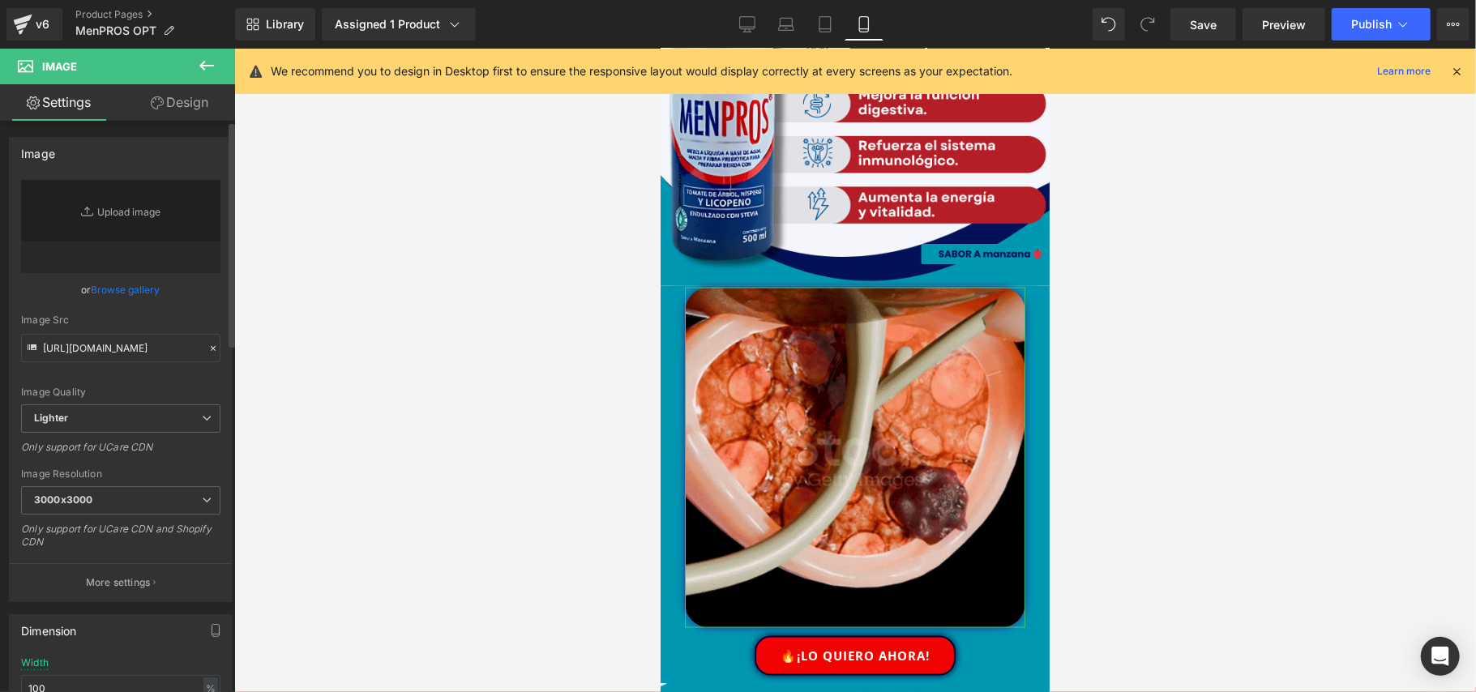
click at [102, 379] on div "Image Quality Lighter Lightest Lighter Lighter Lightest Only support for UCare …" at bounding box center [120, 292] width 199 height 225
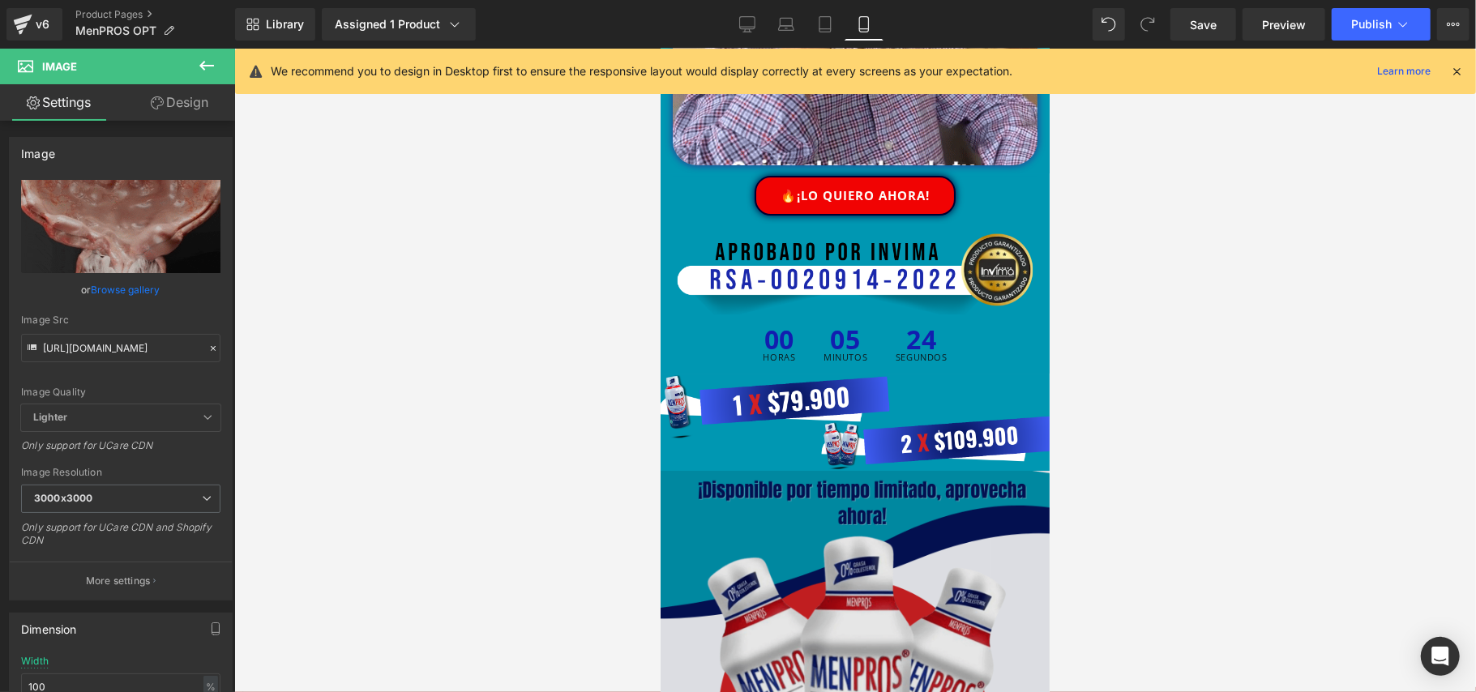
scroll to position [3996, 0]
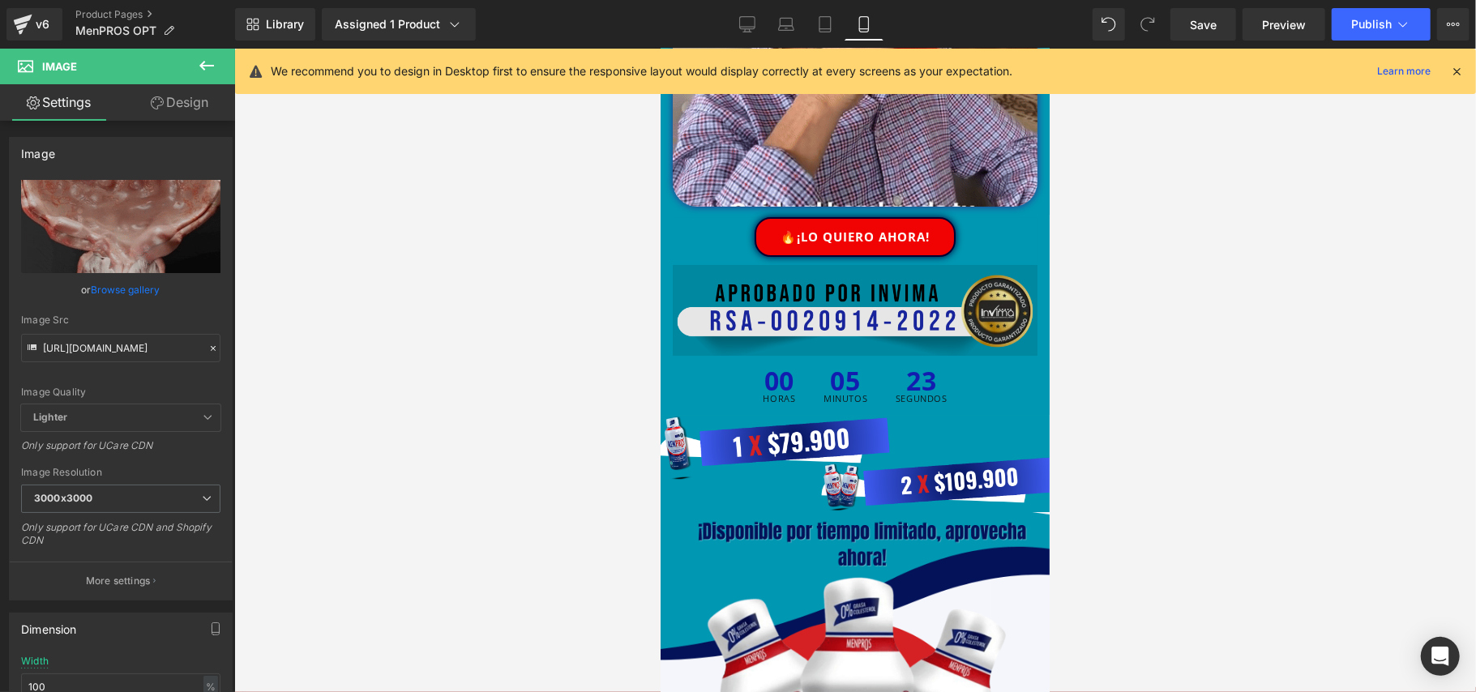
click at [1022, 264] on img at bounding box center [854, 310] width 365 height 92
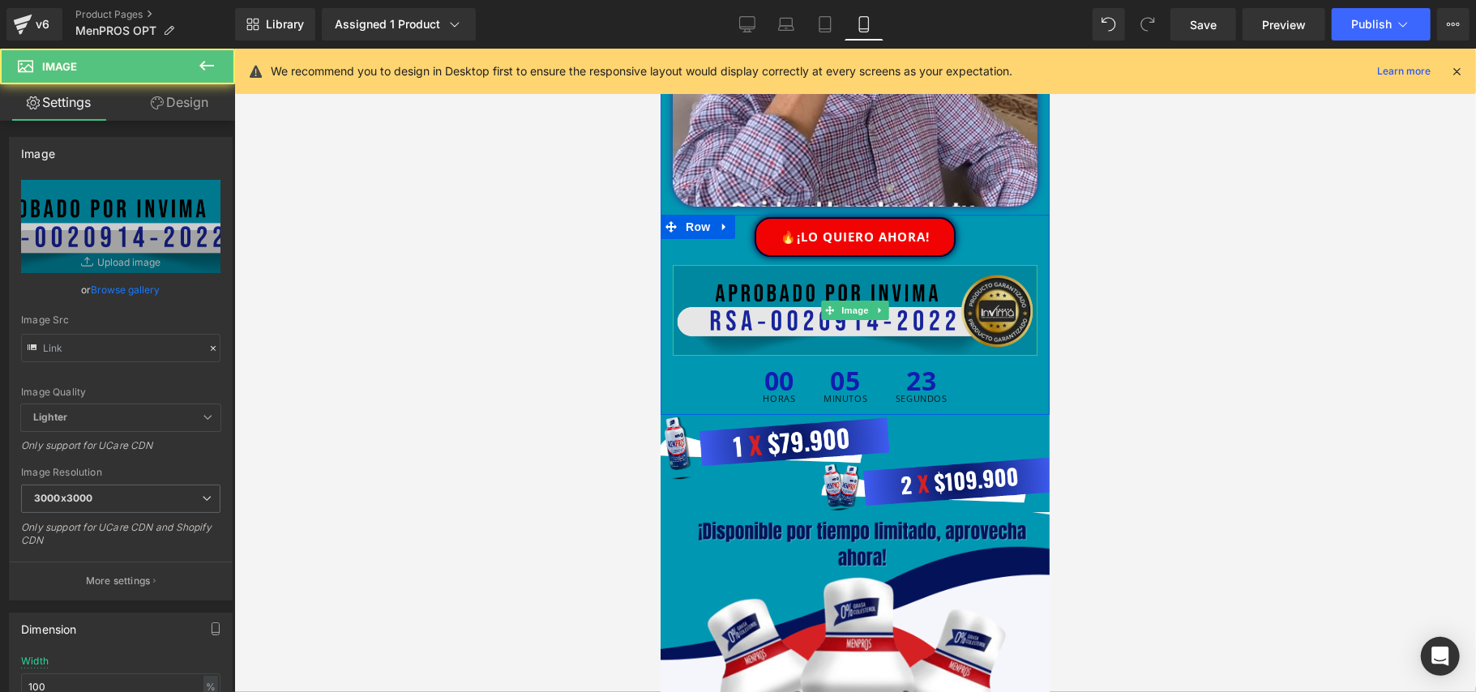
type input "[URL][DOMAIN_NAME]"
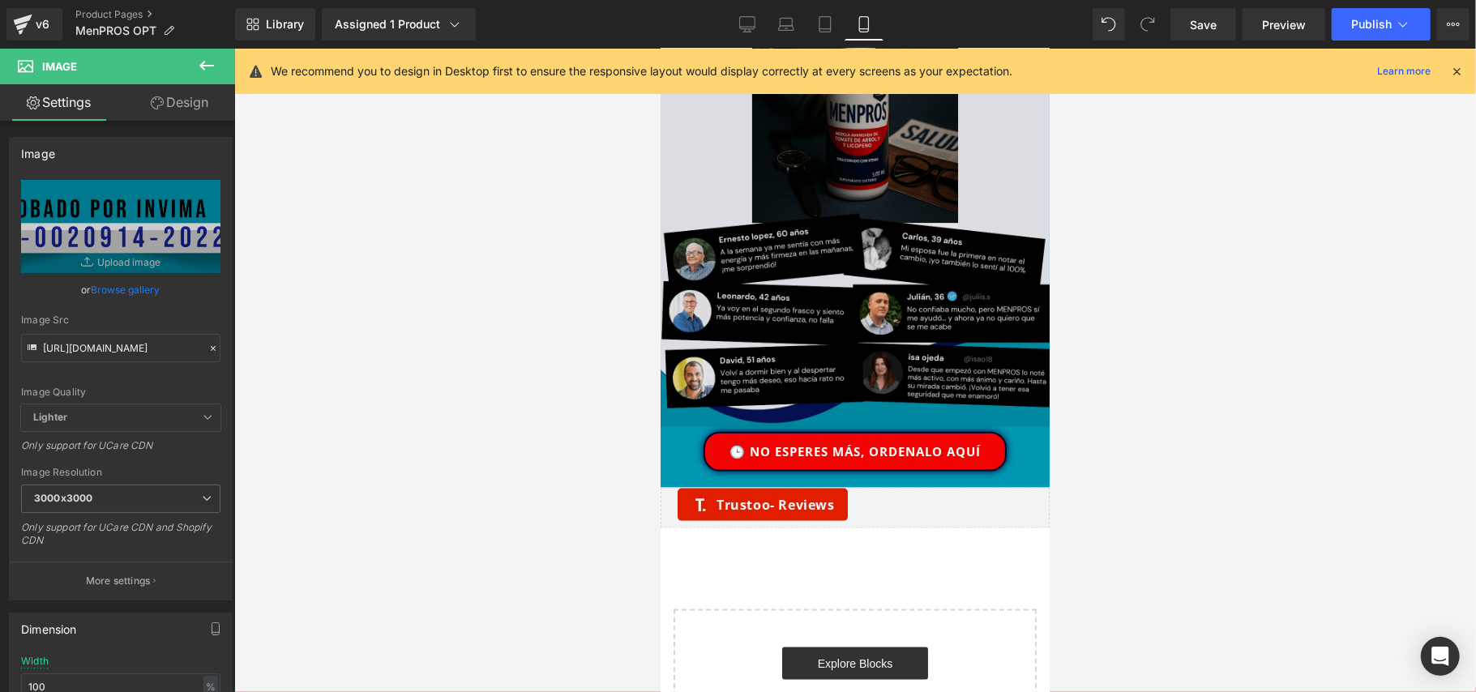
scroll to position [5726, 0]
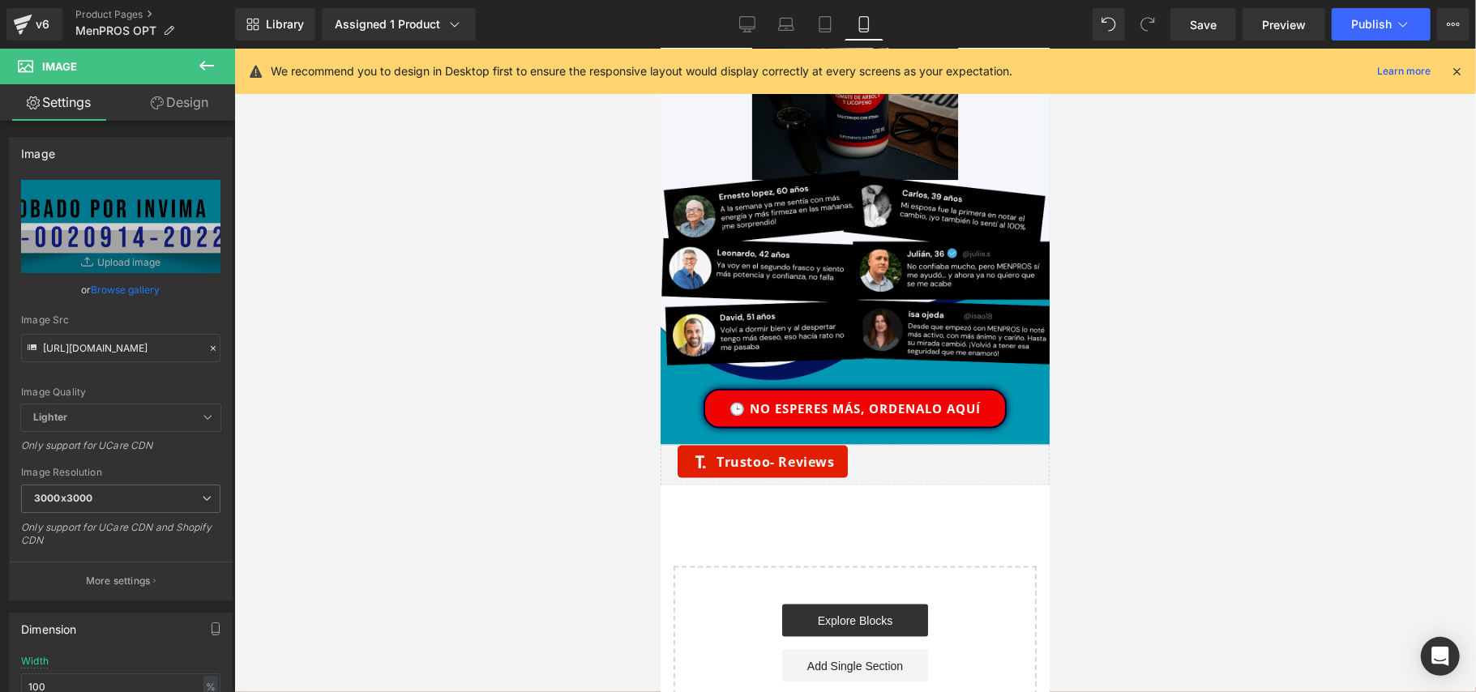
click at [199, 63] on icon at bounding box center [206, 65] width 19 height 19
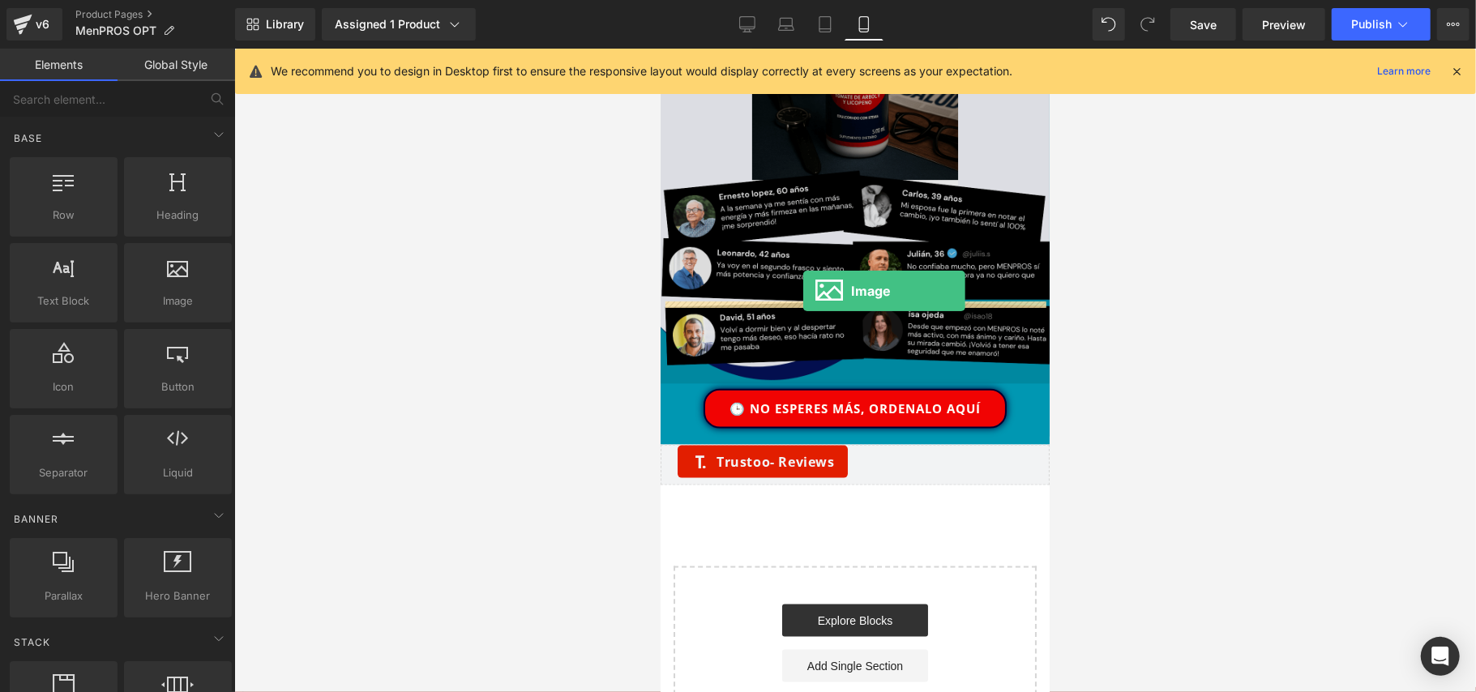
drag, startPoint x: 1130, startPoint y: 319, endPoint x: 803, endPoint y: 291, distance: 328.7
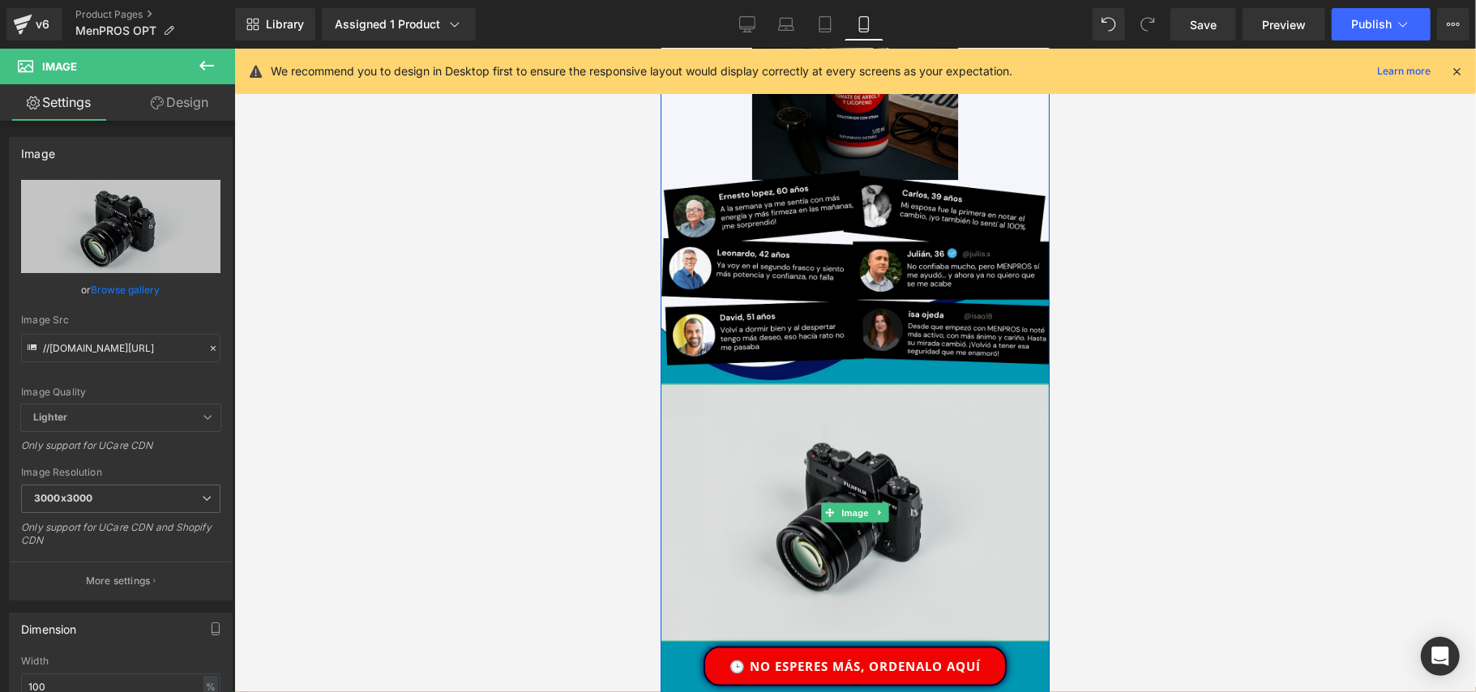
click at [895, 384] on img at bounding box center [854, 513] width 389 height 258
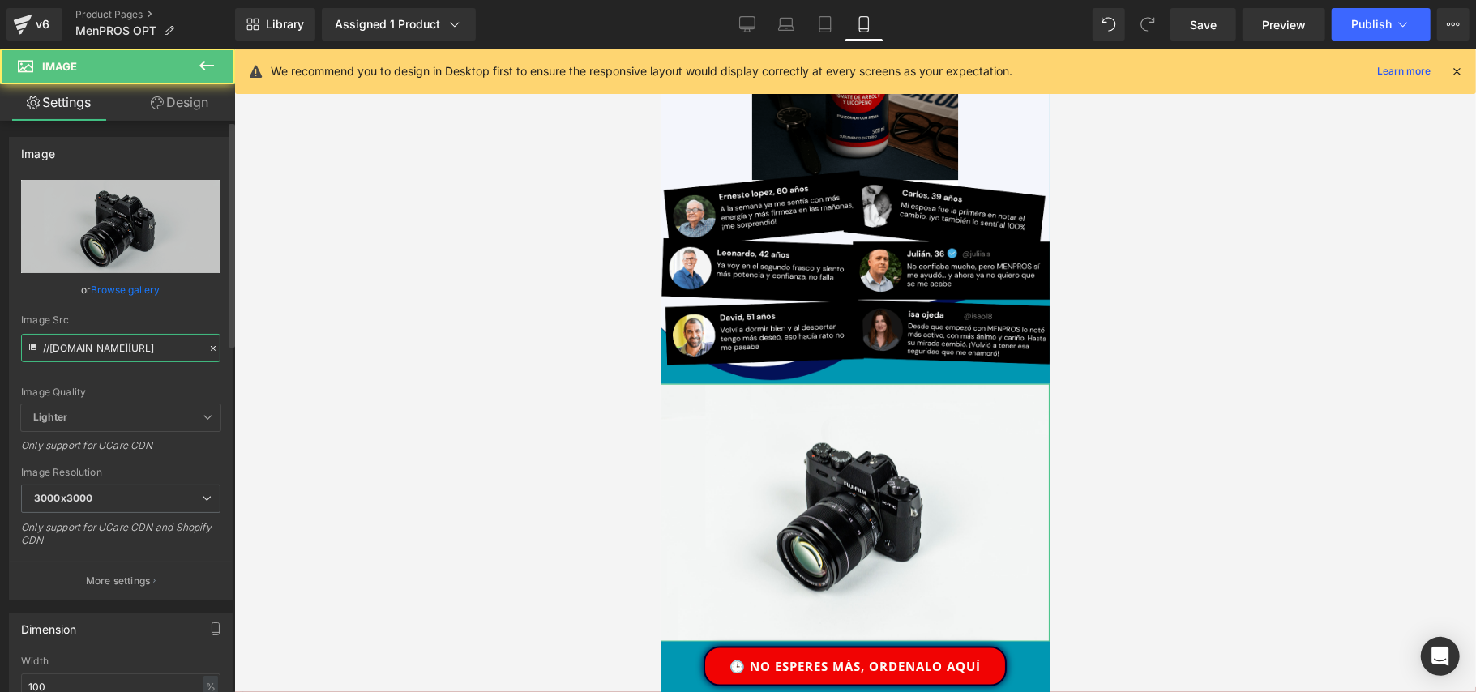
click at [105, 336] on input "//[DOMAIN_NAME][URL]" at bounding box center [120, 348] width 199 height 28
paste input "[URL][DOMAIN_NAME]"
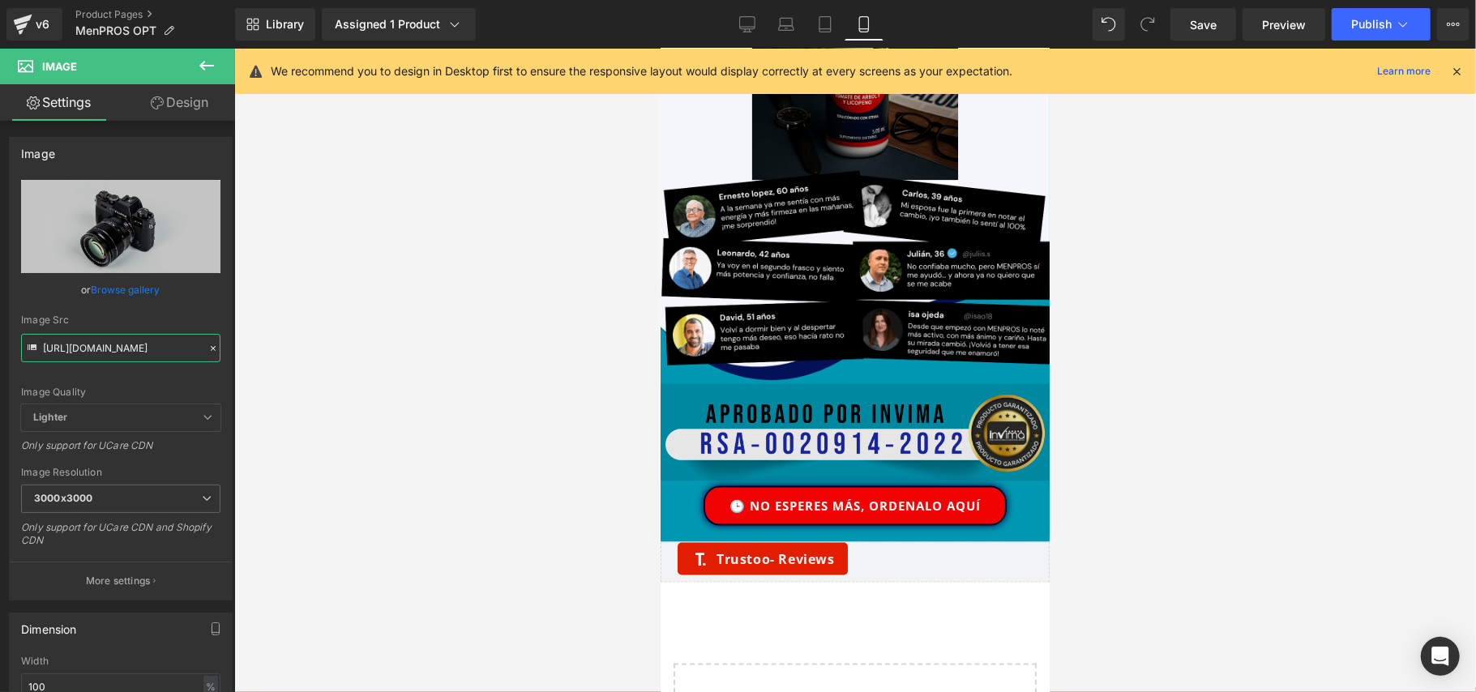
type input "[URL][DOMAIN_NAME]"
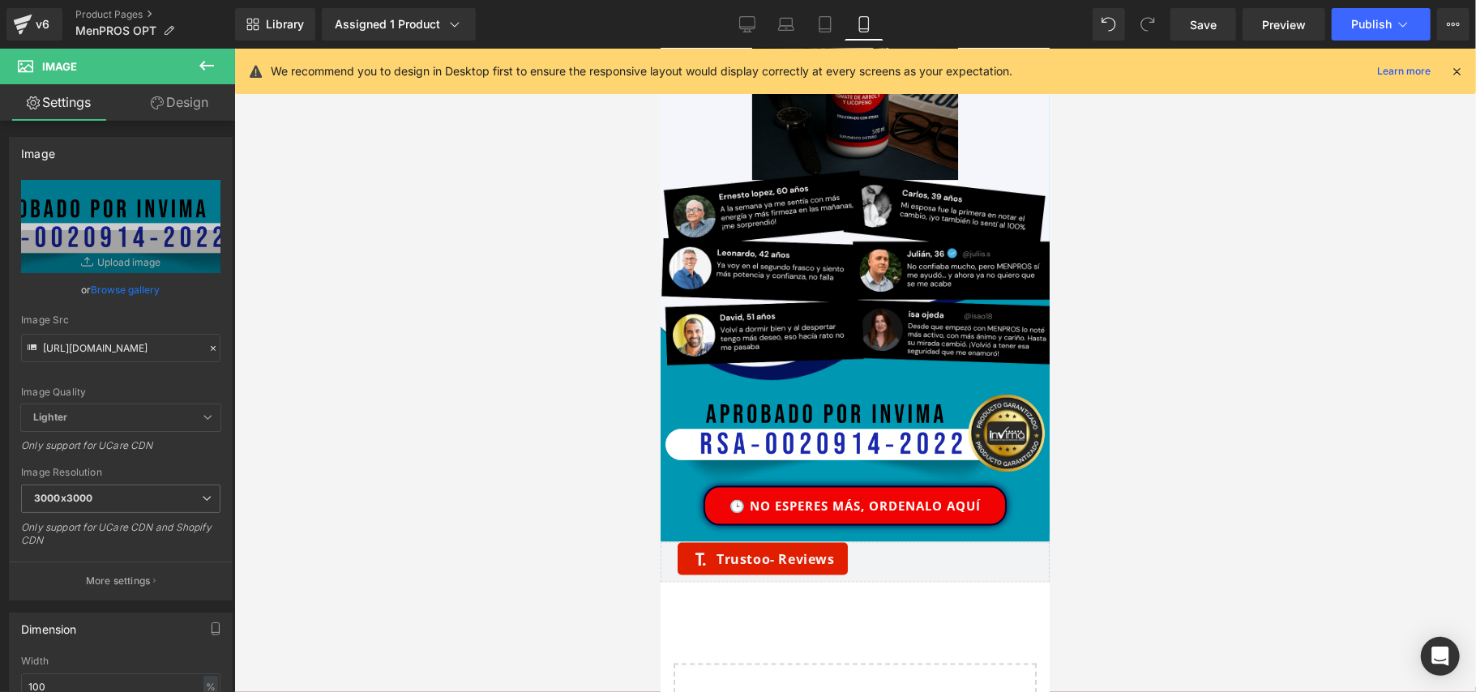
click at [517, 377] on div at bounding box center [855, 371] width 1242 height 644
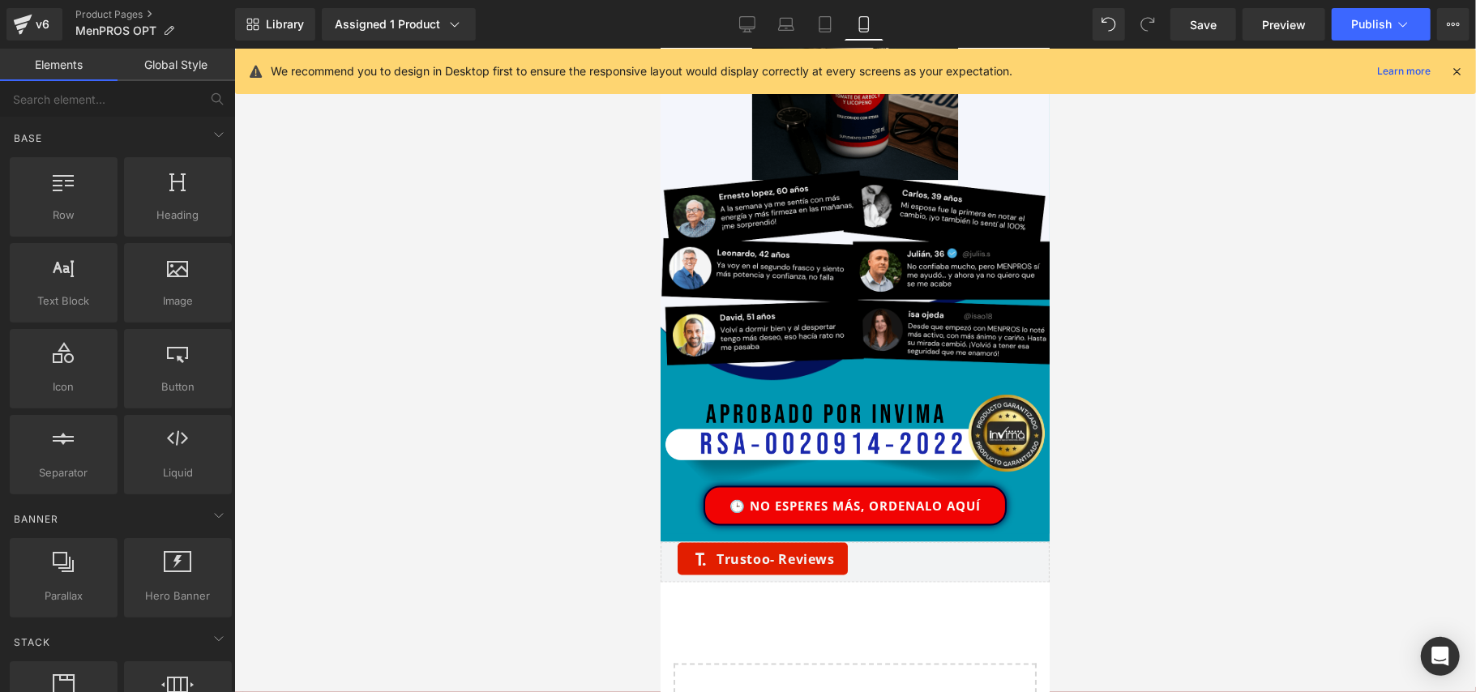
scroll to position [0, 0]
click at [1380, 23] on span "Publish" at bounding box center [1372, 24] width 41 height 13
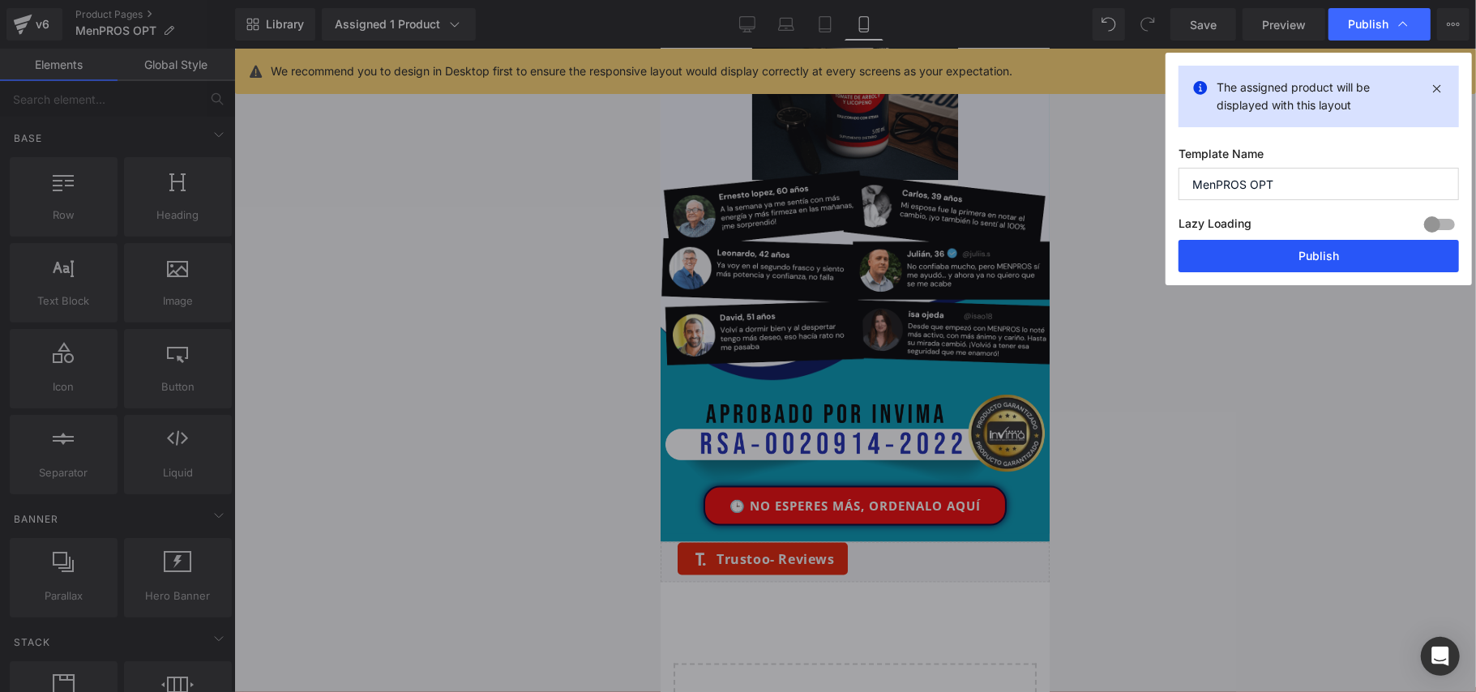
click at [1281, 255] on button "Publish" at bounding box center [1319, 256] width 281 height 32
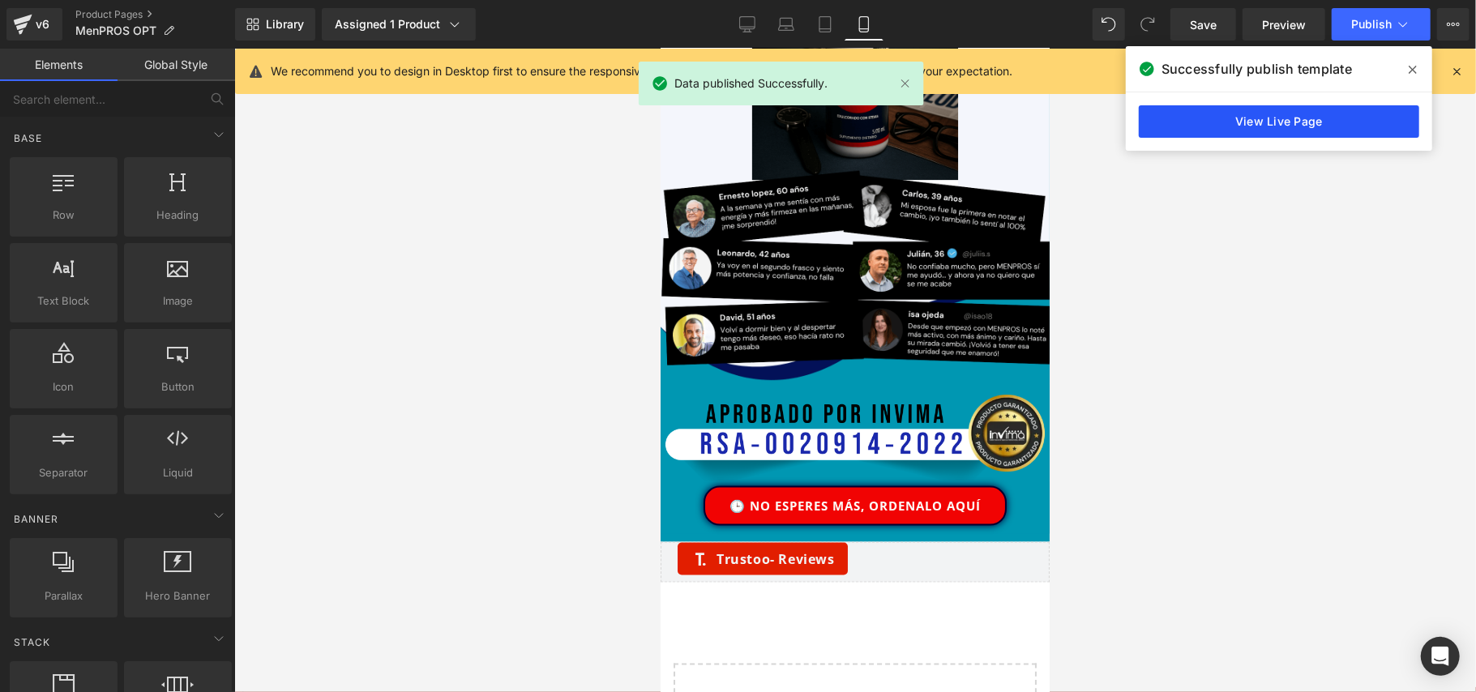
click at [1307, 127] on link "View Live Page" at bounding box center [1279, 121] width 281 height 32
